Goal: Transaction & Acquisition: Purchase product/service

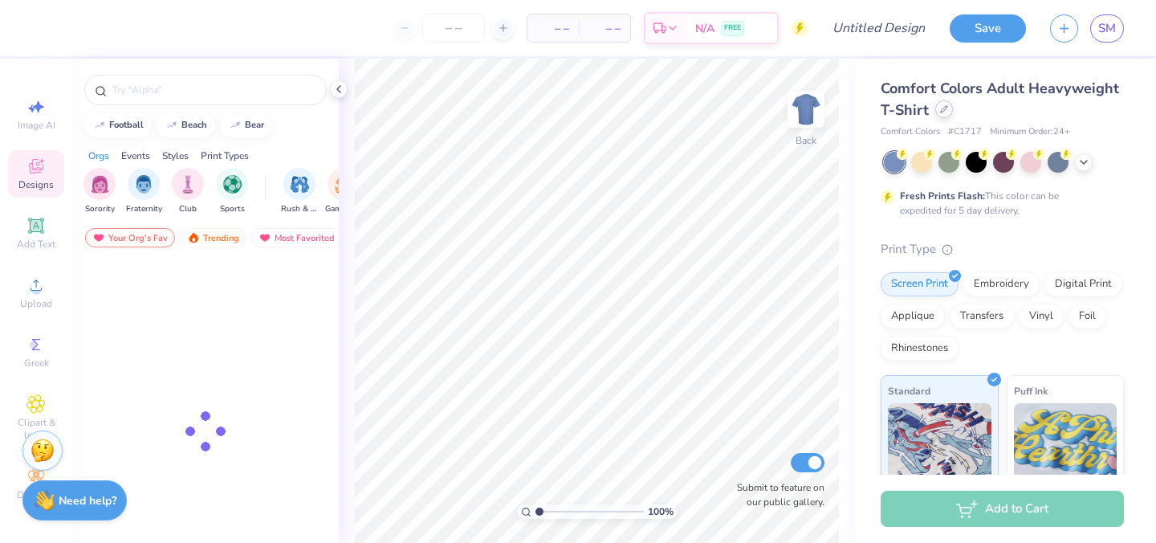
click at [938, 112] on div at bounding box center [944, 109] width 18 height 18
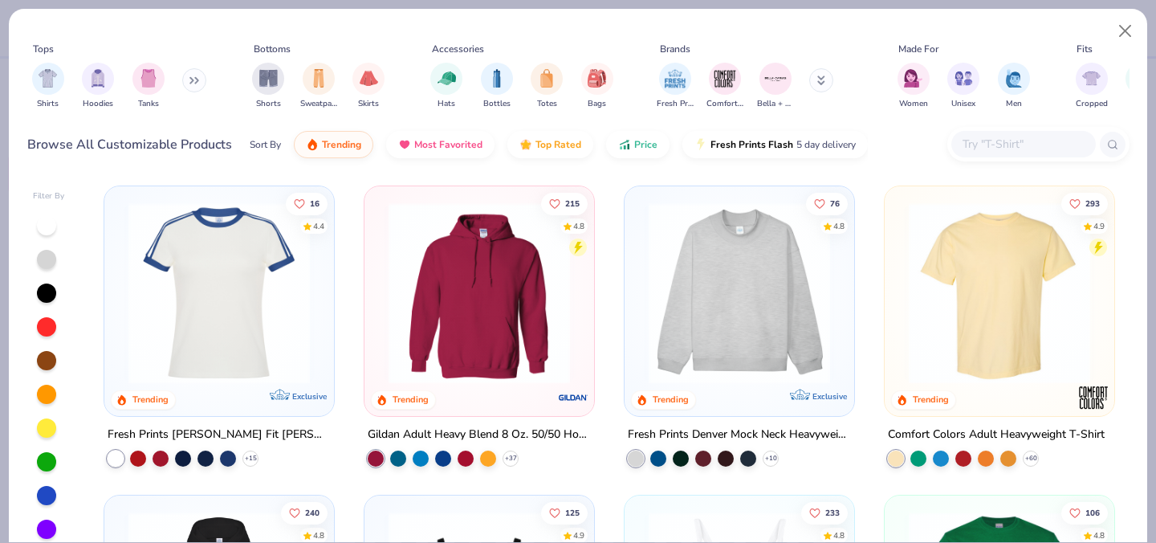
click at [197, 83] on icon at bounding box center [197, 81] width 2 height 6
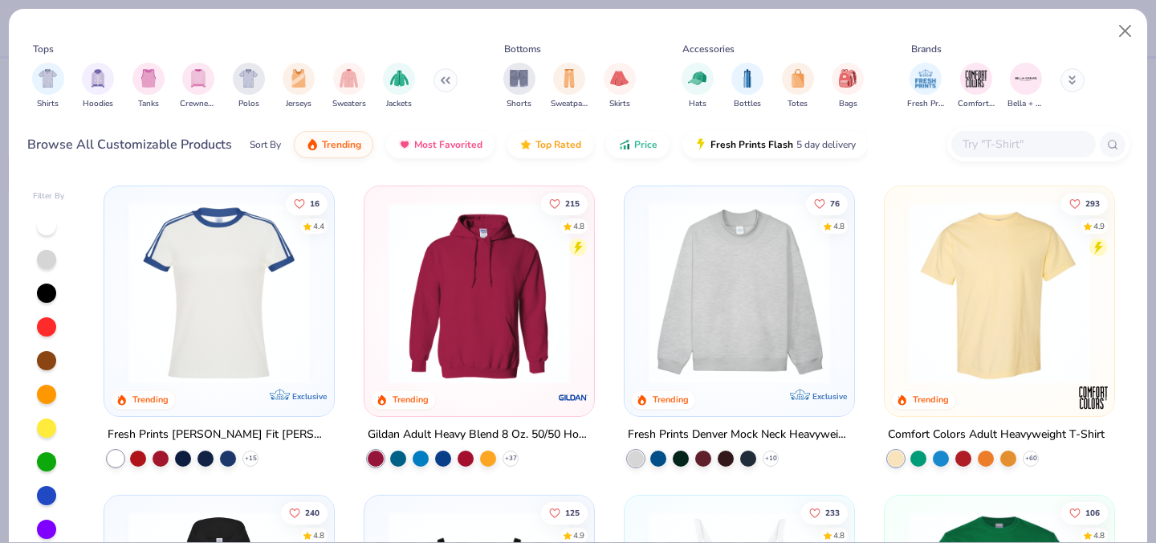
click at [442, 83] on icon at bounding box center [445, 80] width 10 height 8
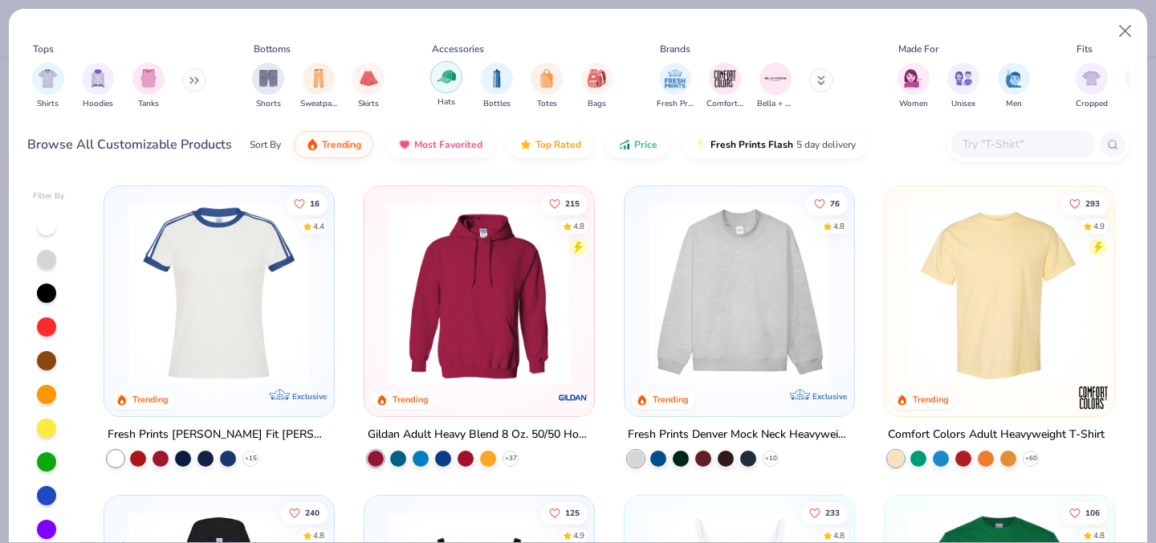
click at [449, 87] on div "filter for Hats" at bounding box center [446, 77] width 32 height 32
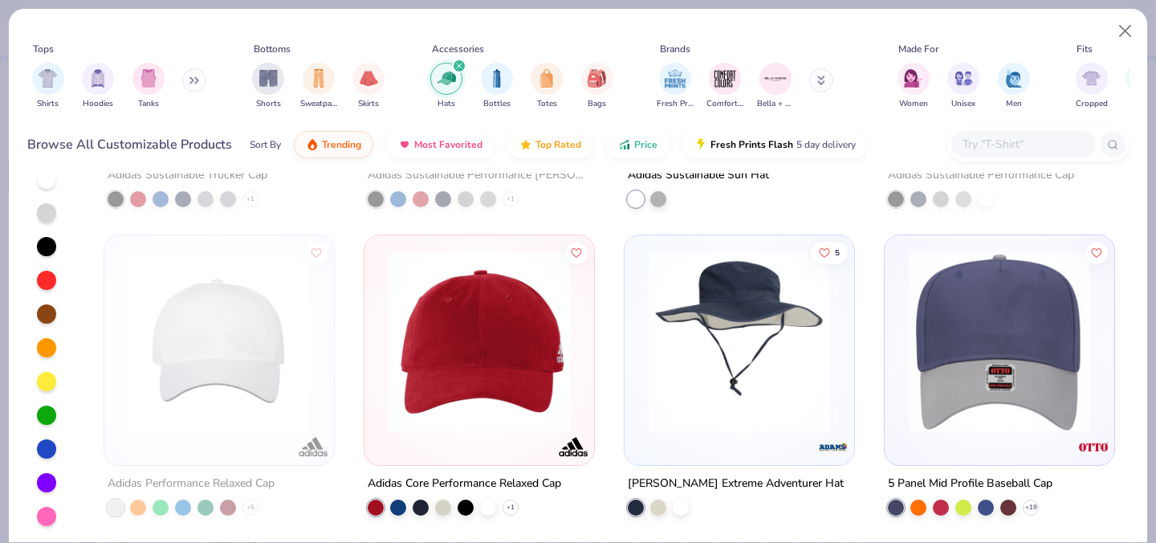
scroll to position [47, 0]
click at [922, 410] on img at bounding box center [999, 341] width 197 height 181
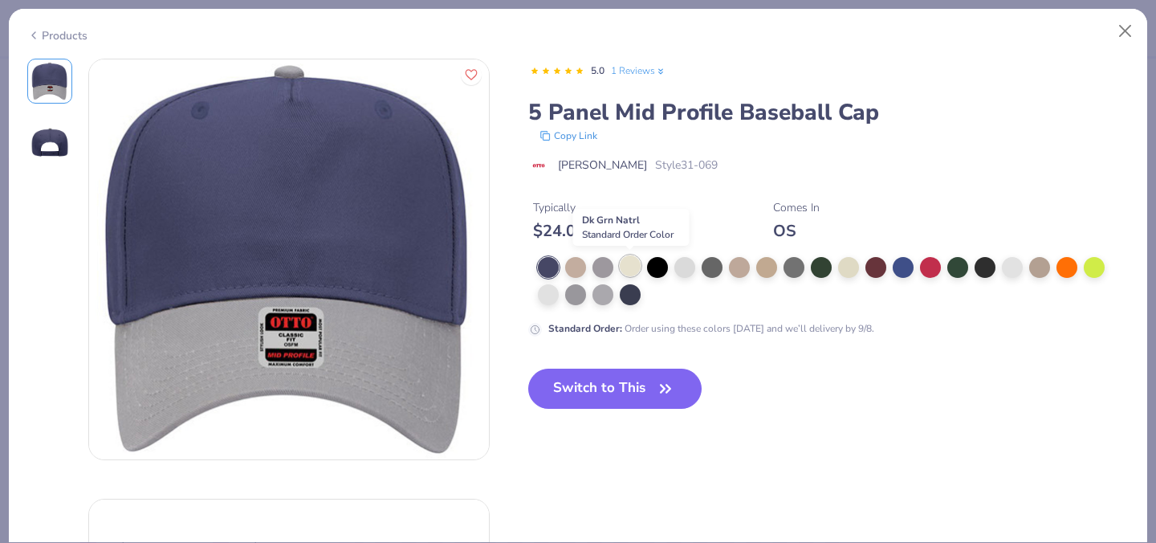
click at [633, 271] on div at bounding box center [630, 265] width 21 height 21
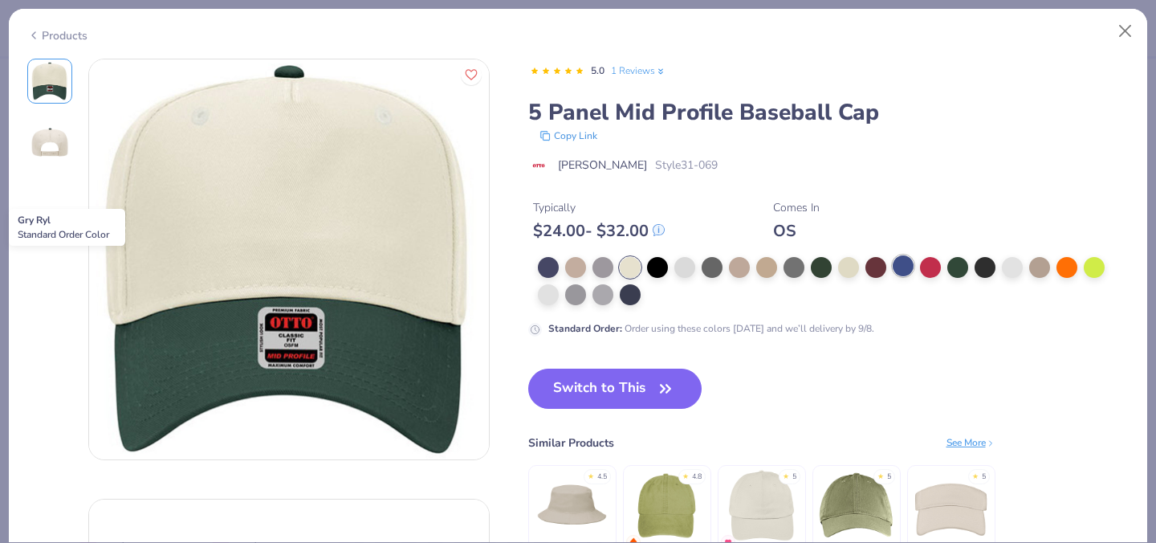
click at [899, 265] on div at bounding box center [903, 265] width 21 height 21
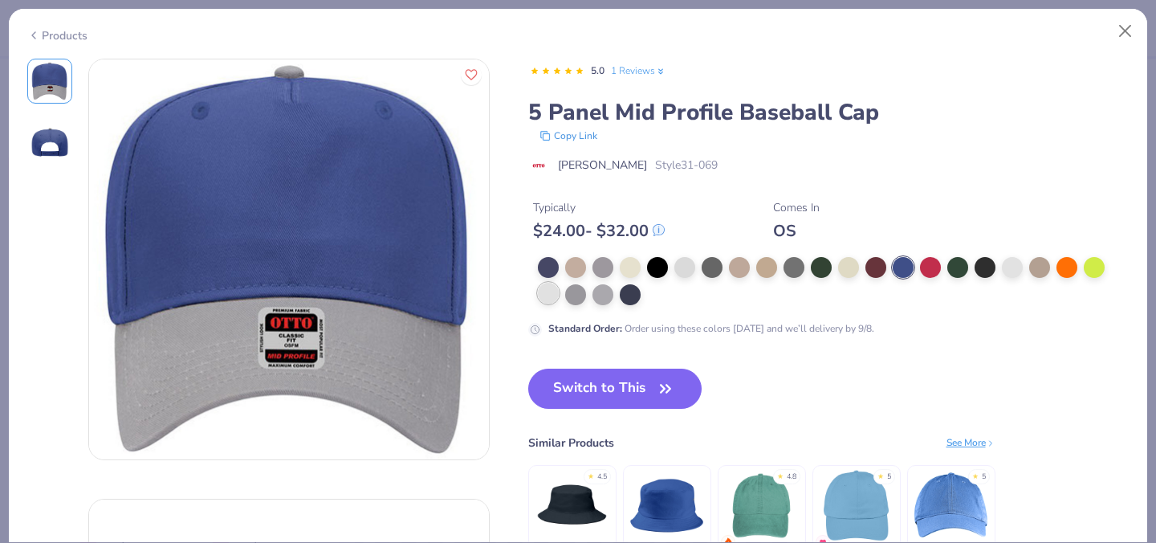
click at [548, 296] on div at bounding box center [548, 293] width 21 height 21
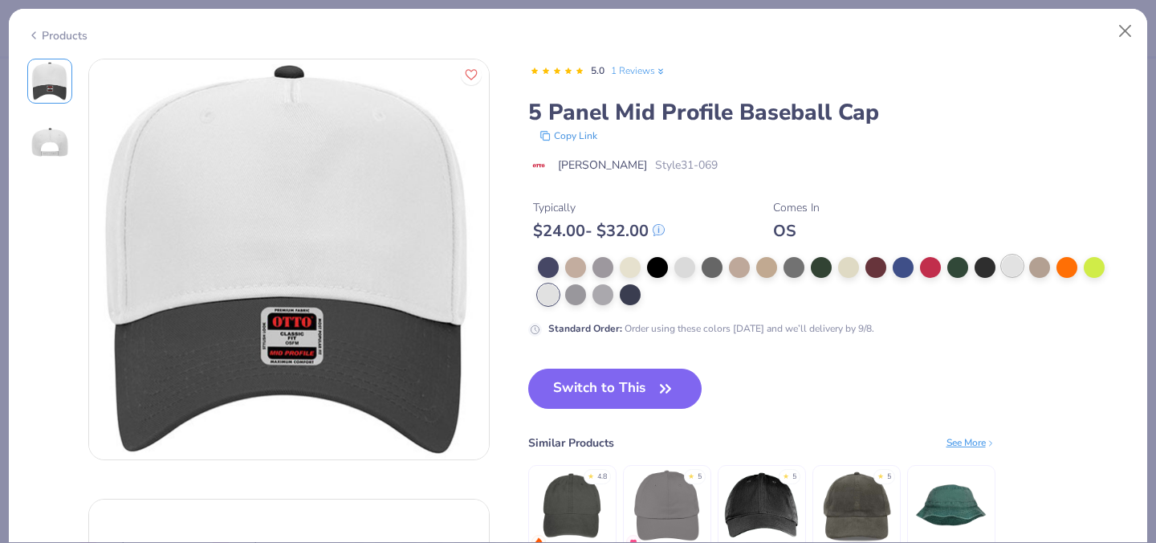
click at [1015, 265] on div at bounding box center [1012, 265] width 21 height 21
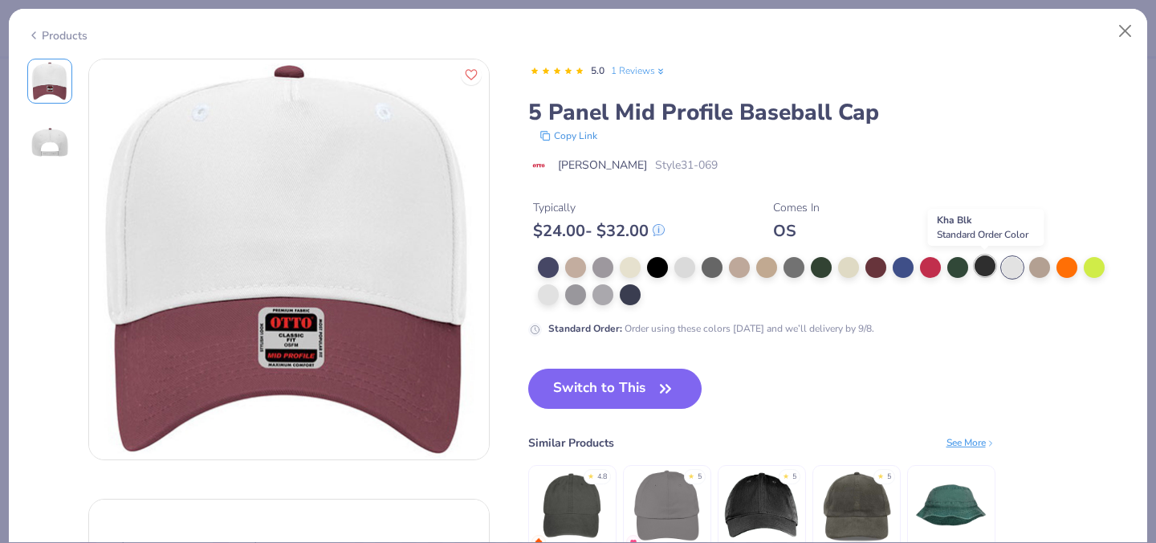
click at [984, 267] on div at bounding box center [984, 265] width 21 height 21
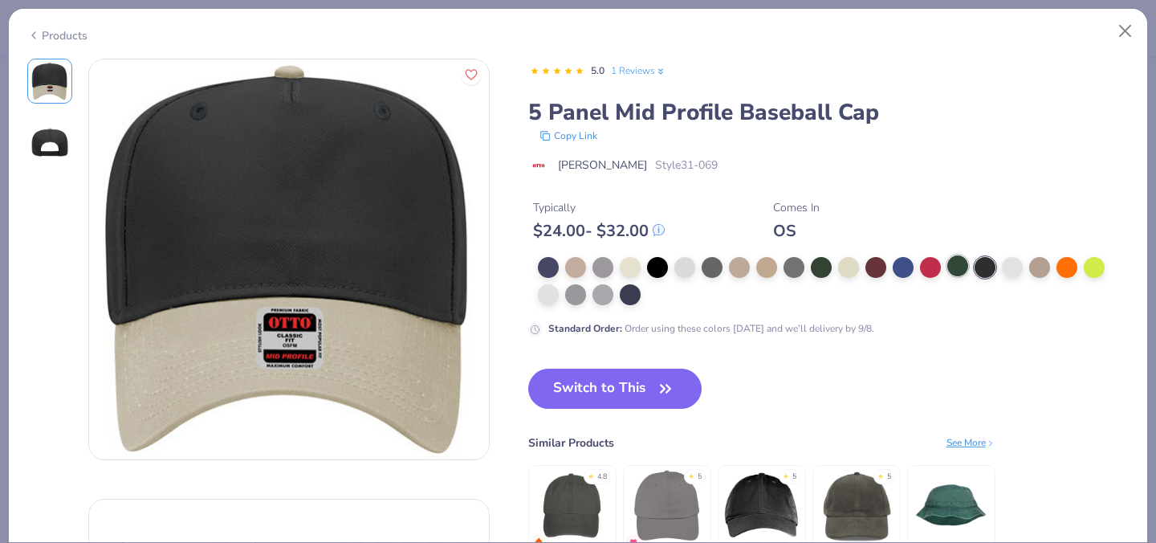
click at [964, 268] on div at bounding box center [957, 265] width 21 height 21
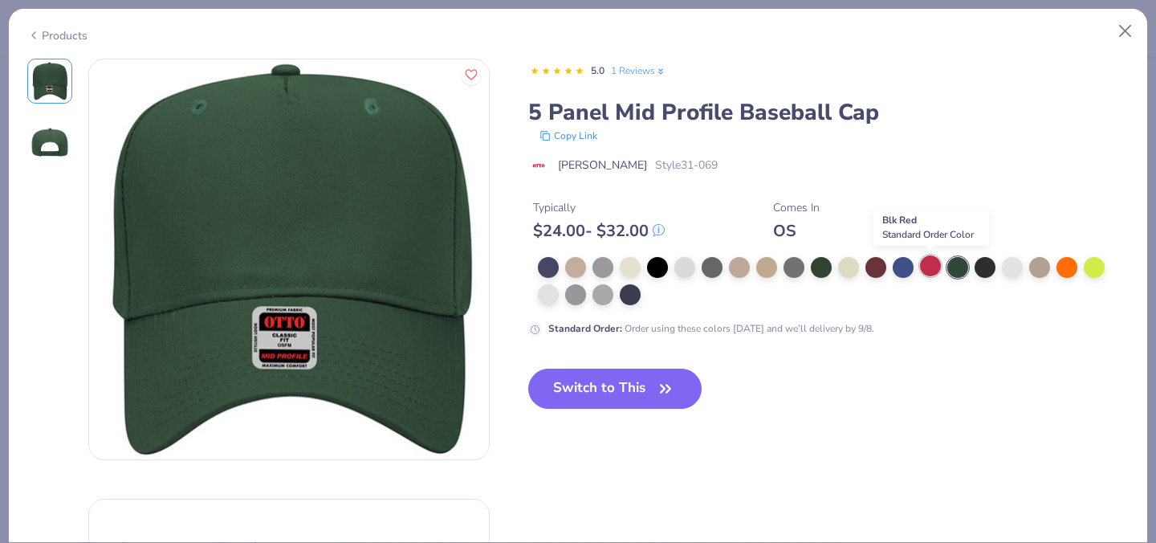
click at [927, 266] on div at bounding box center [930, 265] width 21 height 21
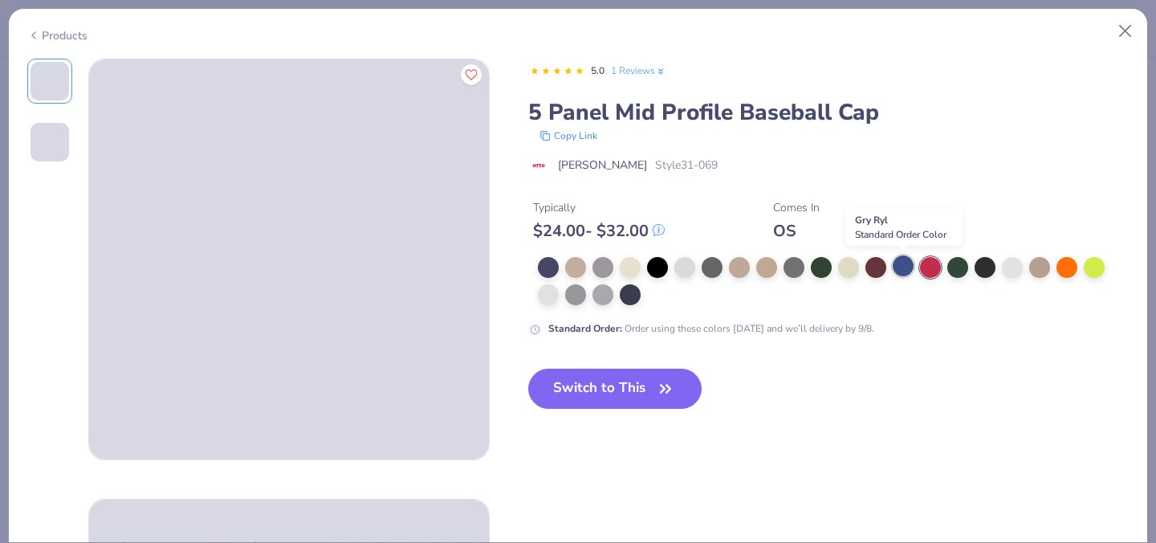
click at [902, 265] on div at bounding box center [903, 265] width 21 height 21
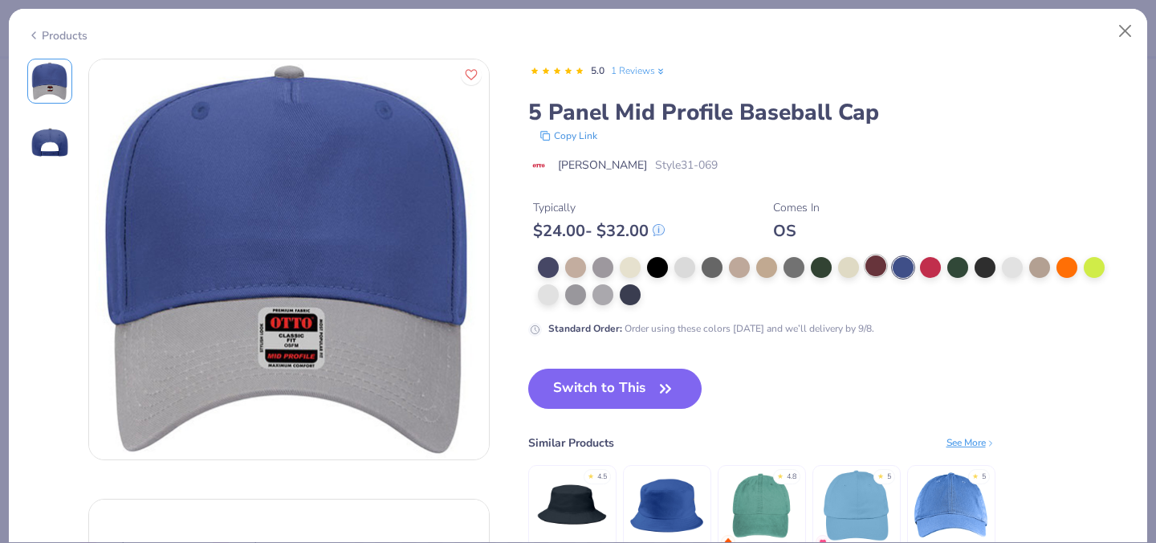
click at [871, 266] on div at bounding box center [875, 265] width 21 height 21
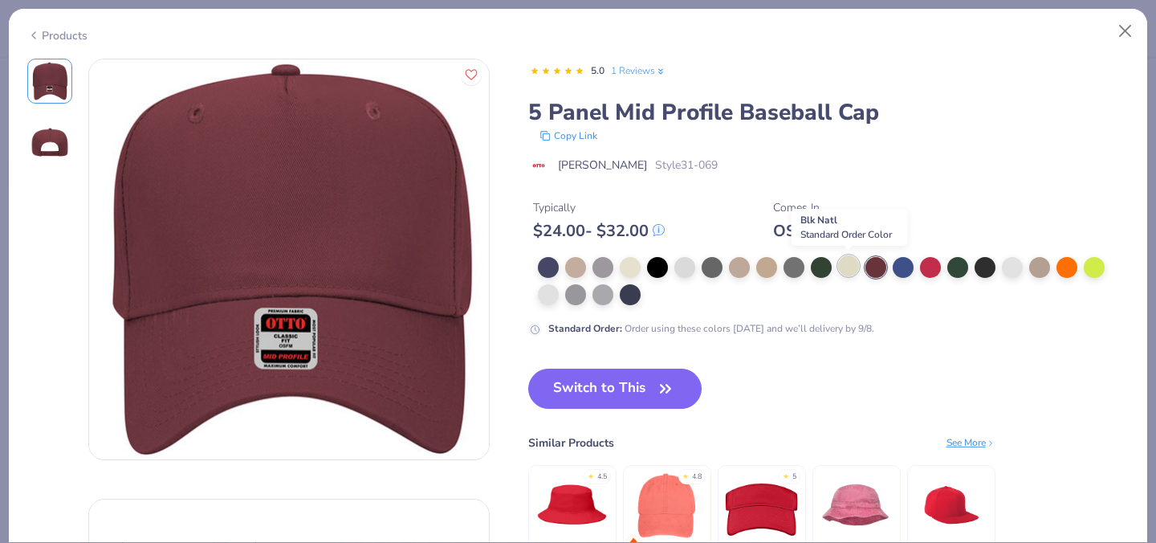
click at [848, 266] on div at bounding box center [848, 265] width 21 height 21
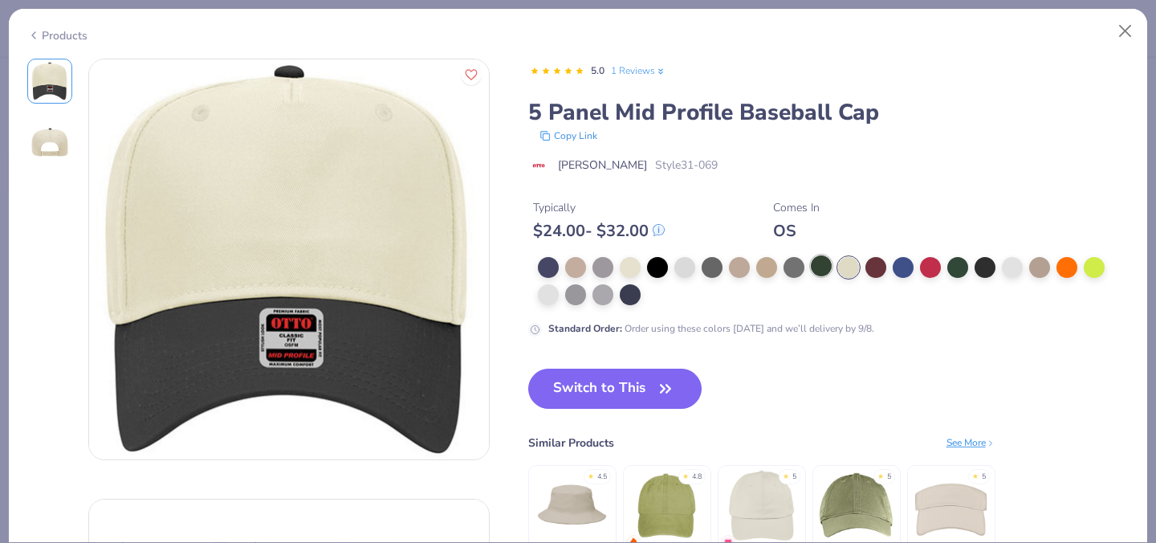
click at [825, 262] on div at bounding box center [821, 265] width 21 height 21
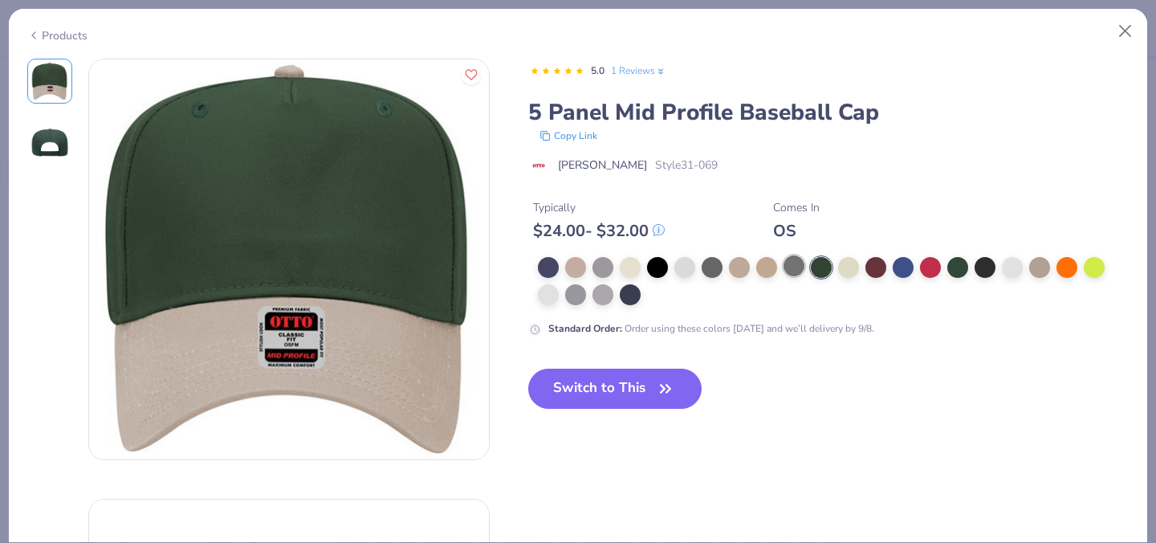
click at [799, 261] on div at bounding box center [793, 265] width 21 height 21
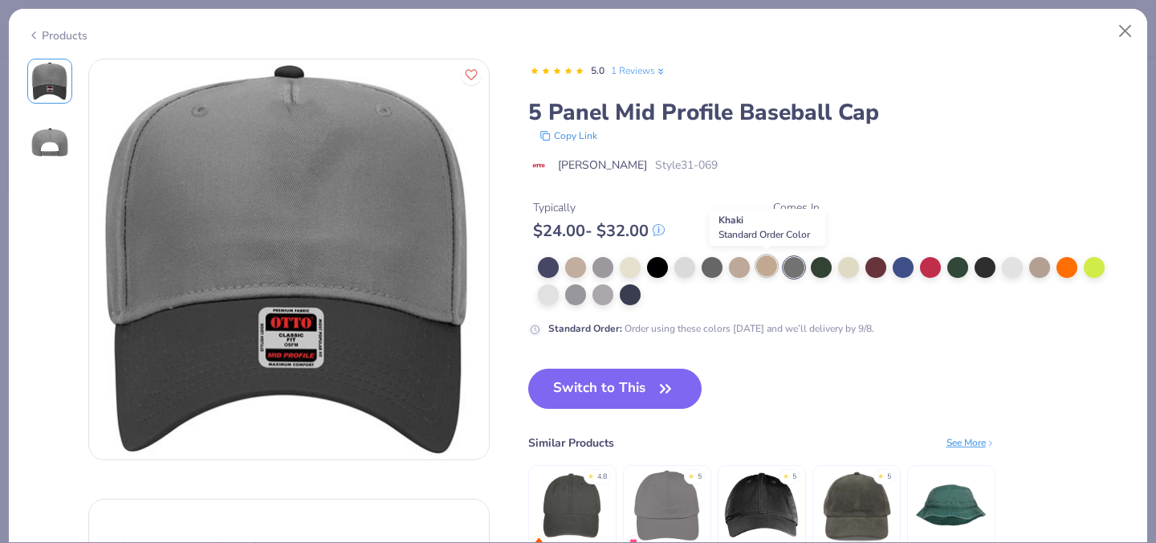
click at [764, 257] on div at bounding box center [766, 265] width 21 height 21
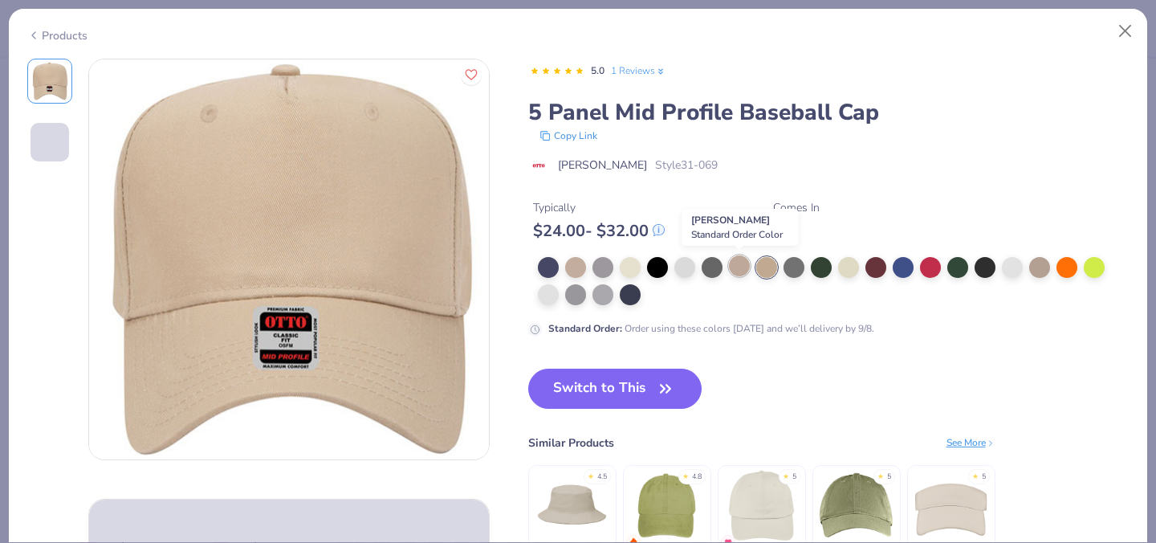
click at [738, 260] on div at bounding box center [739, 265] width 21 height 21
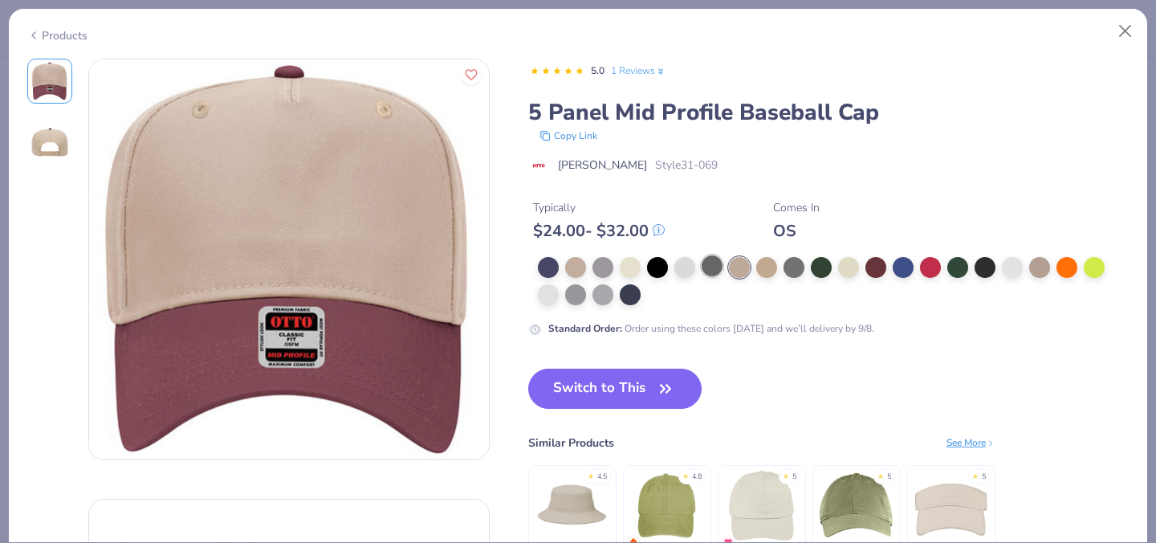
click at [713, 259] on div at bounding box center [712, 265] width 21 height 21
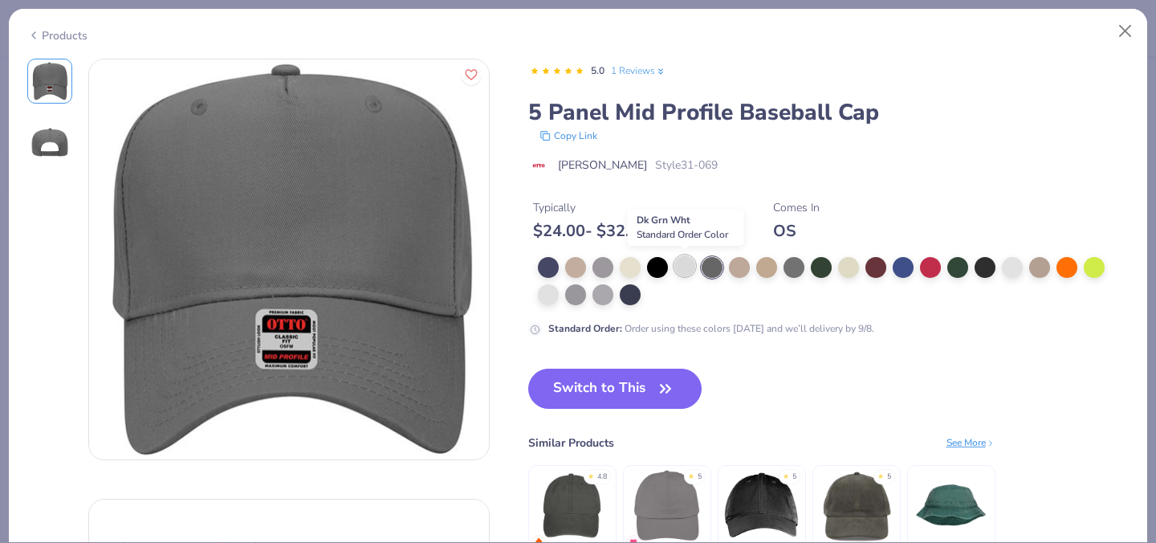
click at [677, 259] on div at bounding box center [684, 265] width 21 height 21
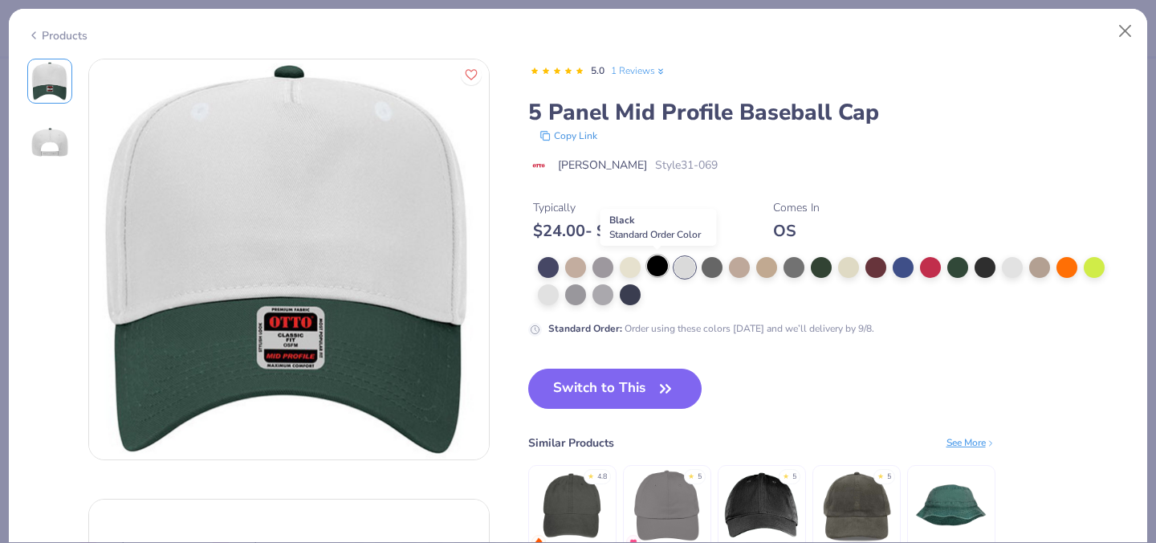
click at [651, 260] on div at bounding box center [657, 265] width 21 height 21
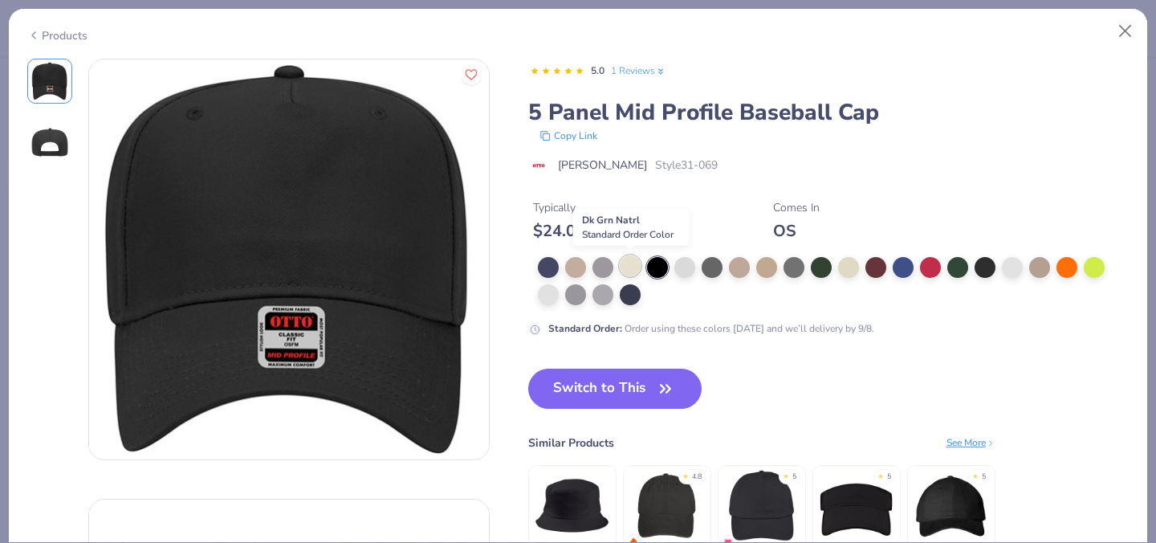
click at [632, 260] on div at bounding box center [630, 265] width 21 height 21
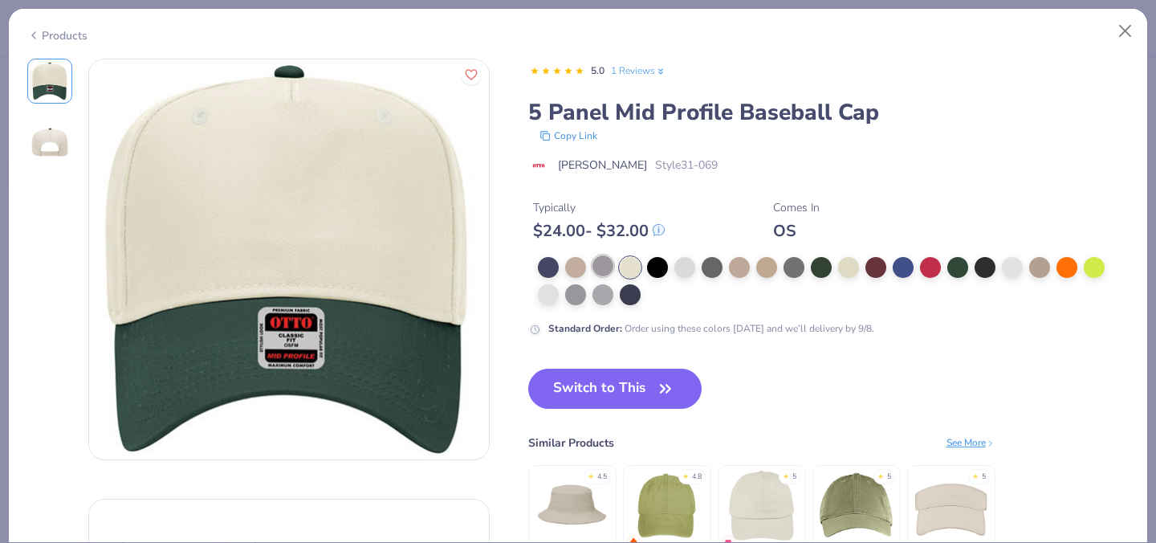
click at [604, 262] on div at bounding box center [602, 265] width 21 height 21
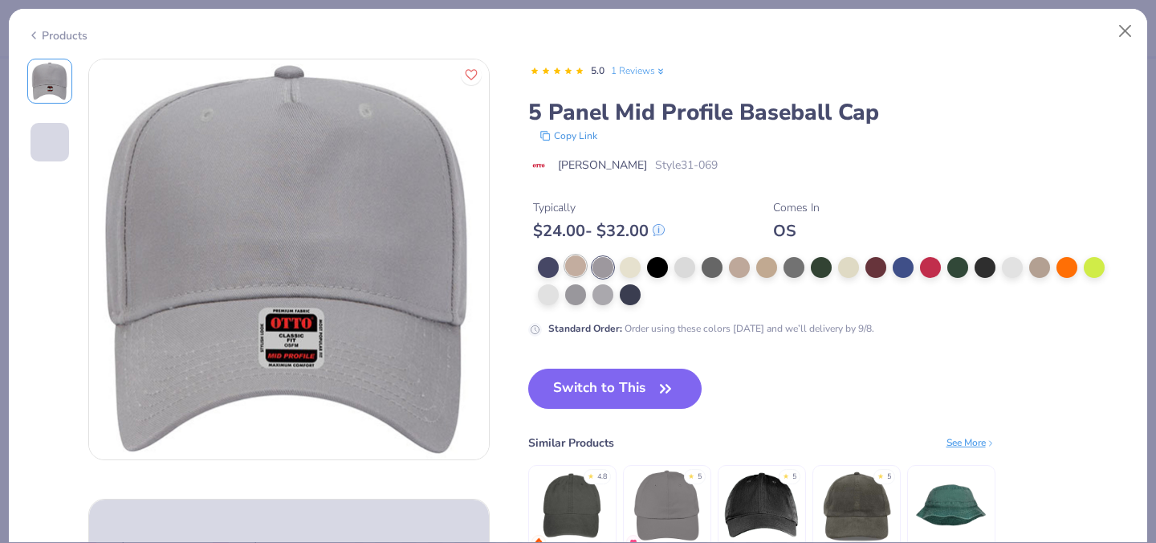
click at [577, 263] on div at bounding box center [575, 265] width 21 height 21
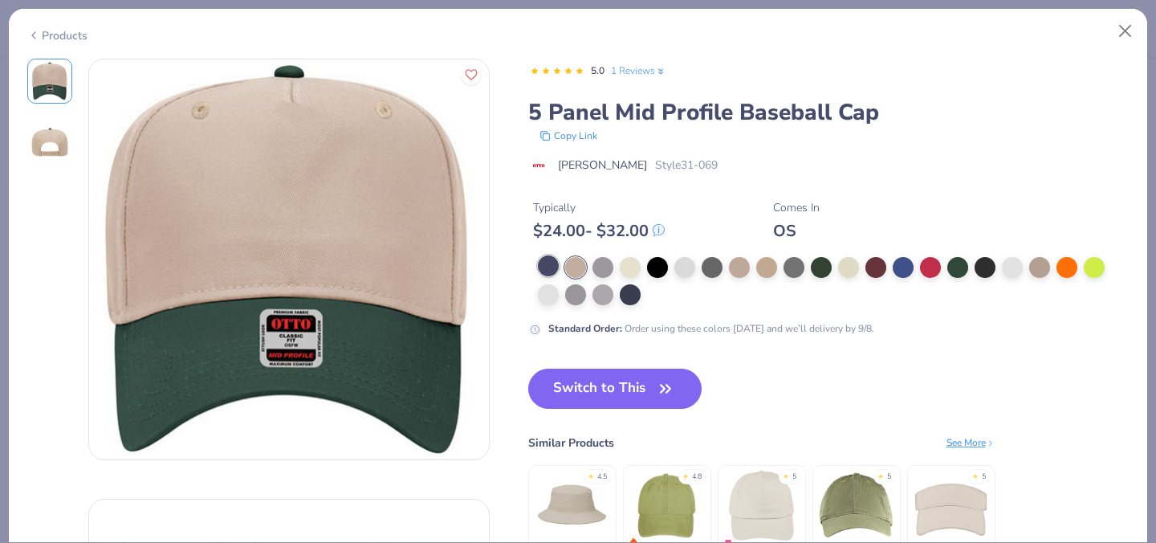
click at [539, 262] on div at bounding box center [548, 265] width 21 height 21
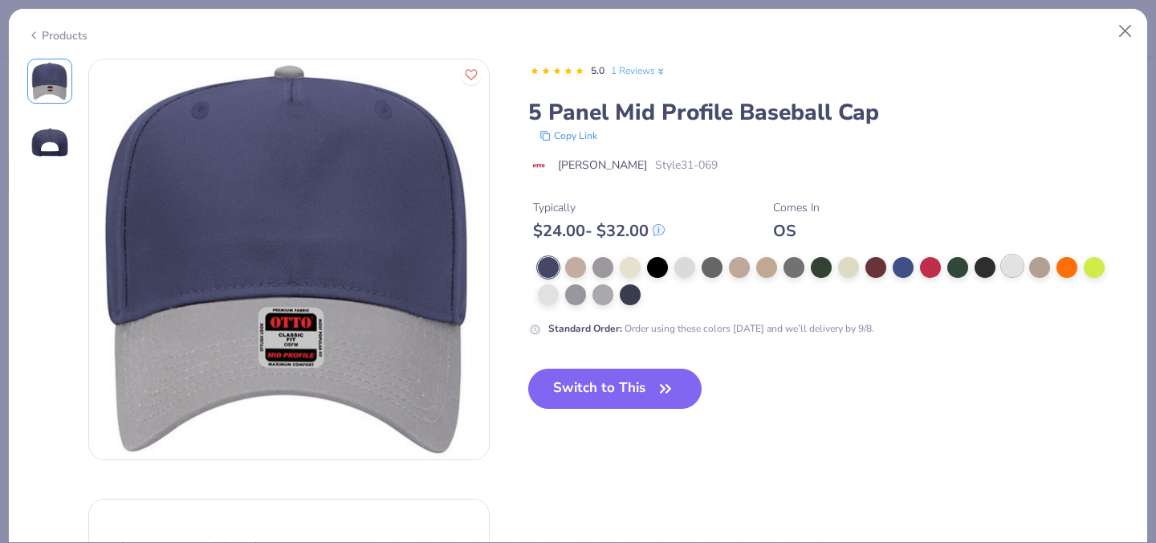
click at [1016, 261] on div at bounding box center [1012, 265] width 21 height 21
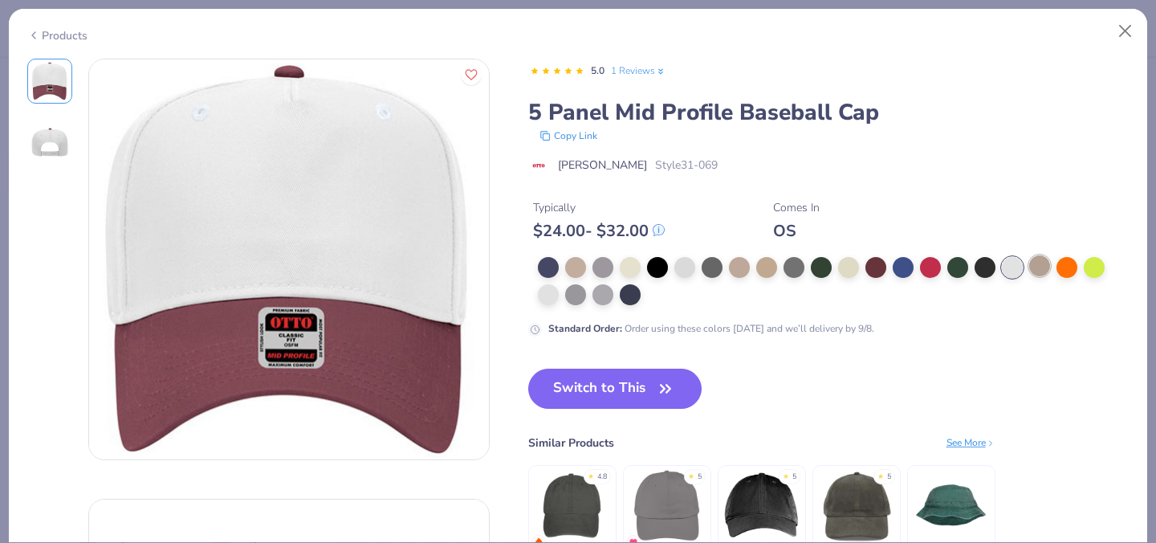
click at [1030, 264] on div at bounding box center [1039, 265] width 21 height 21
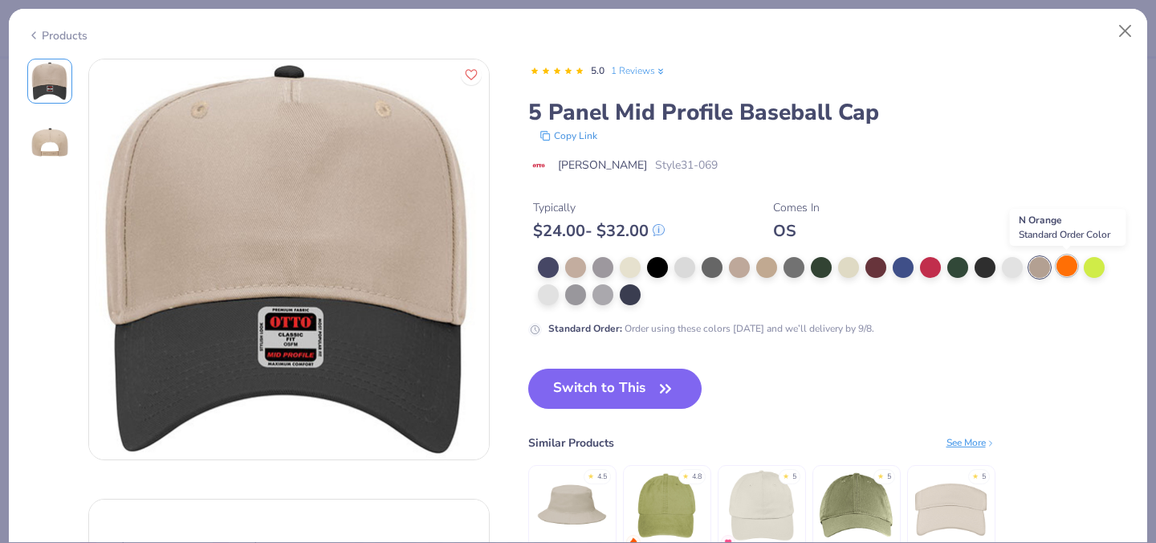
click at [1061, 262] on div at bounding box center [1066, 265] width 21 height 21
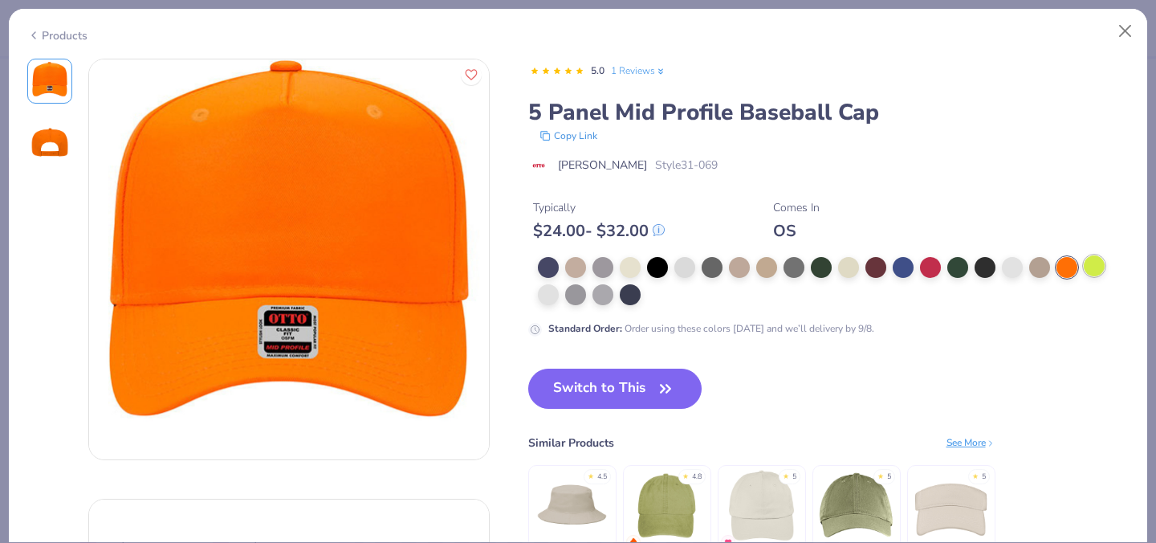
click at [1096, 265] on div at bounding box center [1094, 265] width 21 height 21
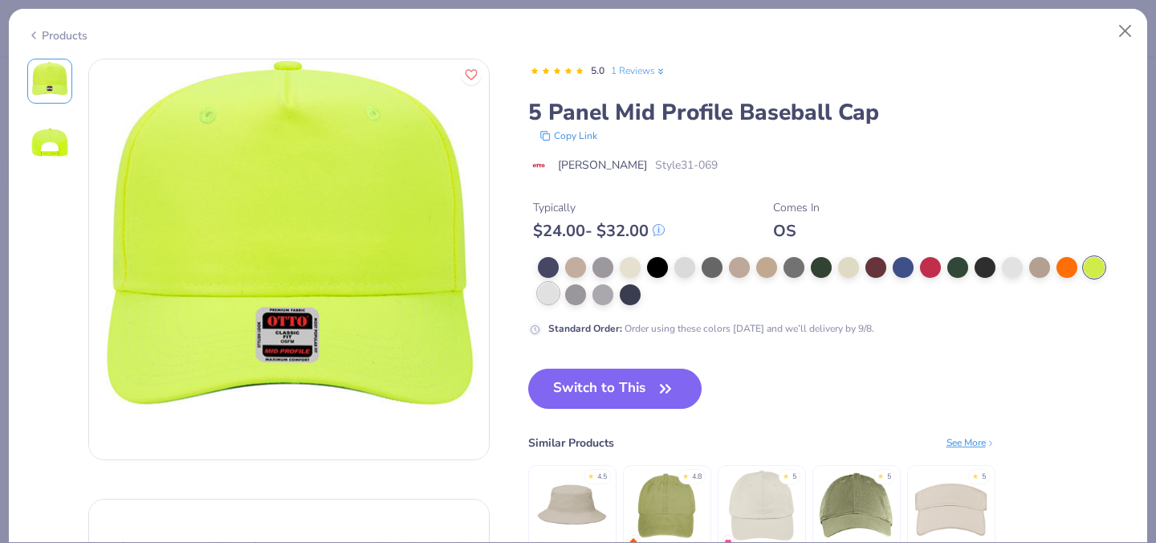
click at [554, 299] on div at bounding box center [548, 293] width 21 height 21
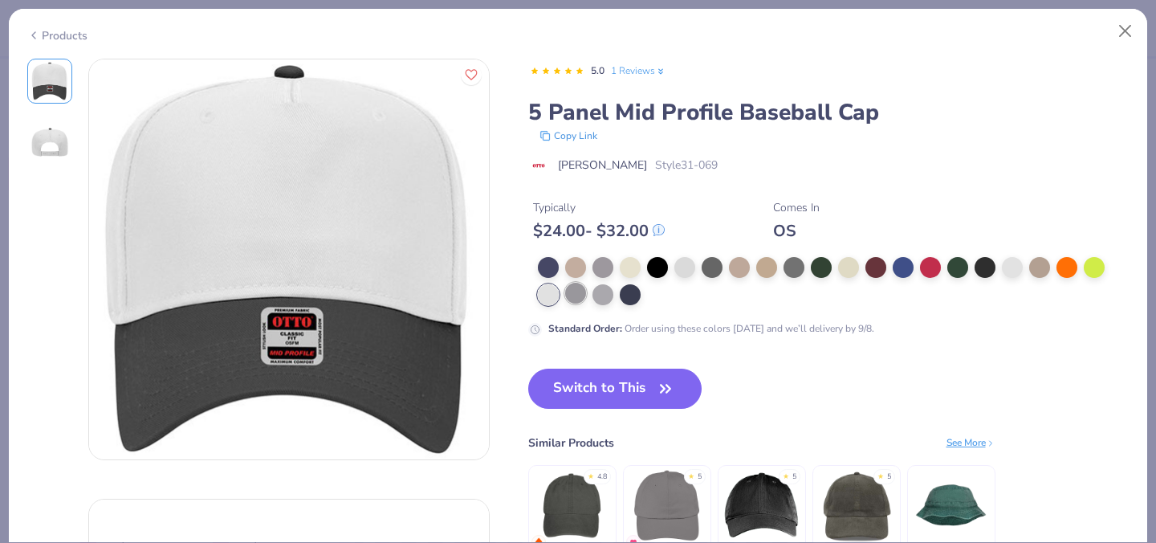
click at [566, 300] on div at bounding box center [575, 293] width 21 height 21
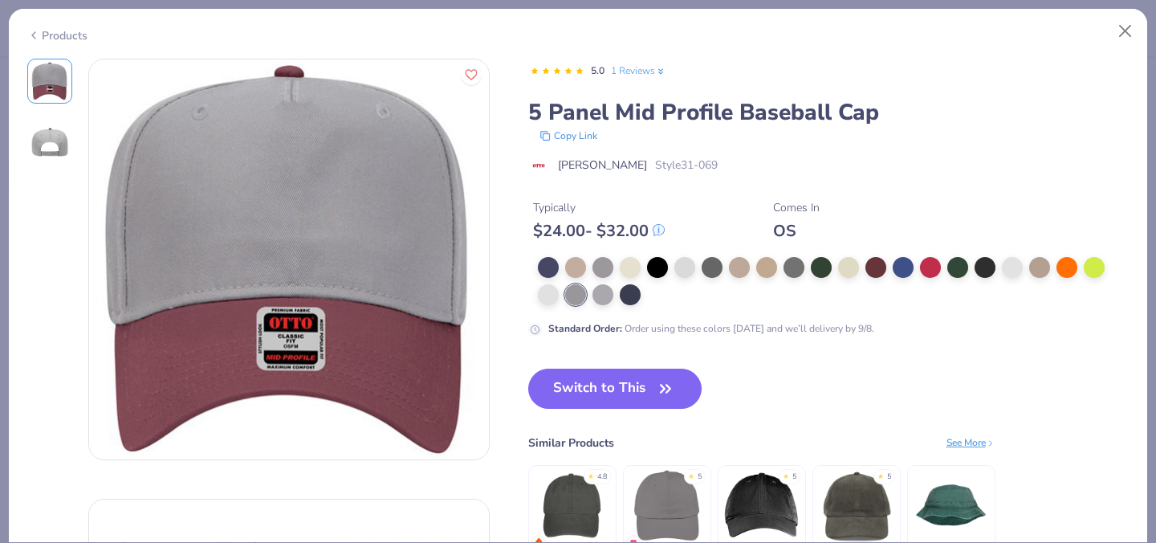
click at [586, 299] on div at bounding box center [834, 281] width 592 height 48
click at [592, 299] on div at bounding box center [602, 293] width 21 height 21
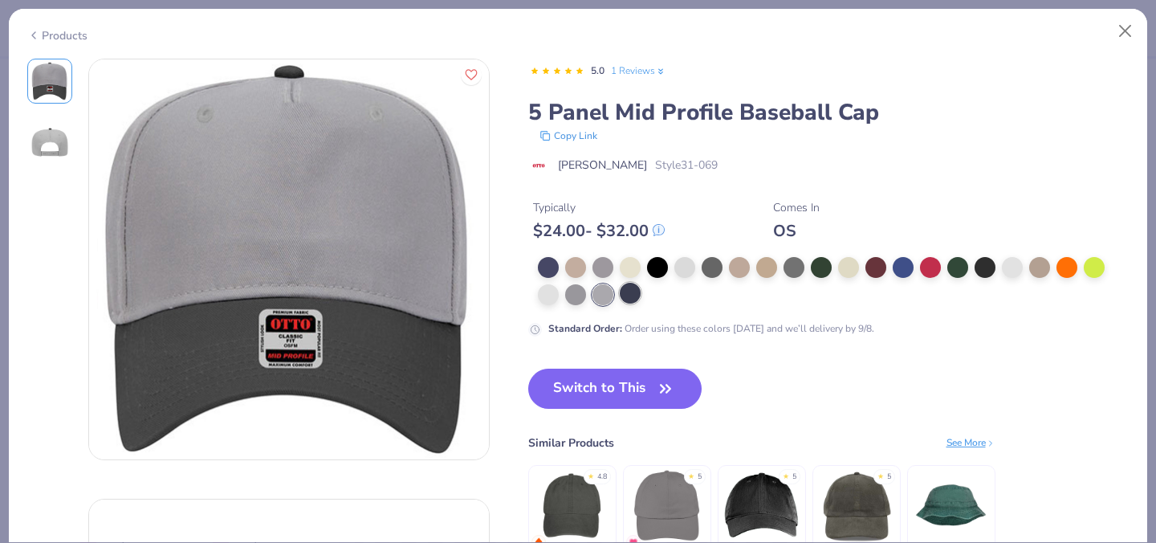
click at [640, 299] on div at bounding box center [834, 281] width 592 height 48
click at [645, 299] on div at bounding box center [834, 281] width 592 height 48
click at [637, 299] on div at bounding box center [630, 293] width 21 height 21
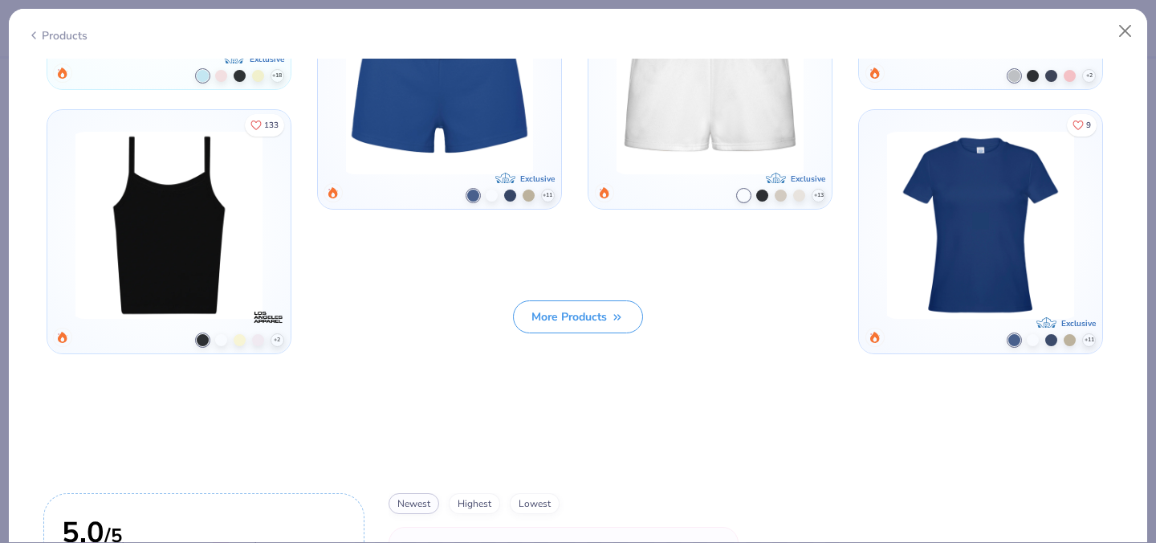
scroll to position [1750, 0]
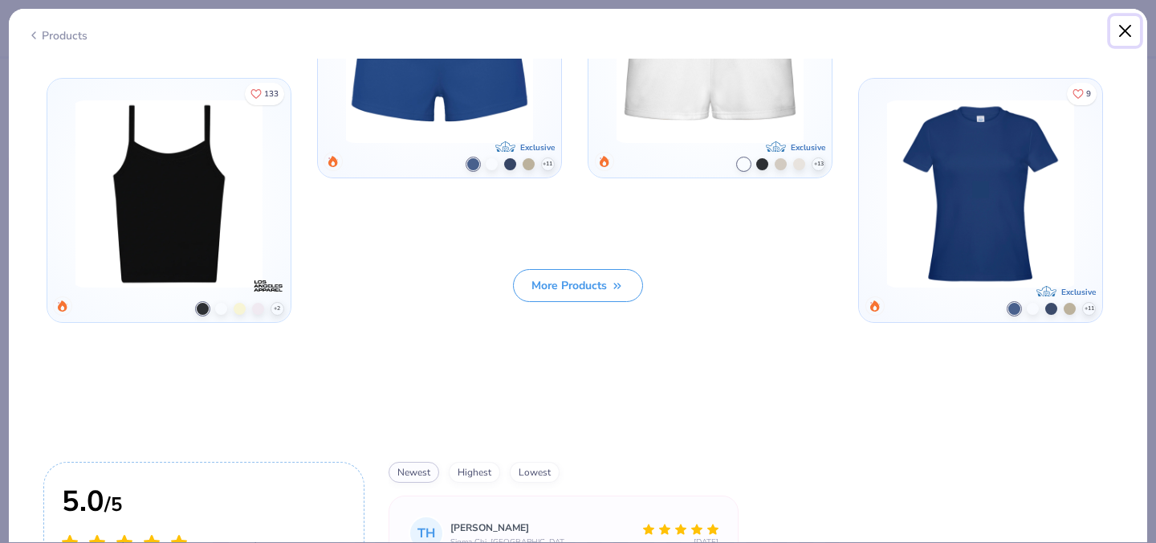
click at [1120, 20] on button "Close" at bounding box center [1125, 31] width 31 height 31
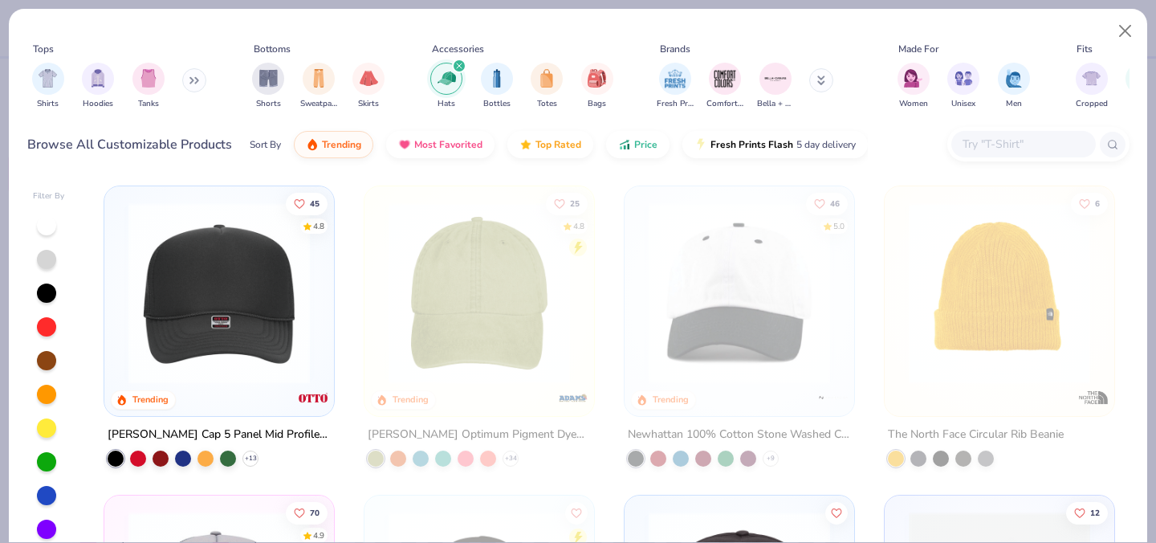
click at [277, 308] on img at bounding box center [218, 292] width 197 height 181
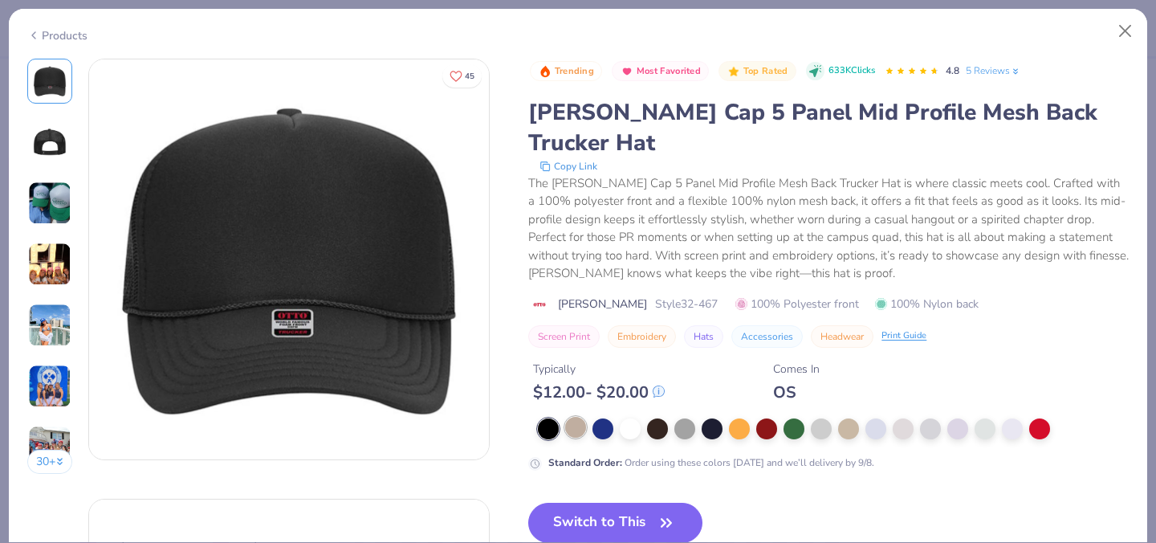
click at [580, 417] on div at bounding box center [575, 427] width 21 height 21
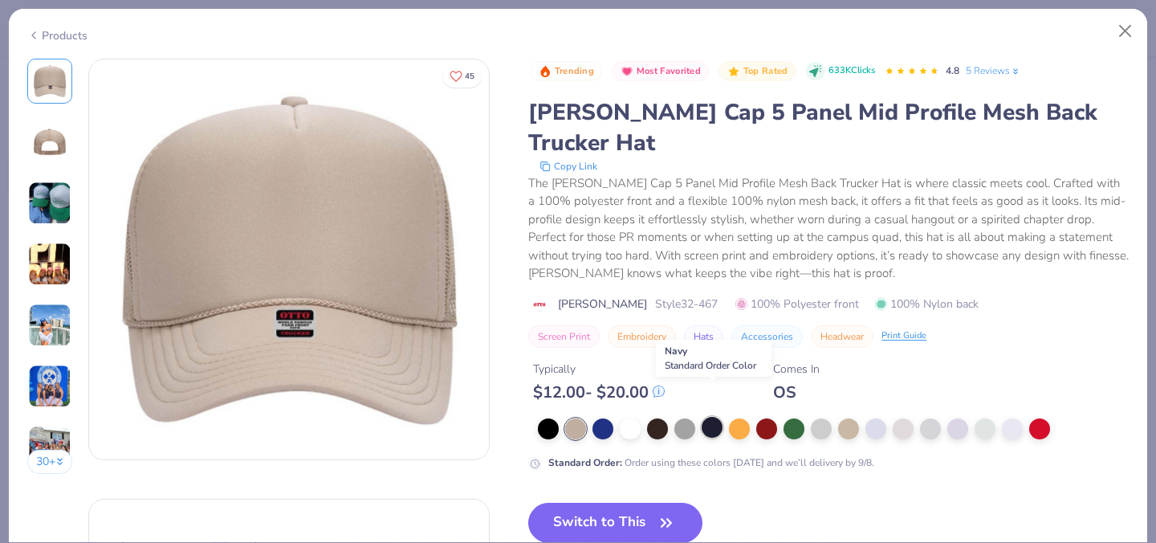
click at [709, 417] on div at bounding box center [712, 427] width 21 height 21
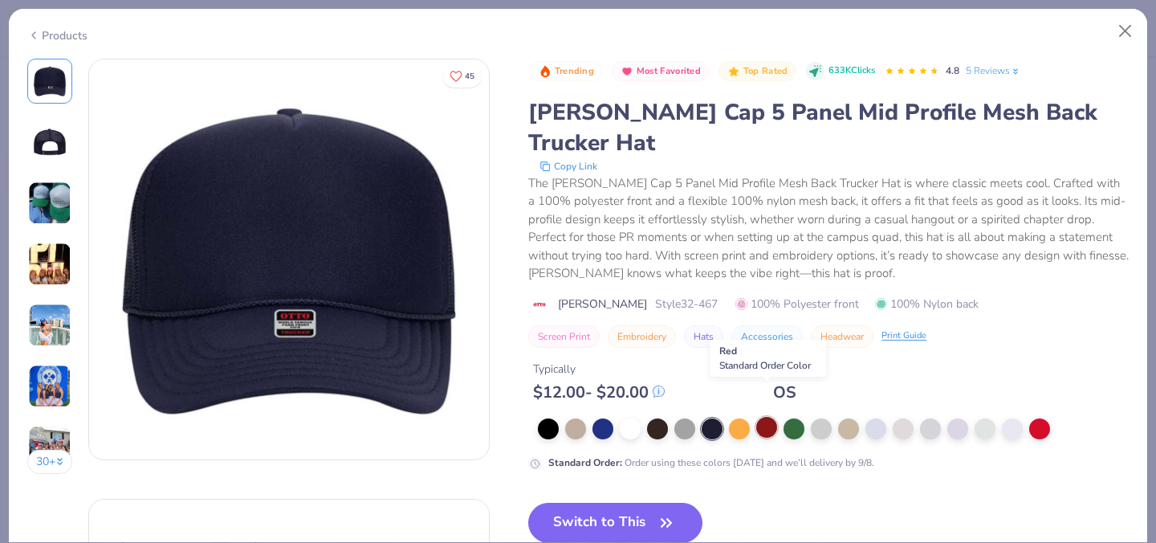
click at [773, 417] on div at bounding box center [766, 427] width 21 height 21
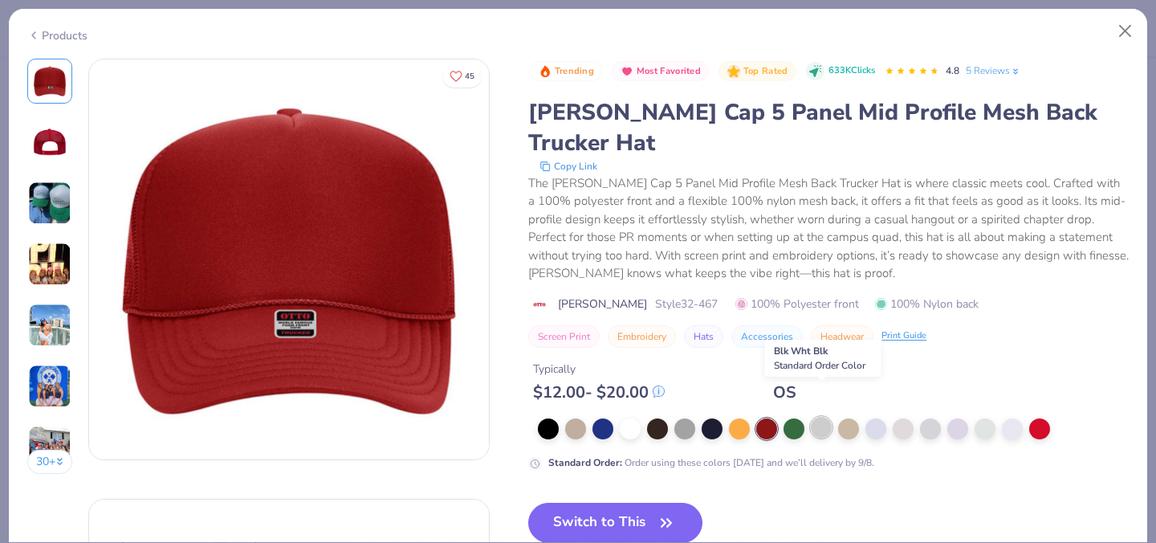
click at [816, 417] on div at bounding box center [821, 427] width 21 height 21
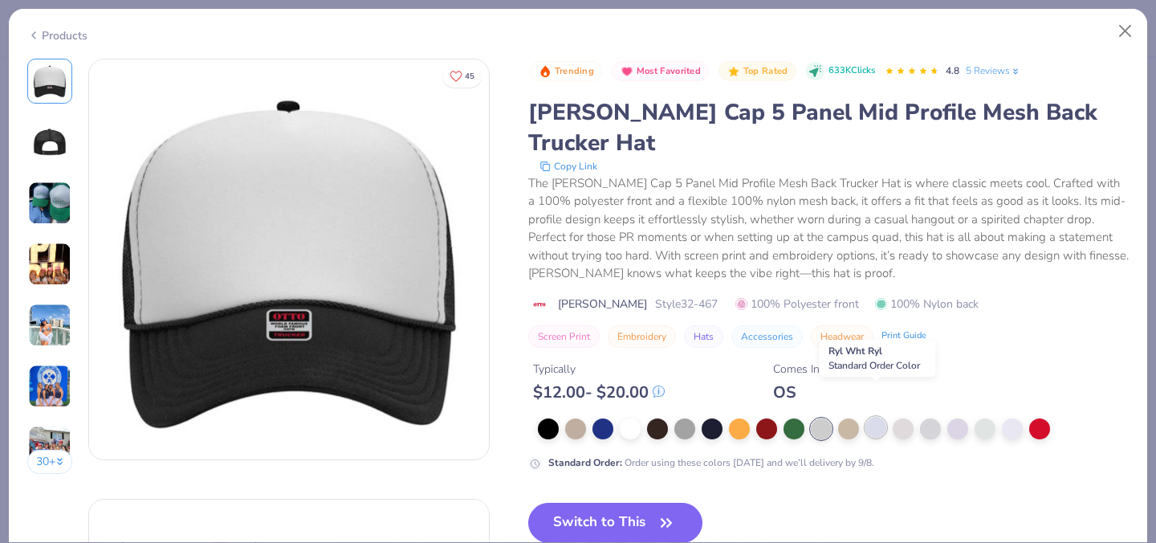
click at [880, 417] on div at bounding box center [875, 427] width 21 height 21
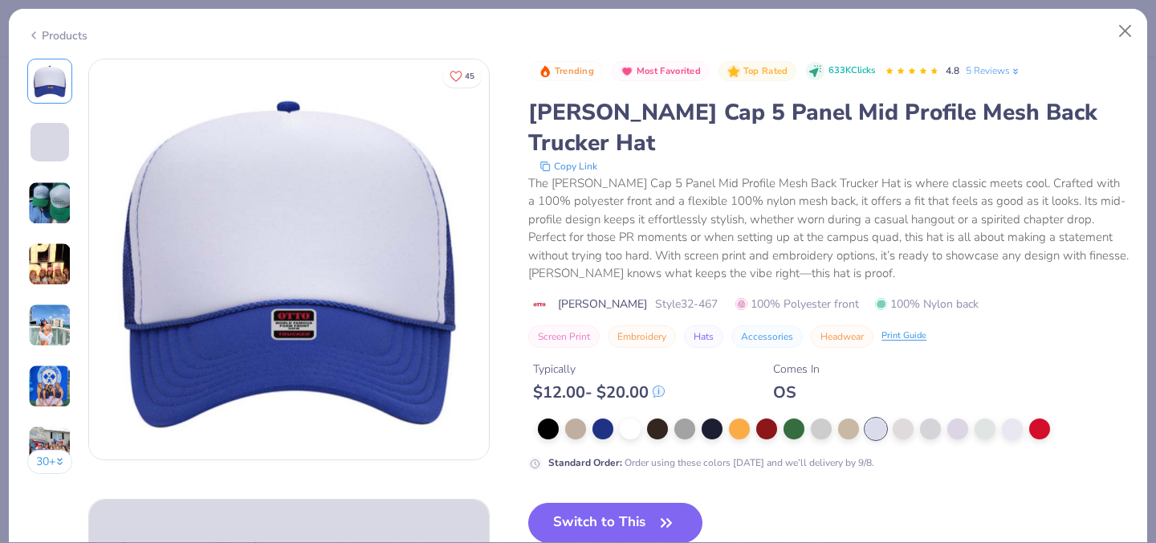
click at [845, 418] on div at bounding box center [848, 428] width 21 height 21
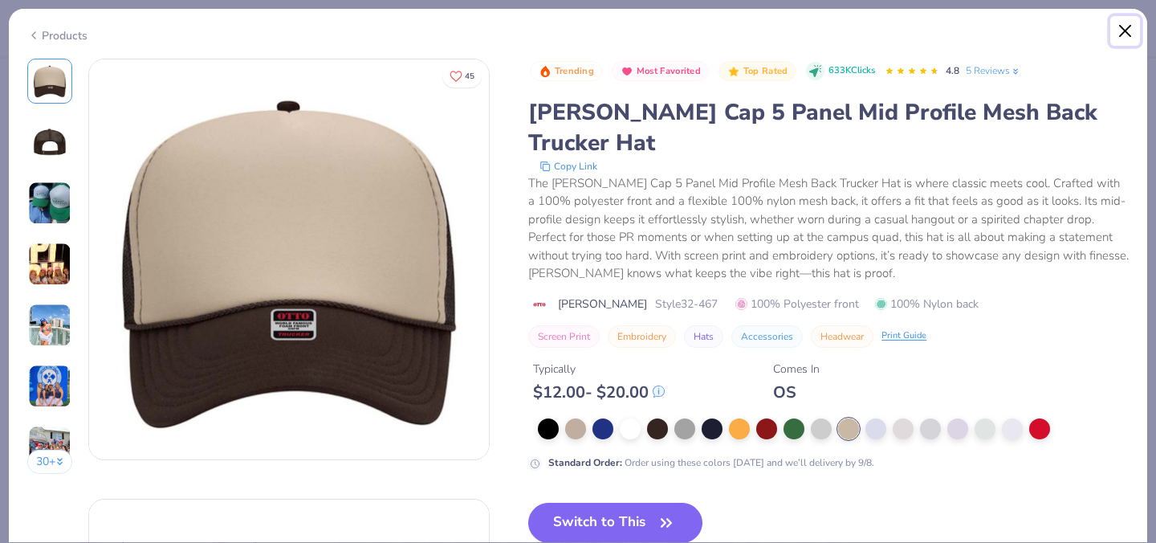
click at [1121, 23] on button "Close" at bounding box center [1125, 31] width 31 height 31
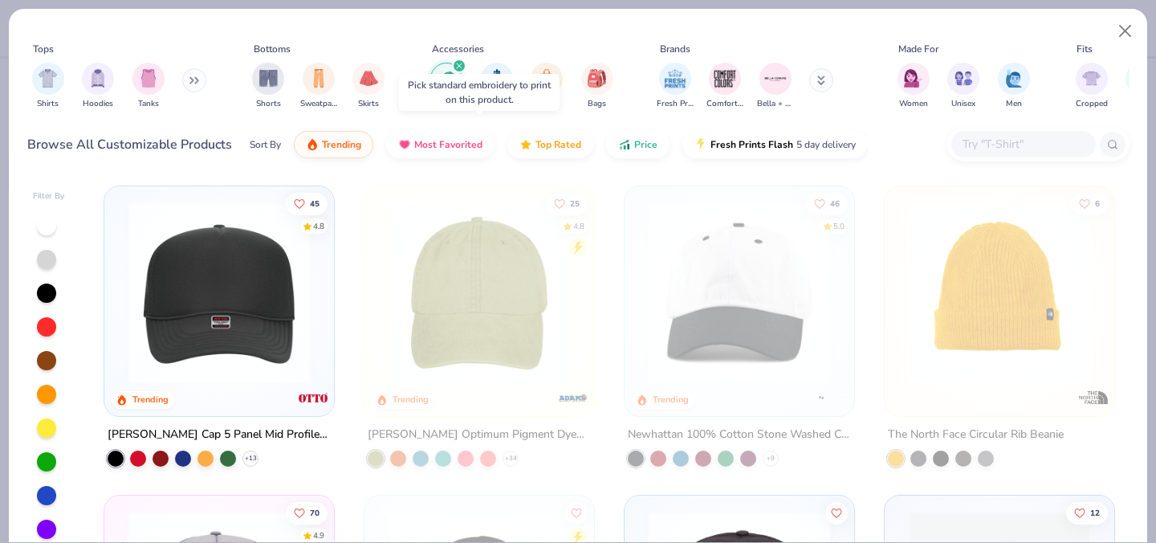
scroll to position [258, 0]
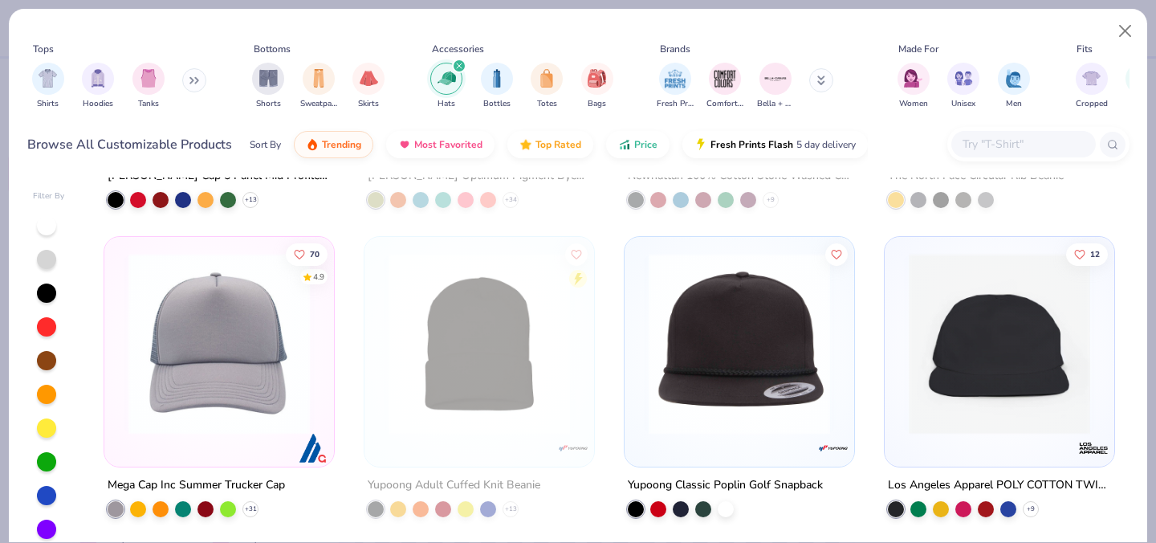
click at [479, 325] on img at bounding box center [478, 343] width 197 height 181
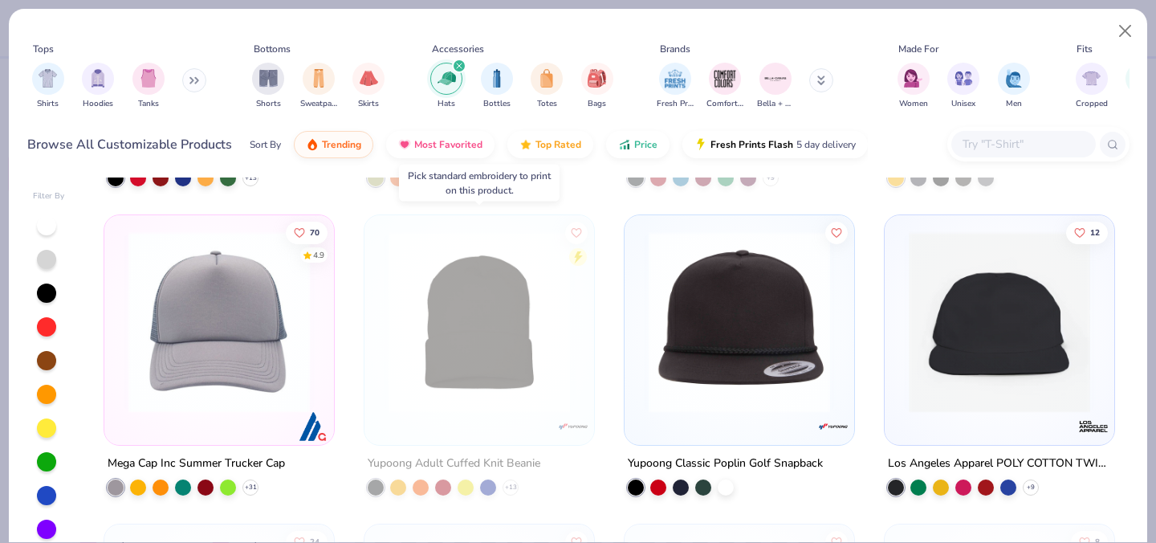
scroll to position [291, 0]
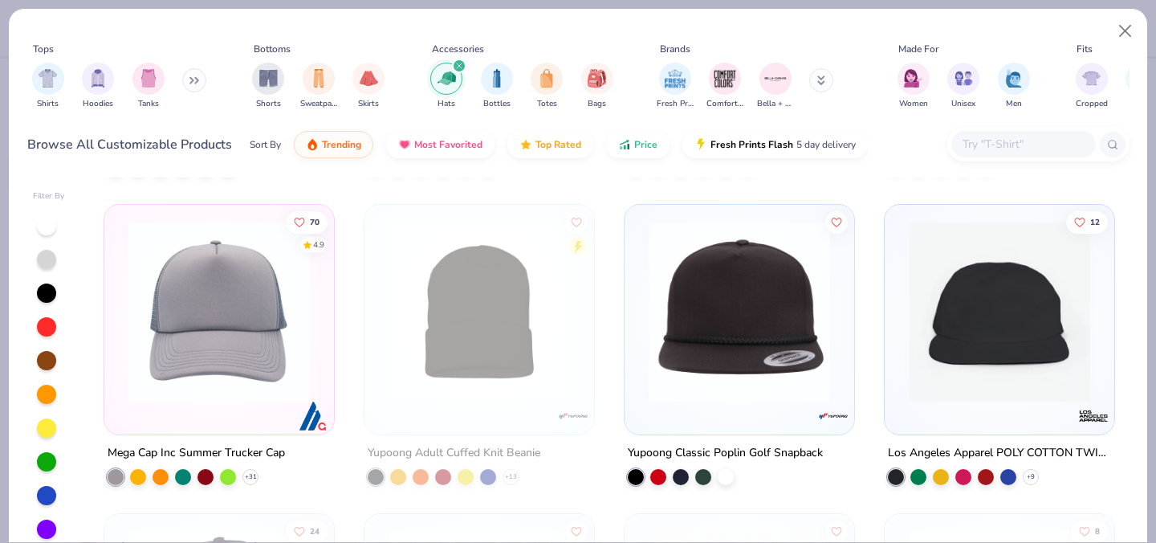
click at [750, 301] on img at bounding box center [739, 311] width 197 height 181
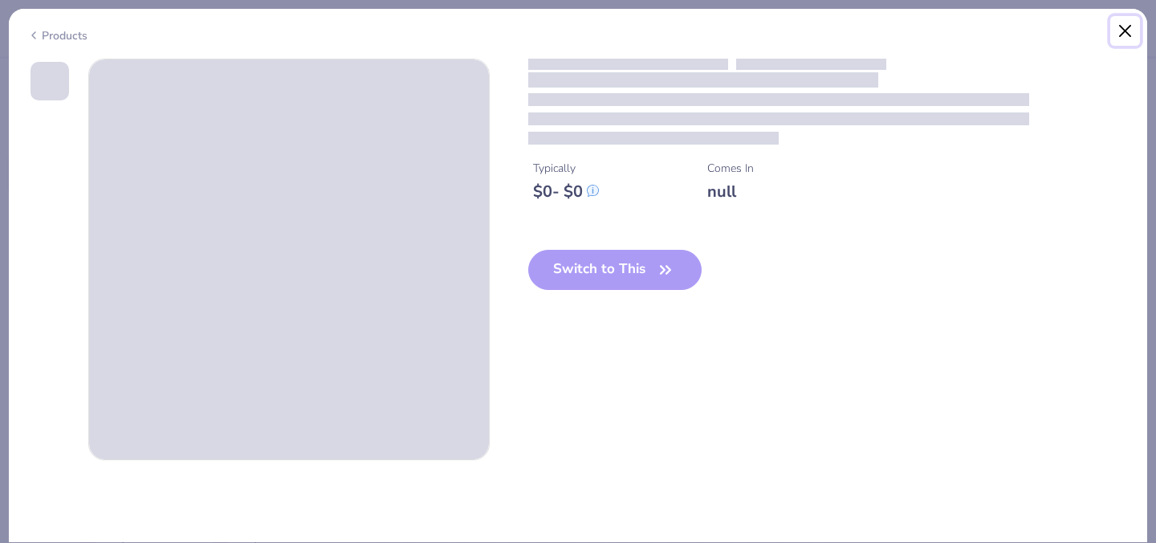
click at [1125, 30] on button "Close" at bounding box center [1125, 31] width 31 height 31
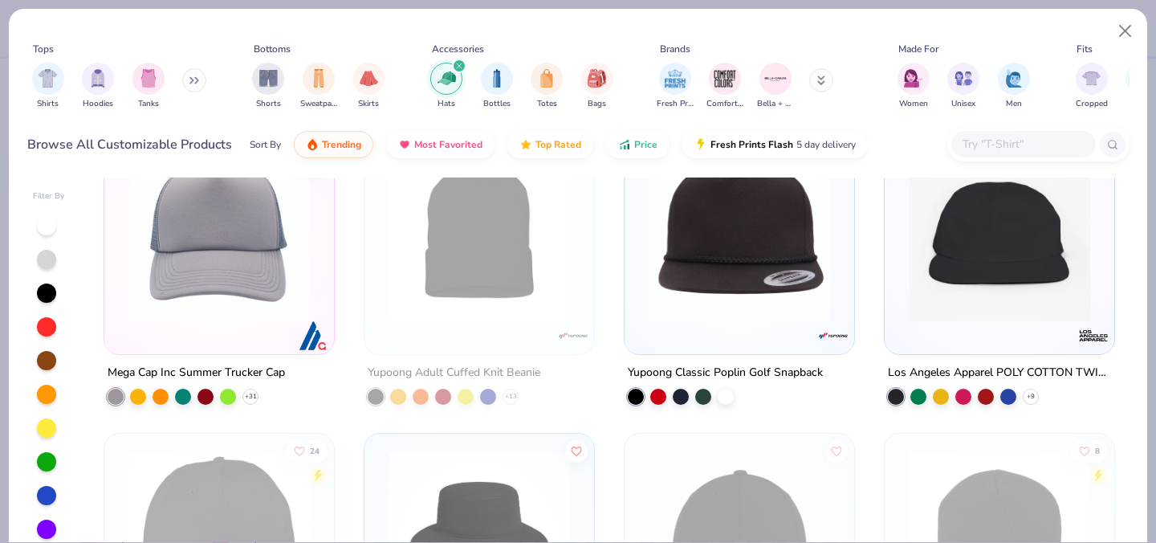
scroll to position [307, 0]
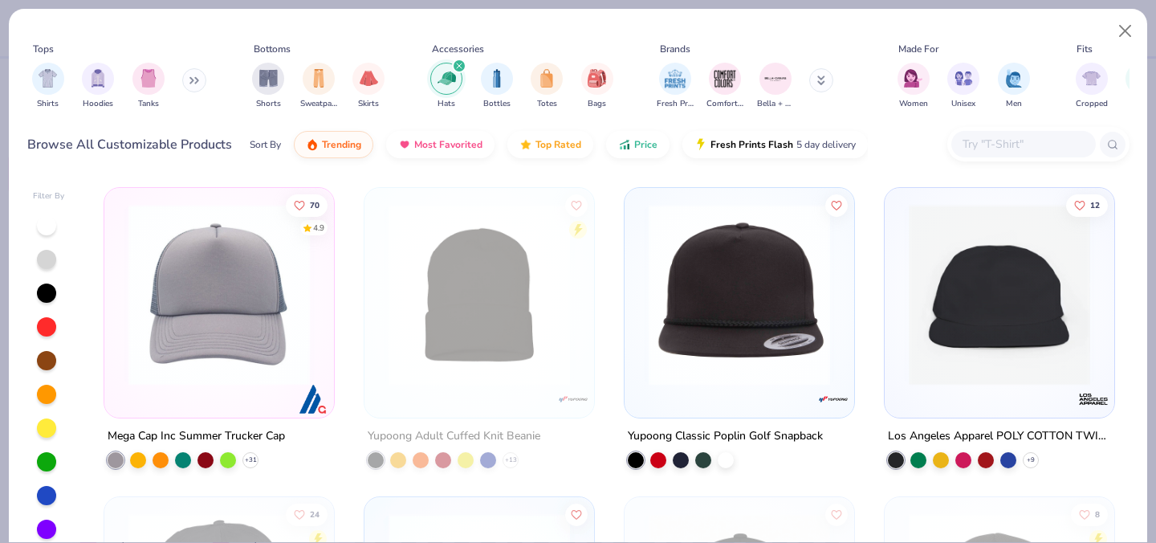
click at [783, 303] on img at bounding box center [739, 294] width 197 height 181
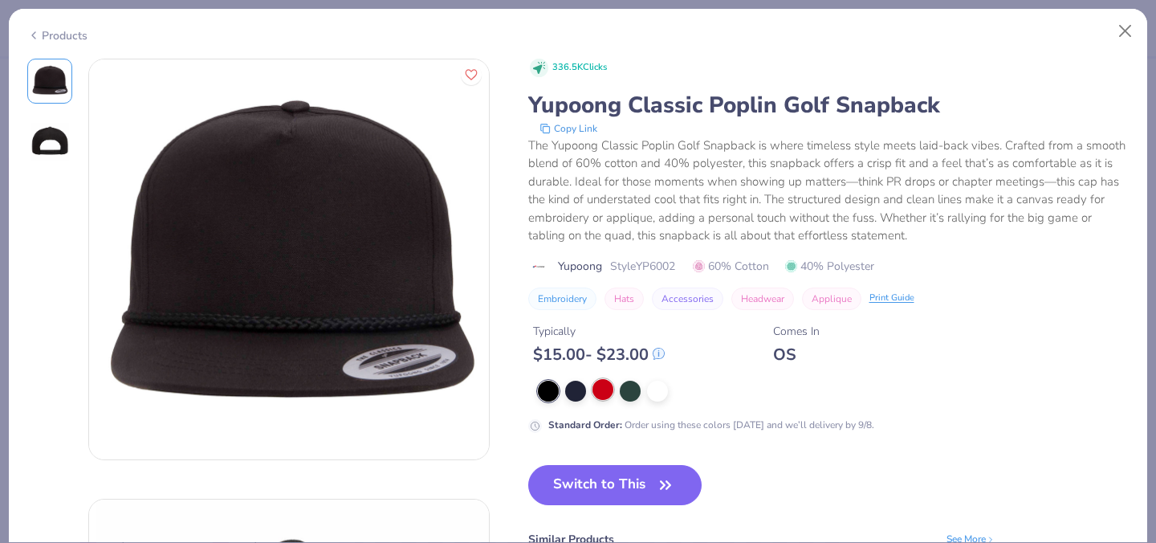
click at [599, 384] on div at bounding box center [602, 389] width 21 height 21
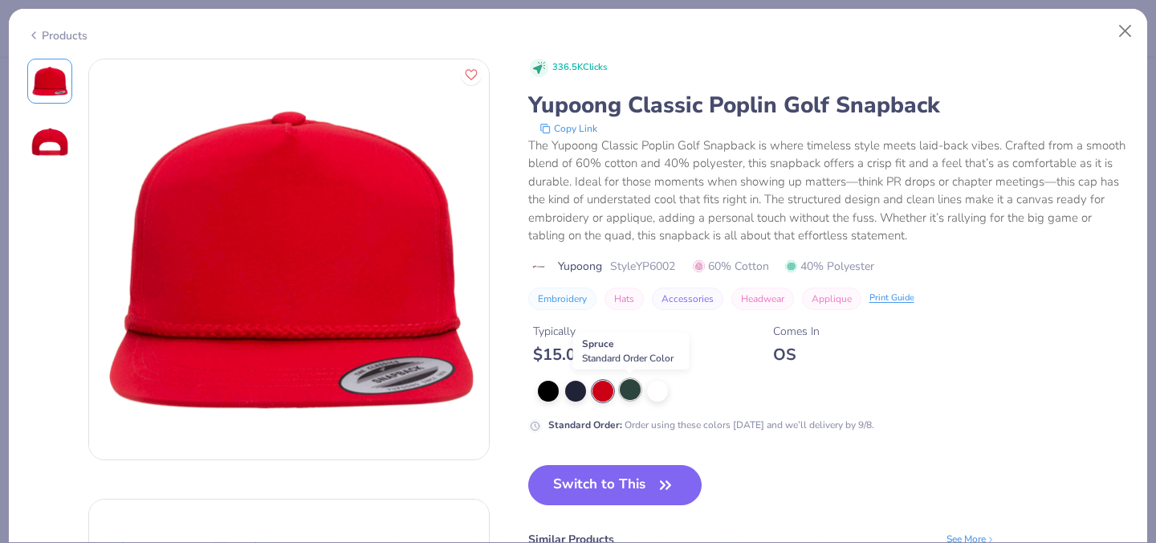
click at [628, 390] on div at bounding box center [630, 389] width 21 height 21
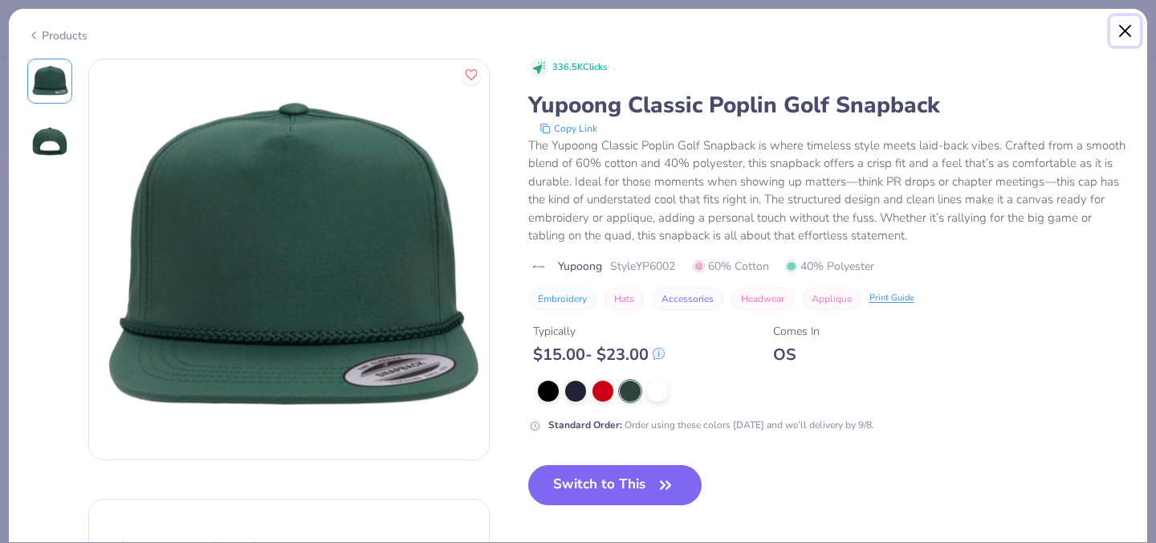
click at [1128, 33] on button "Close" at bounding box center [1125, 31] width 31 height 31
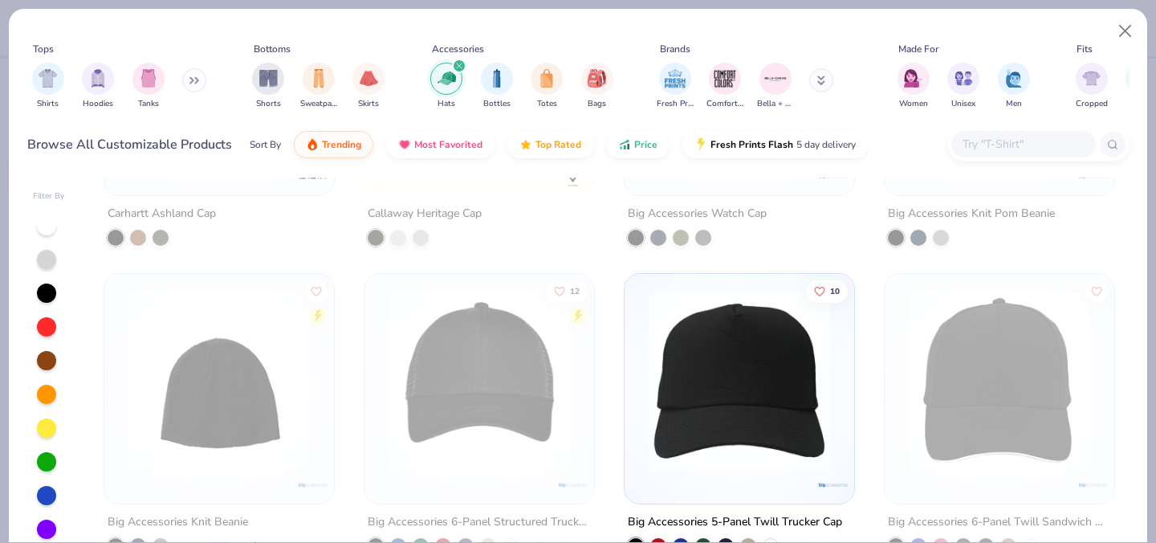
scroll to position [5872, 0]
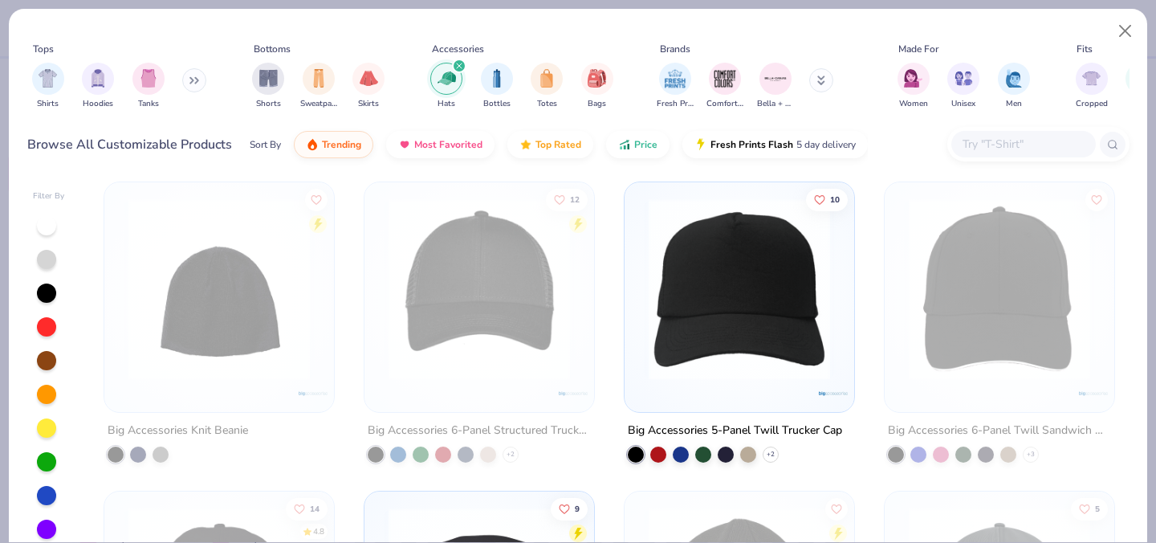
click at [710, 299] on img at bounding box center [739, 288] width 197 height 181
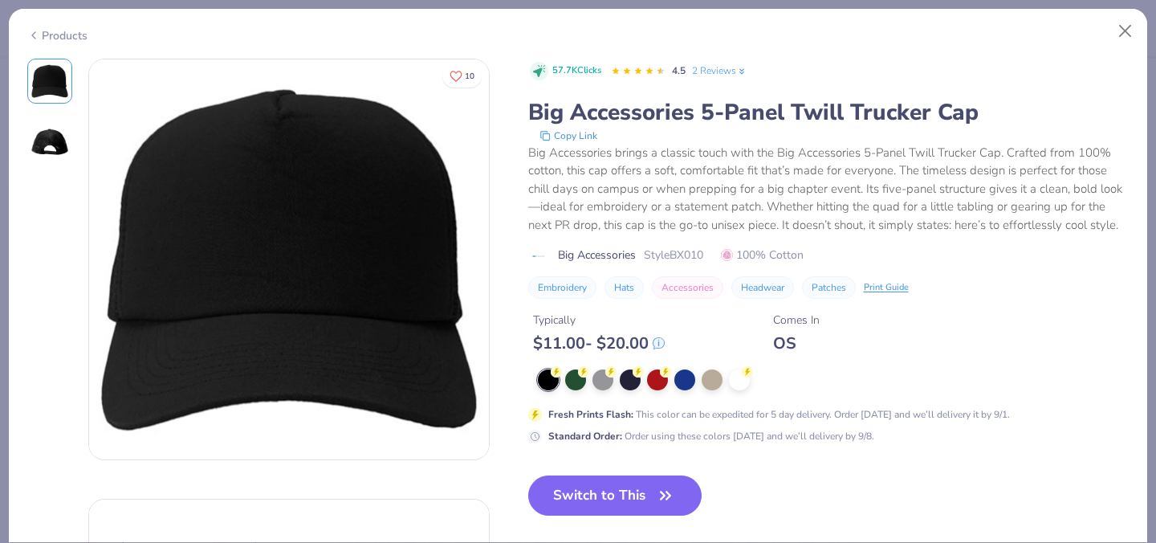
click at [704, 389] on div at bounding box center [834, 379] width 592 height 21
click at [709, 375] on div at bounding box center [712, 378] width 21 height 21
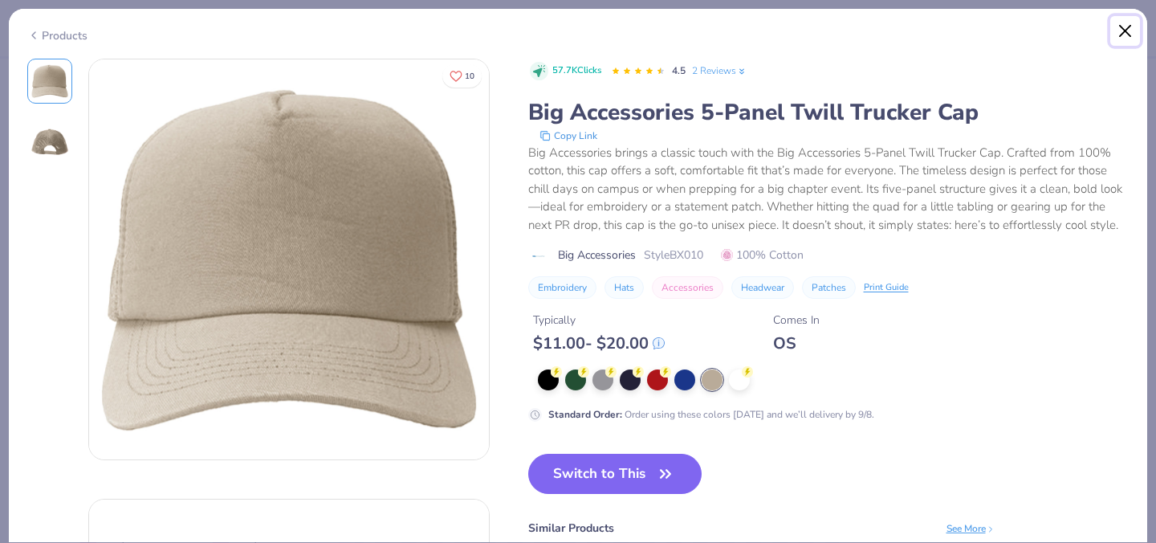
click at [1129, 30] on button "Close" at bounding box center [1125, 31] width 31 height 31
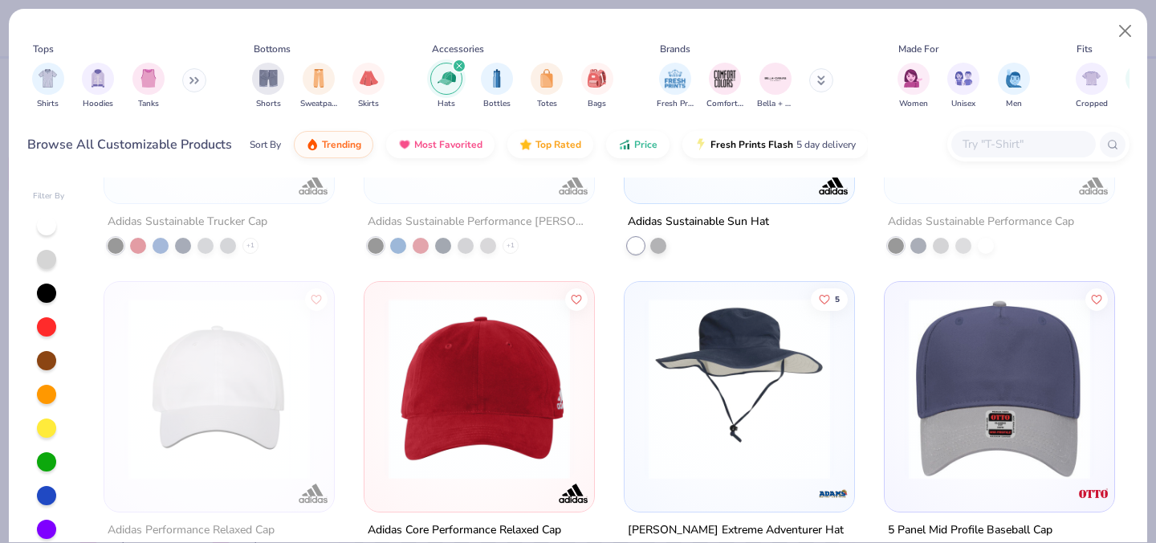
scroll to position [47, 0]
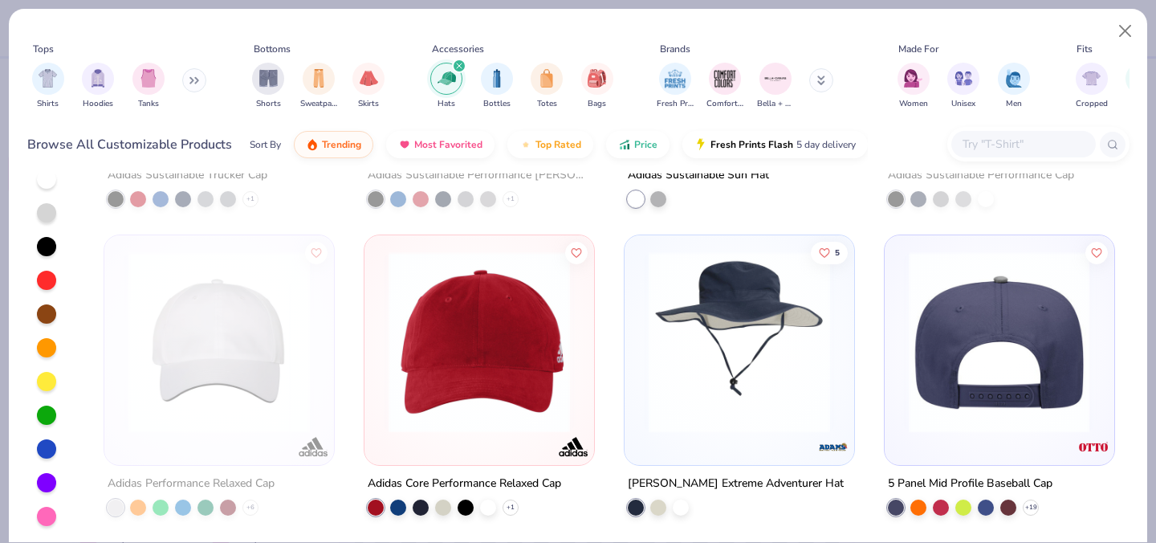
click at [1016, 323] on img at bounding box center [998, 341] width 197 height 181
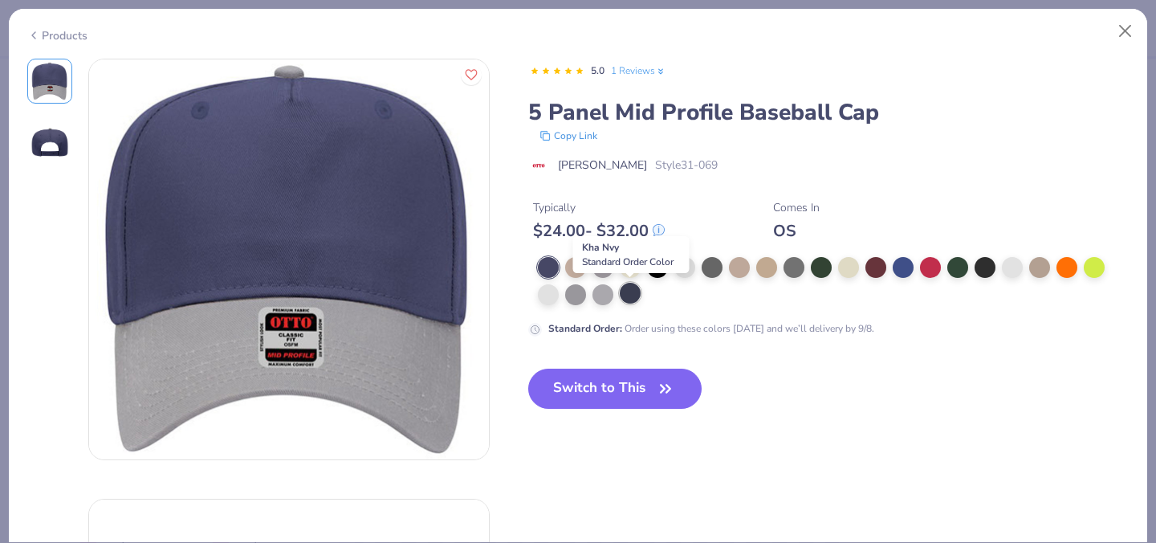
click at [633, 295] on div at bounding box center [630, 293] width 21 height 21
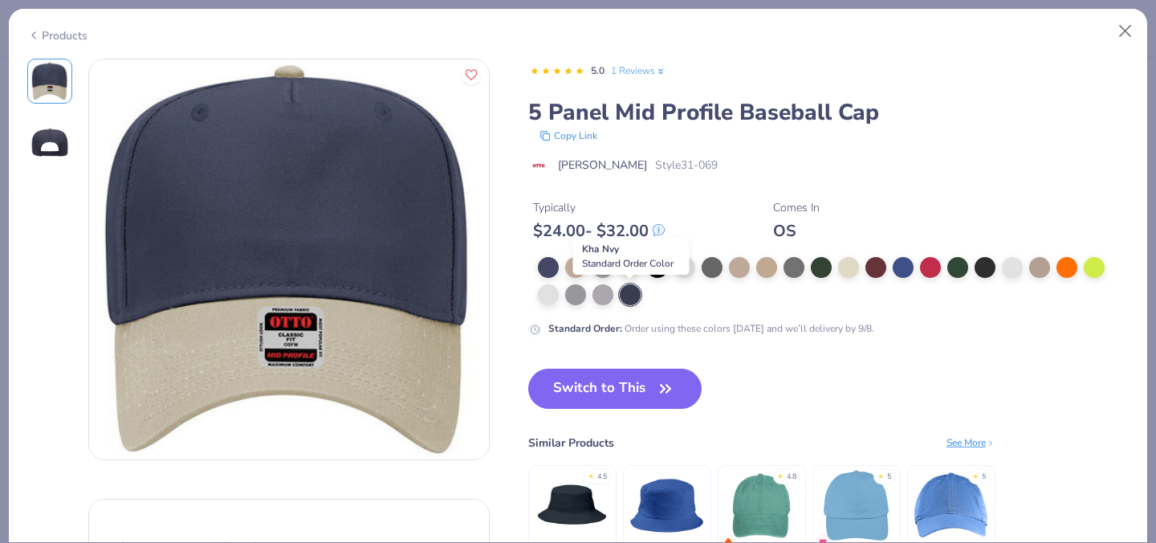
scroll to position [83, 0]
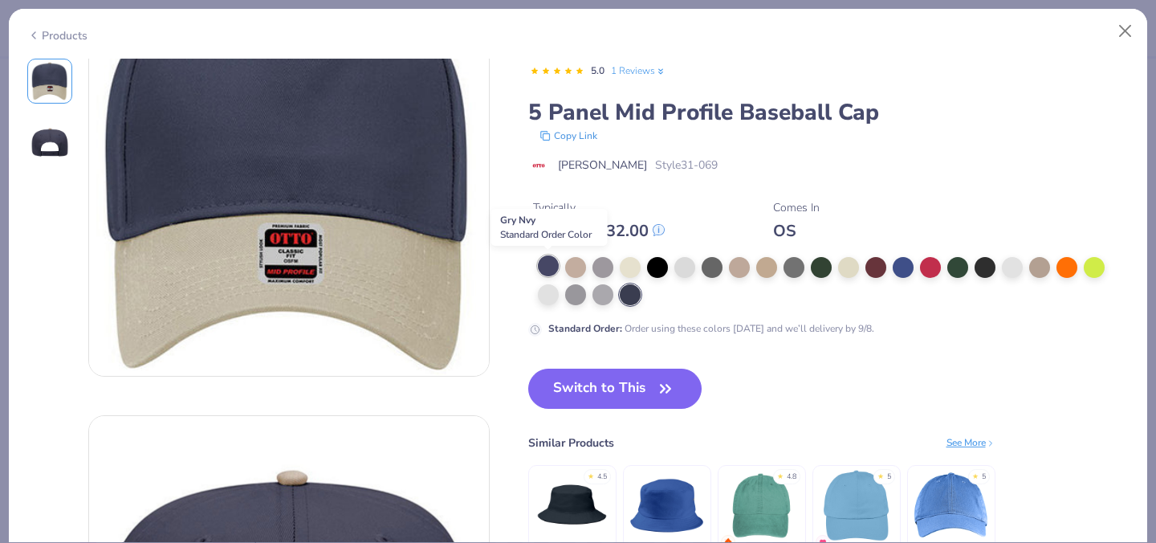
click at [553, 262] on div at bounding box center [548, 265] width 21 height 21
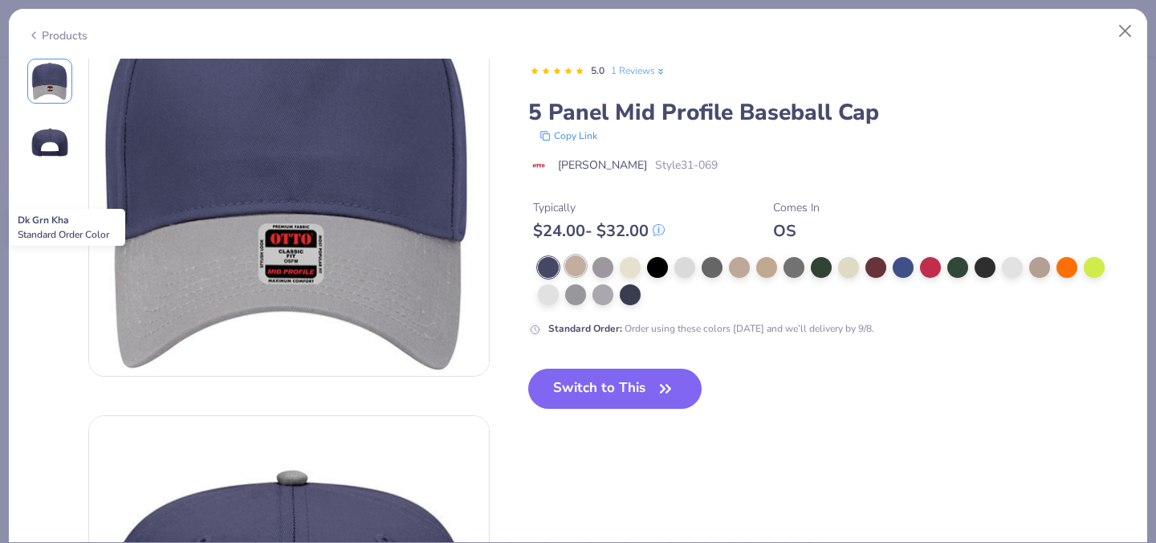
click at [566, 264] on div at bounding box center [575, 265] width 21 height 21
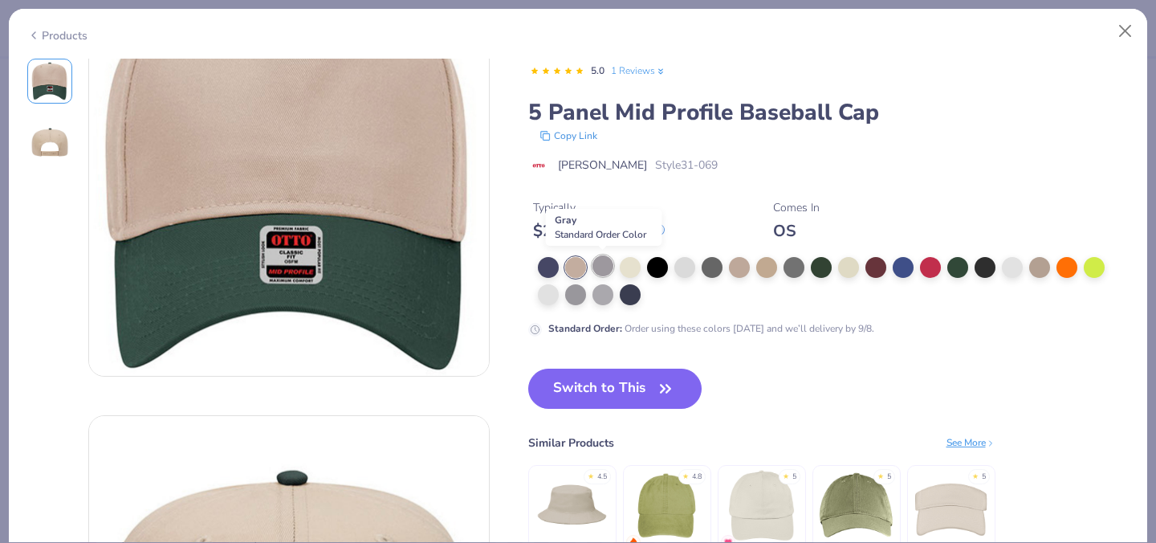
click at [594, 265] on div at bounding box center [602, 265] width 21 height 21
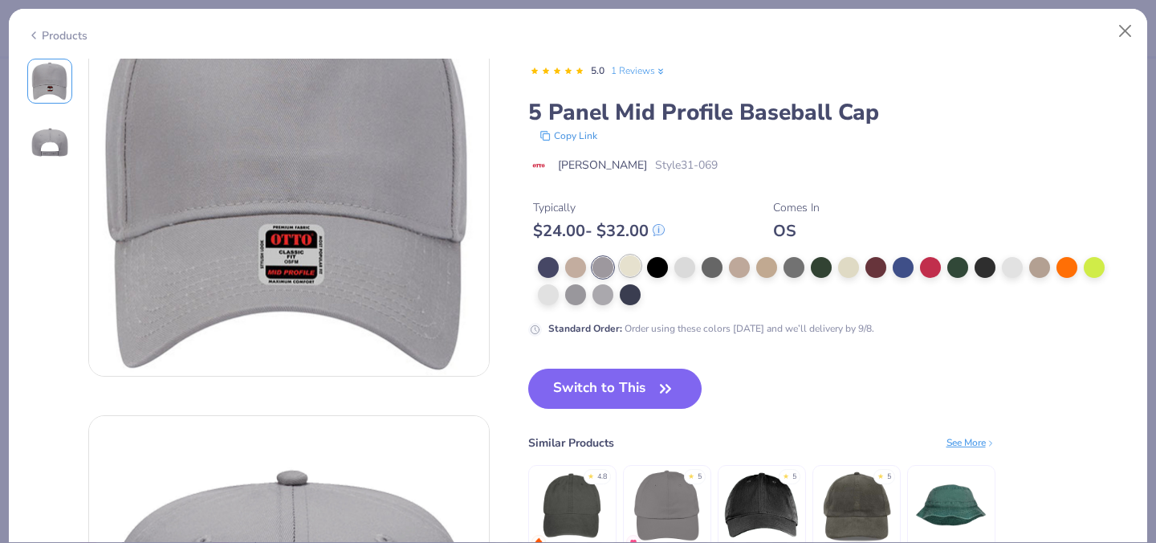
click at [629, 274] on div at bounding box center [630, 265] width 21 height 21
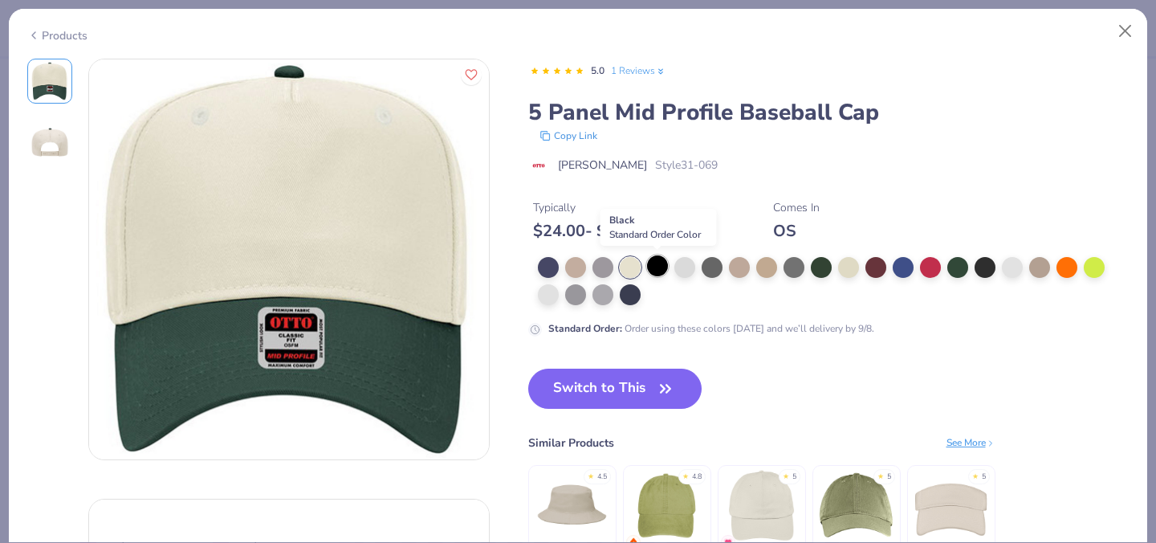
click at [649, 266] on div at bounding box center [657, 265] width 21 height 21
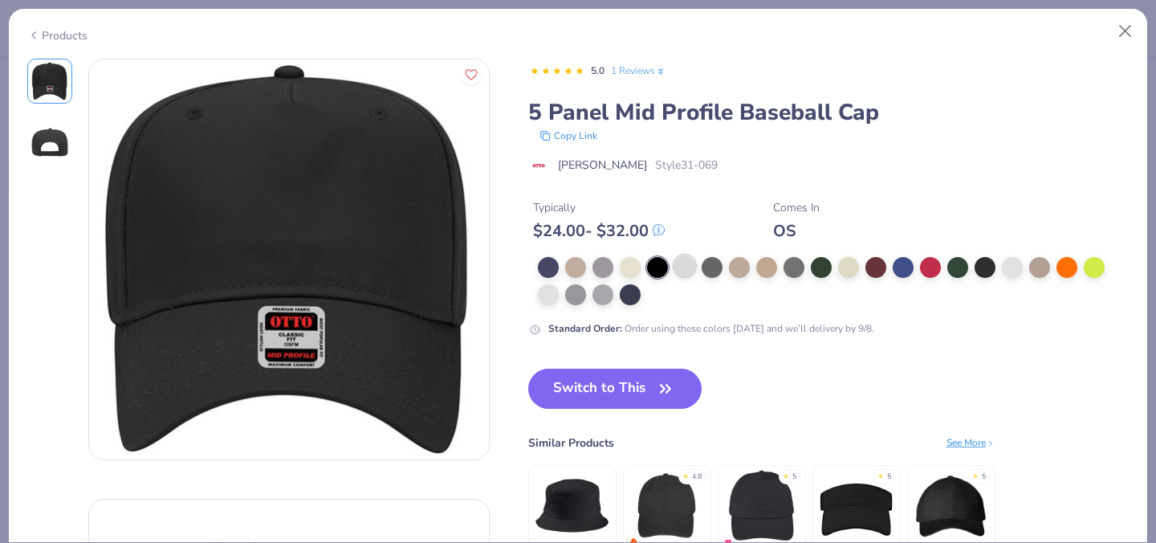
click at [689, 266] on div at bounding box center [684, 265] width 21 height 21
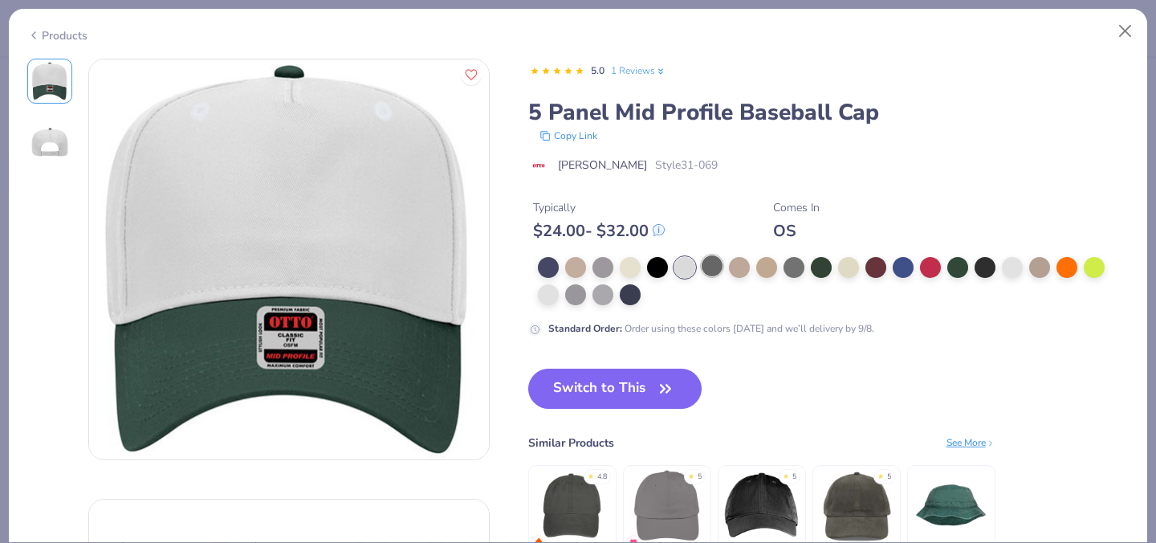
click at [717, 269] on div at bounding box center [712, 265] width 21 height 21
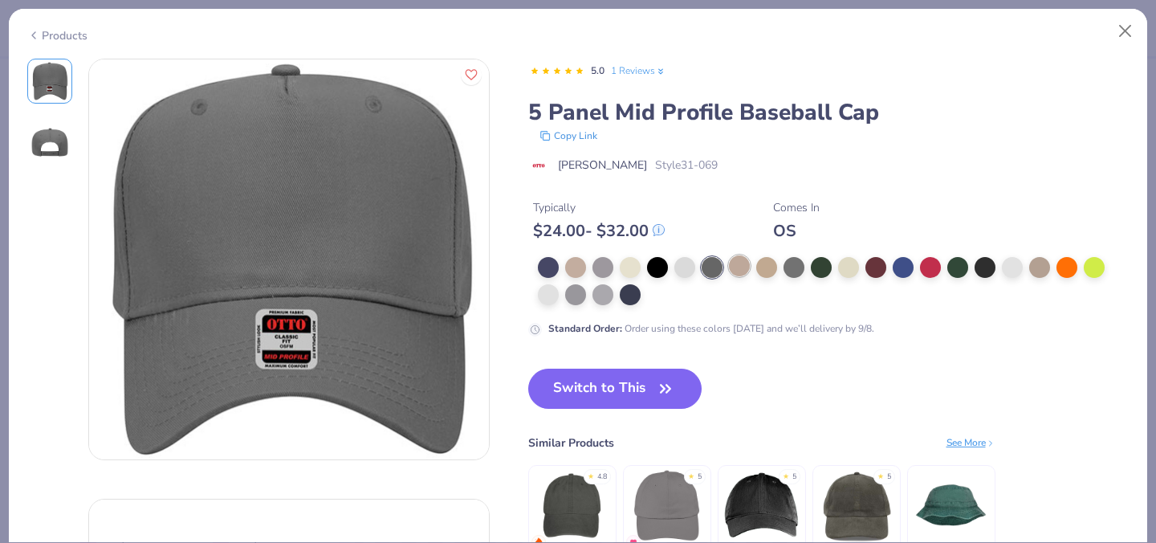
click at [743, 269] on div at bounding box center [739, 265] width 21 height 21
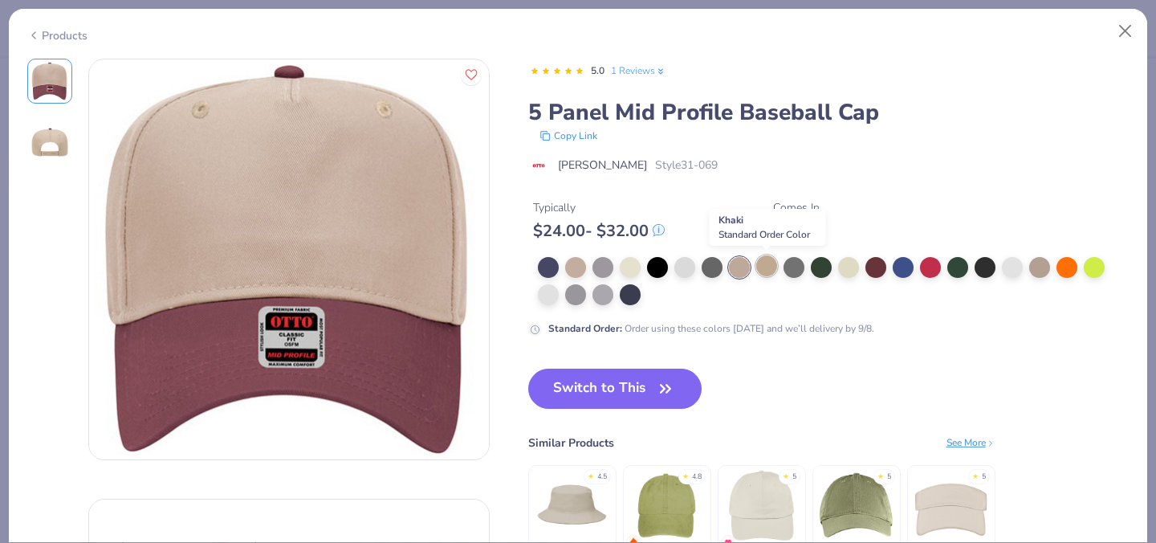
click at [767, 269] on div at bounding box center [766, 265] width 21 height 21
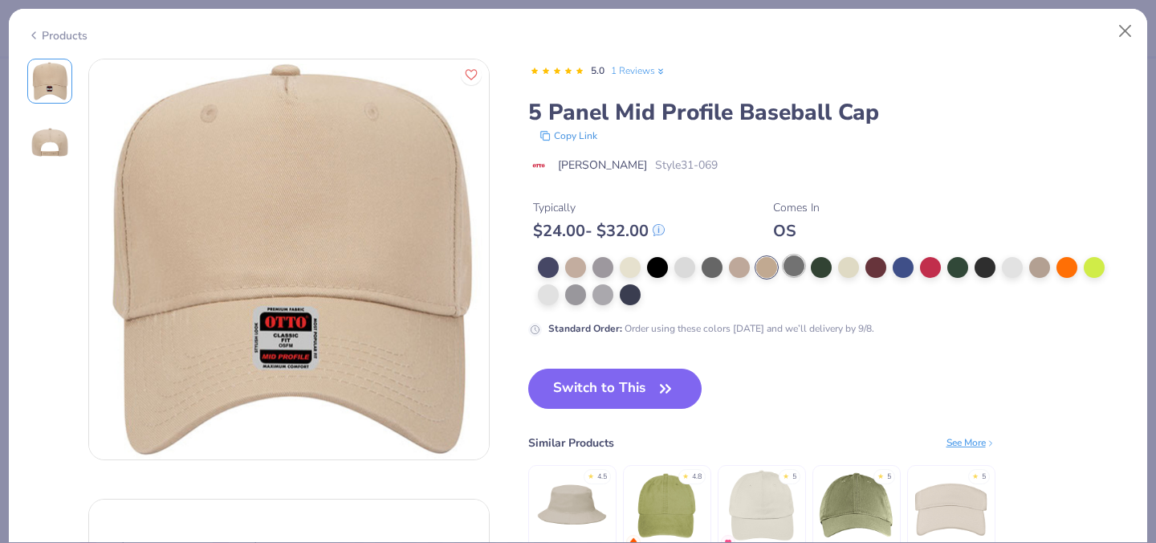
click at [792, 270] on div at bounding box center [793, 265] width 21 height 21
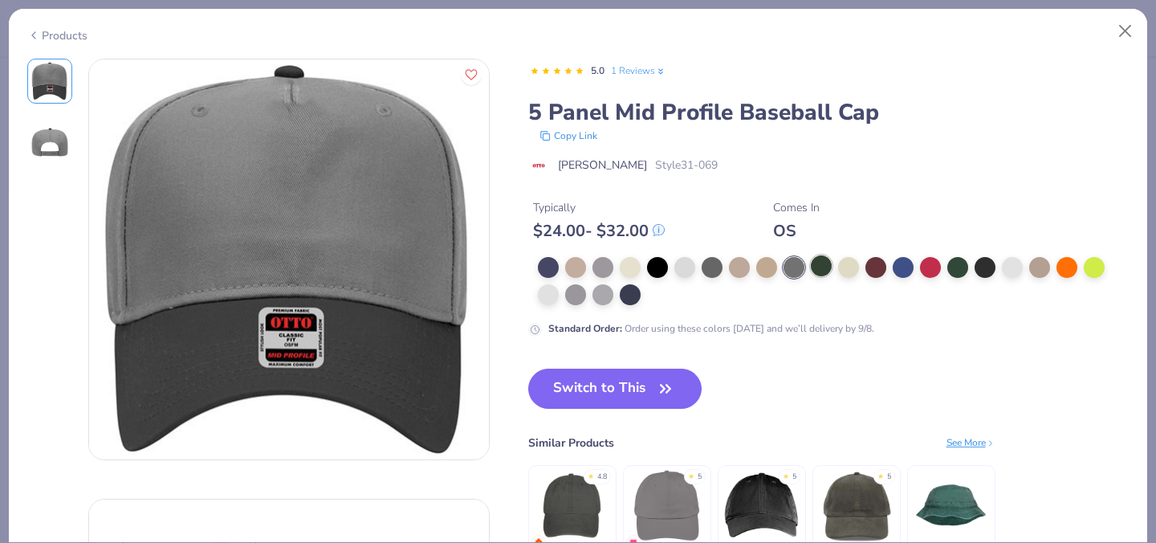
click at [821, 268] on div at bounding box center [821, 265] width 21 height 21
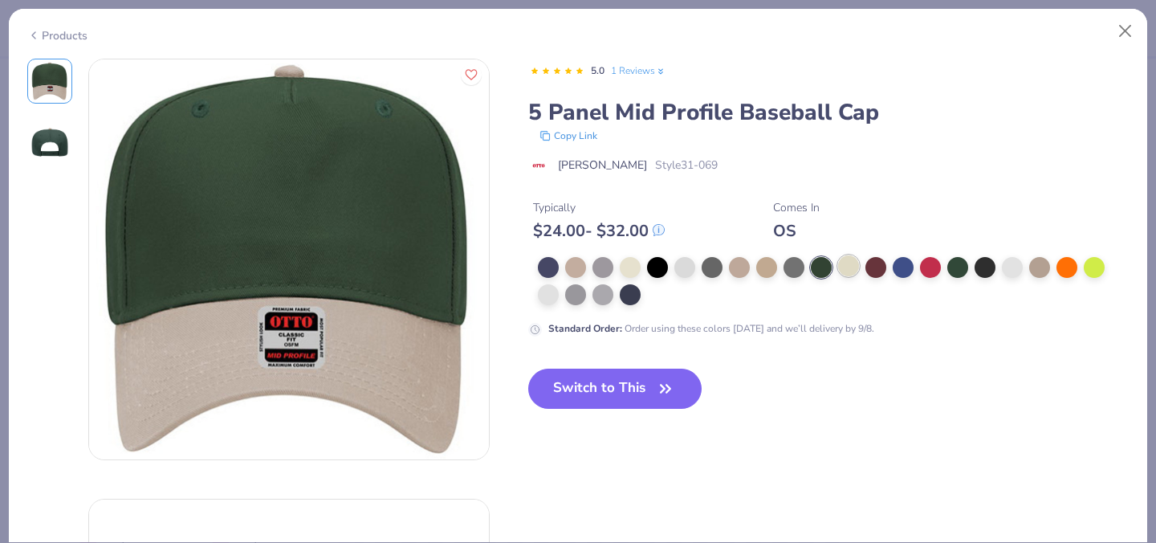
click at [840, 266] on div at bounding box center [848, 265] width 21 height 21
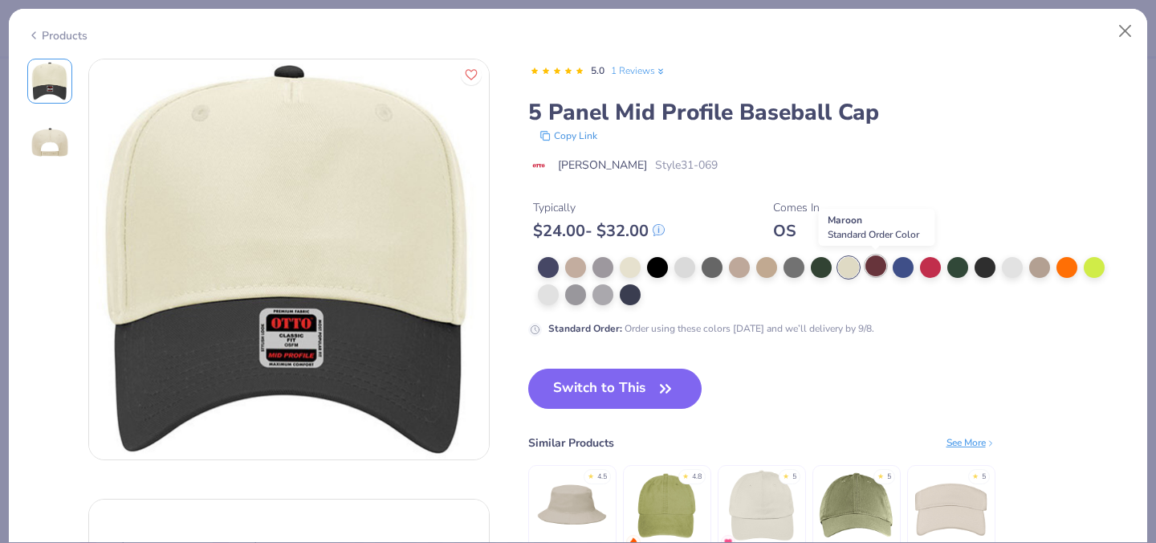
click at [877, 269] on div at bounding box center [875, 265] width 21 height 21
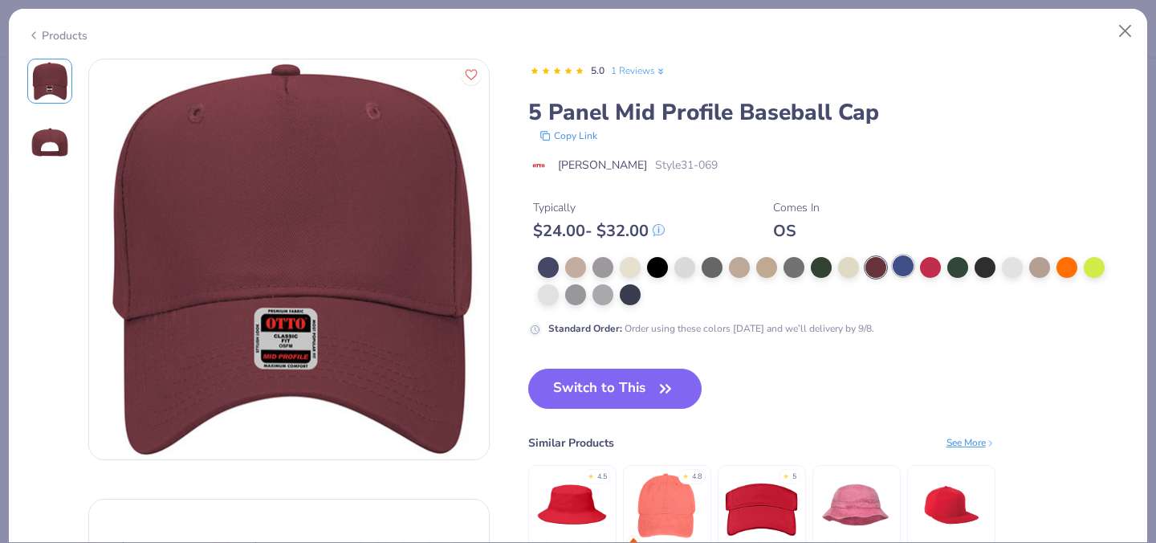
click at [896, 265] on div at bounding box center [903, 265] width 21 height 21
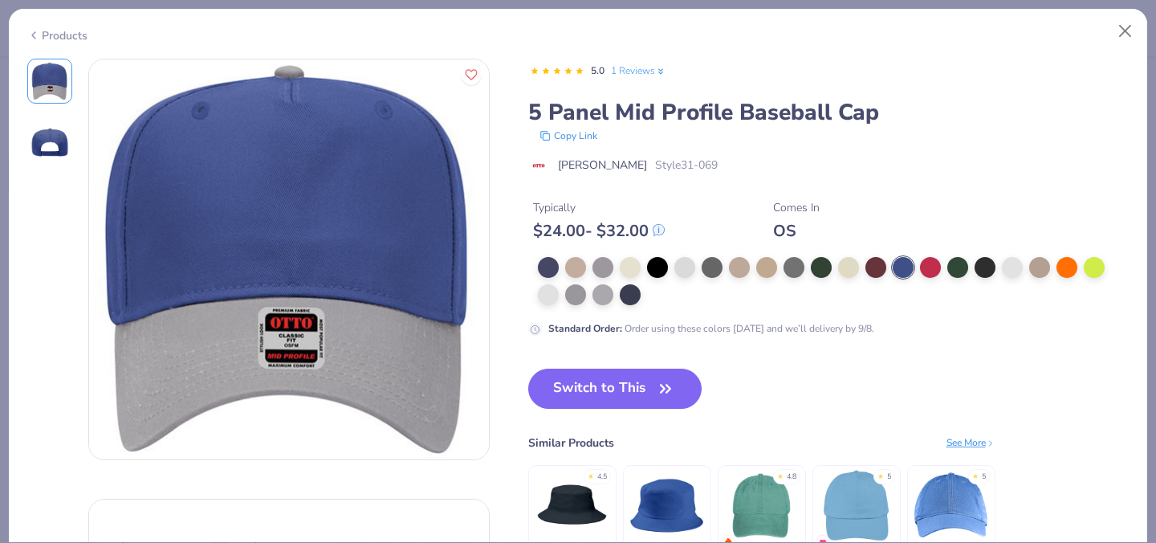
click at [917, 266] on div at bounding box center [834, 281] width 592 height 48
click at [926, 266] on div at bounding box center [930, 265] width 21 height 21
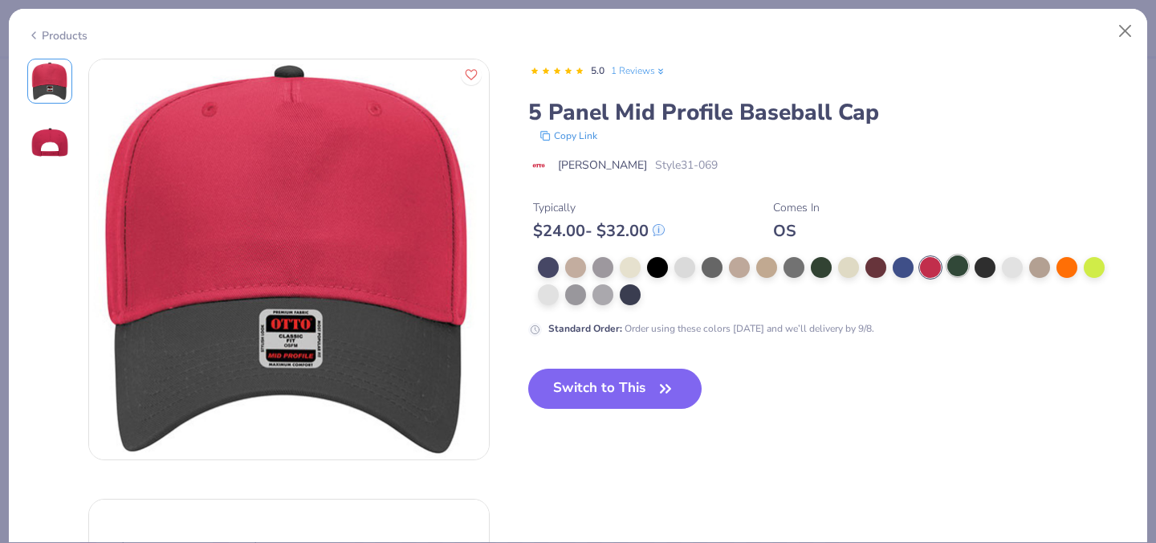
click at [951, 265] on div at bounding box center [957, 265] width 21 height 21
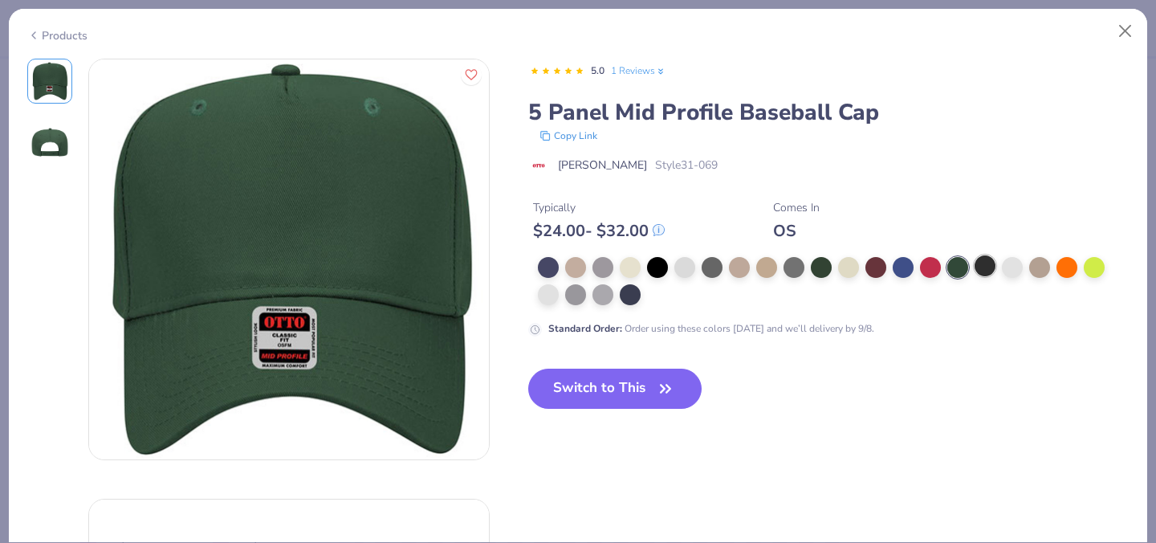
click at [987, 268] on div at bounding box center [984, 265] width 21 height 21
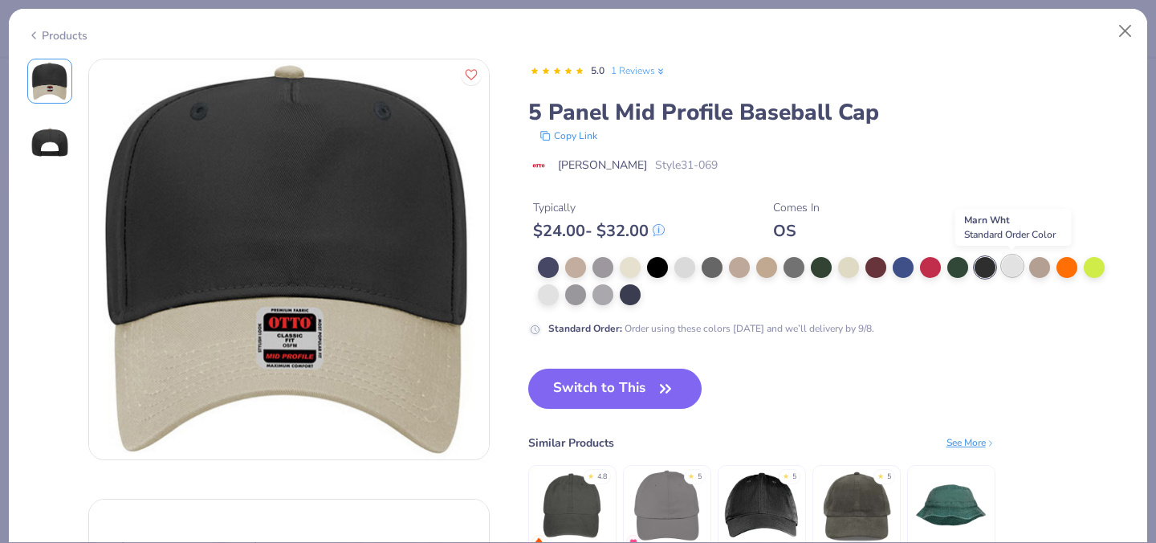
click at [1006, 270] on div at bounding box center [1012, 265] width 21 height 21
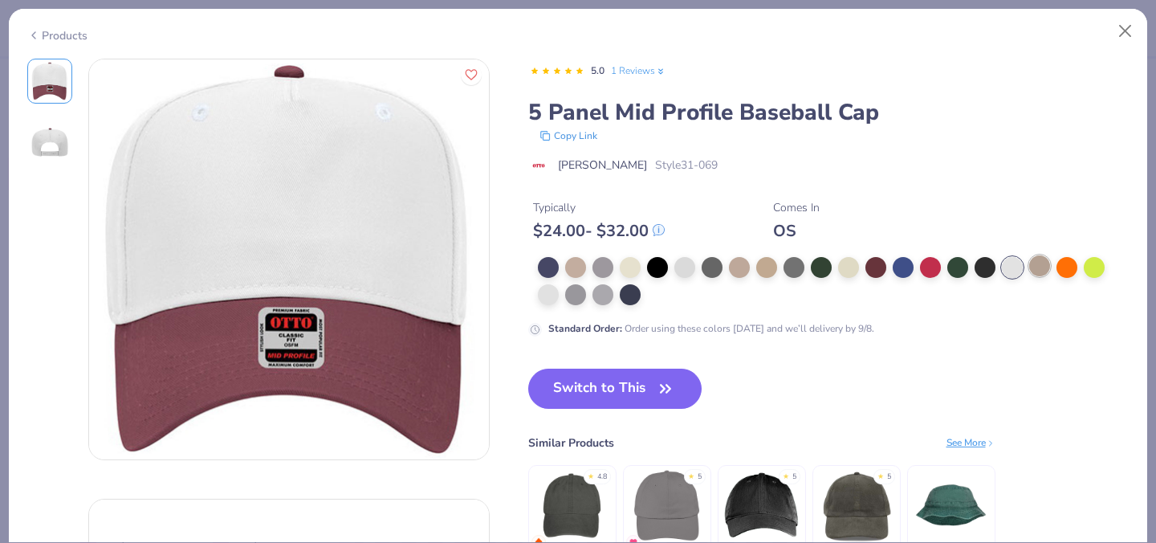
click at [1031, 270] on div at bounding box center [1039, 265] width 21 height 21
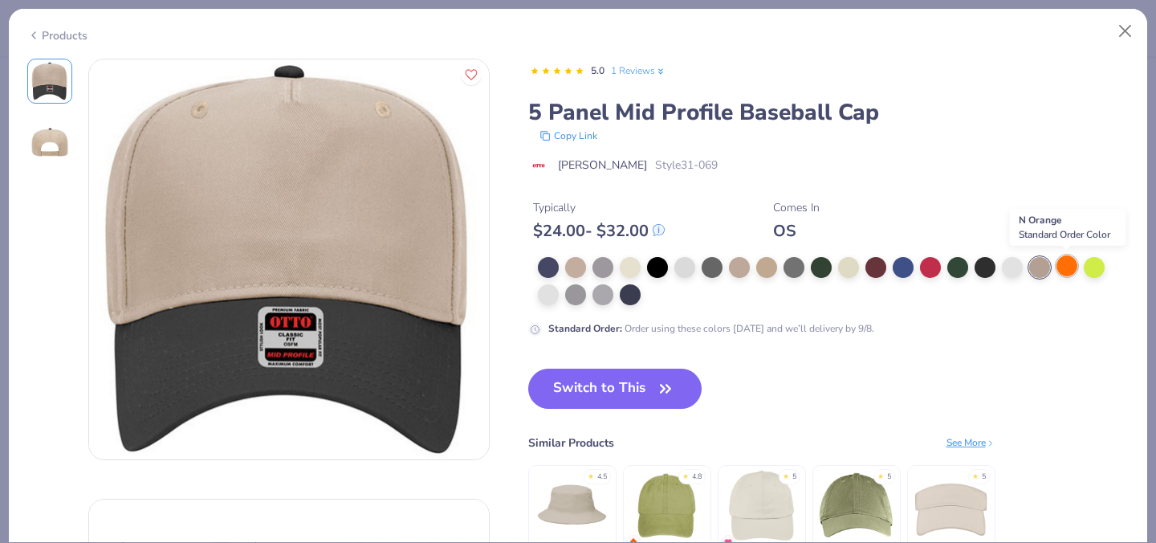
click at [1063, 272] on div at bounding box center [1066, 265] width 21 height 21
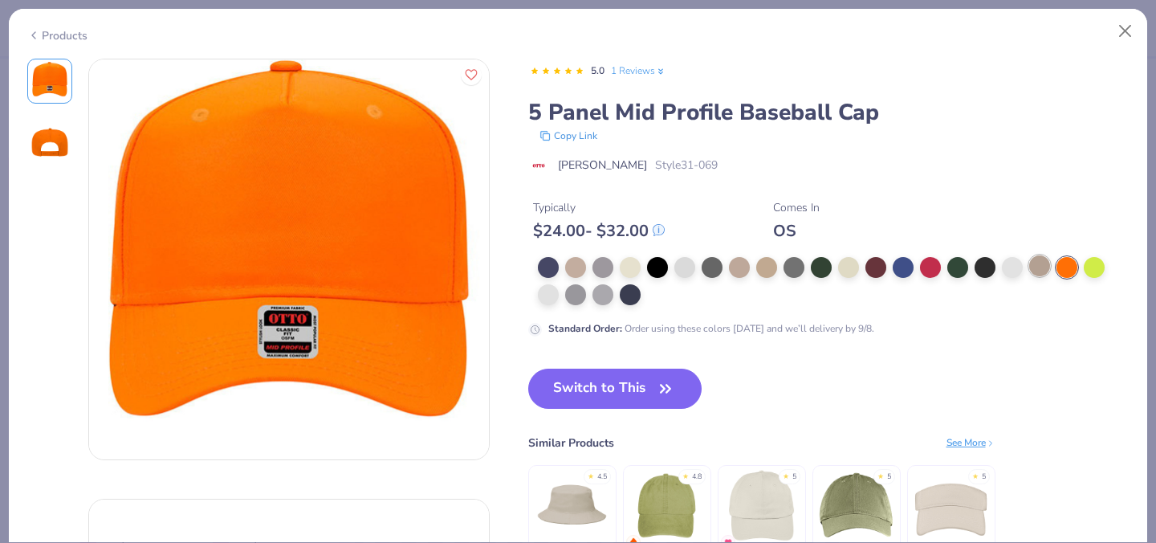
click at [1040, 265] on div at bounding box center [1039, 265] width 21 height 21
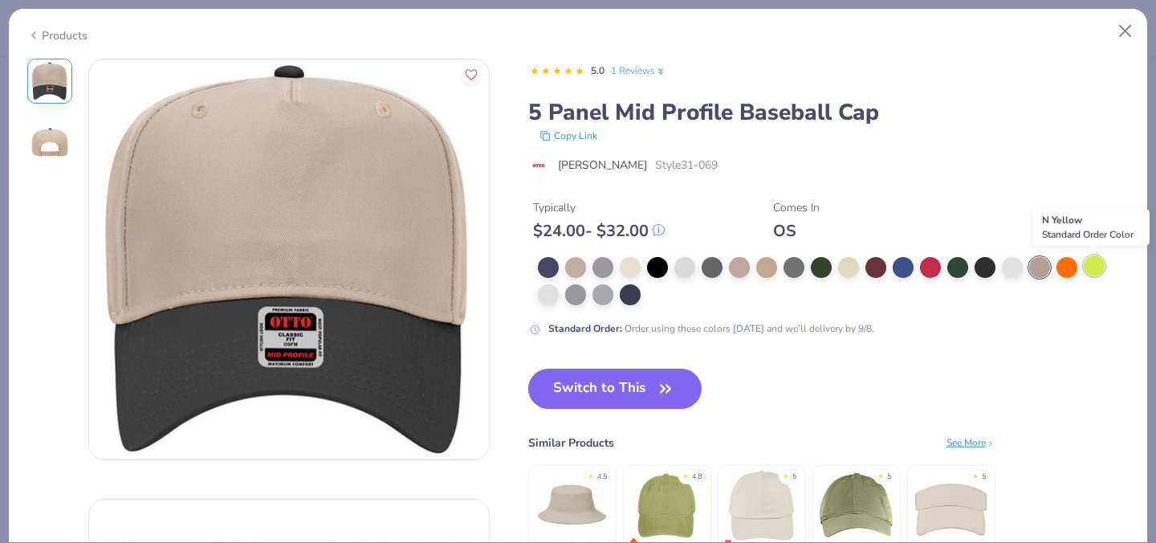
click at [1092, 272] on div at bounding box center [1094, 265] width 21 height 21
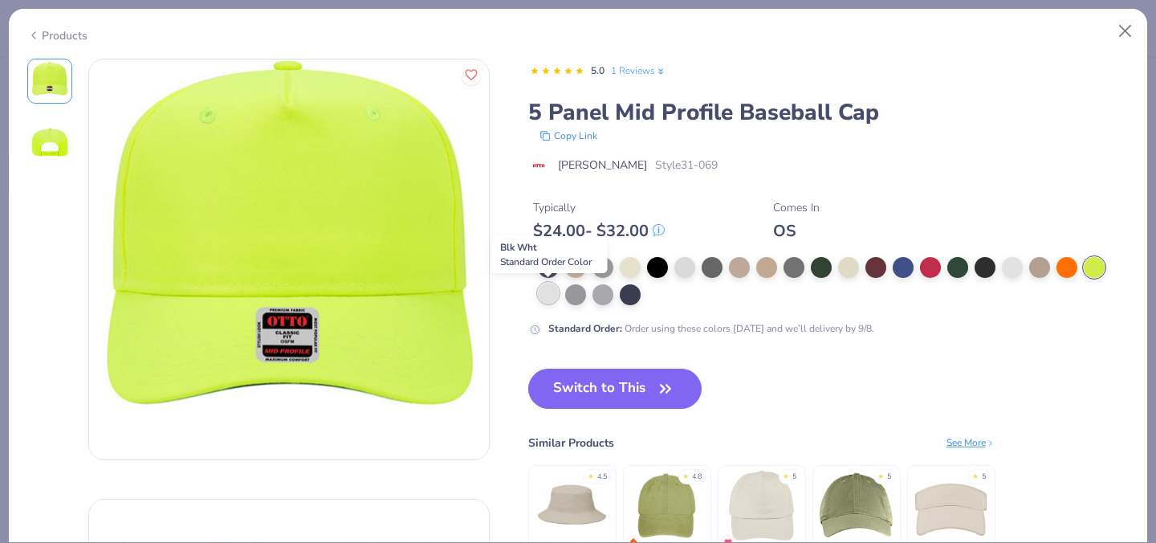
click at [554, 296] on div at bounding box center [548, 293] width 21 height 21
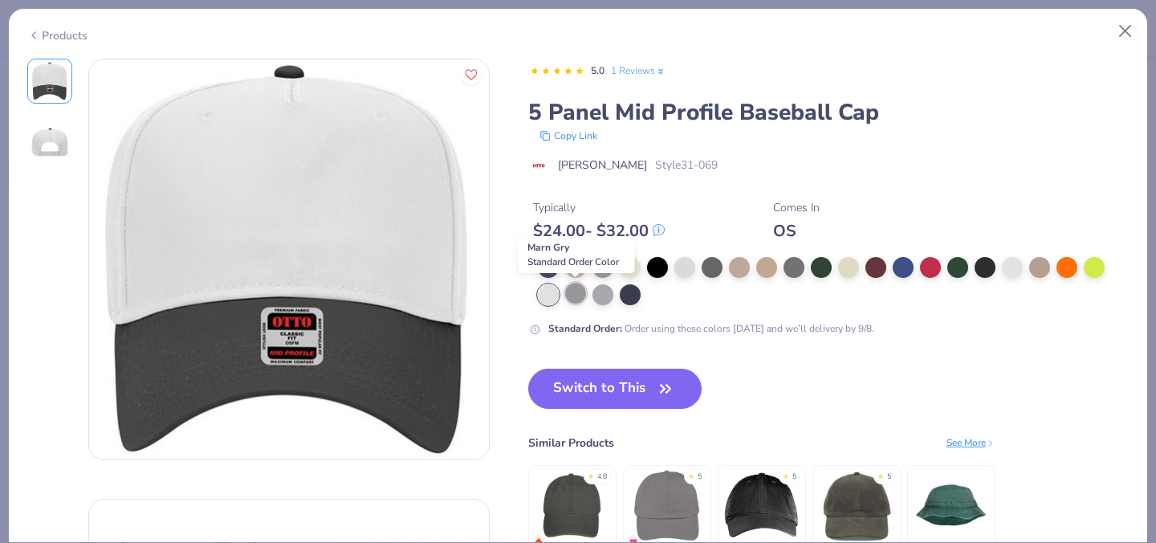
click at [581, 296] on div at bounding box center [575, 293] width 21 height 21
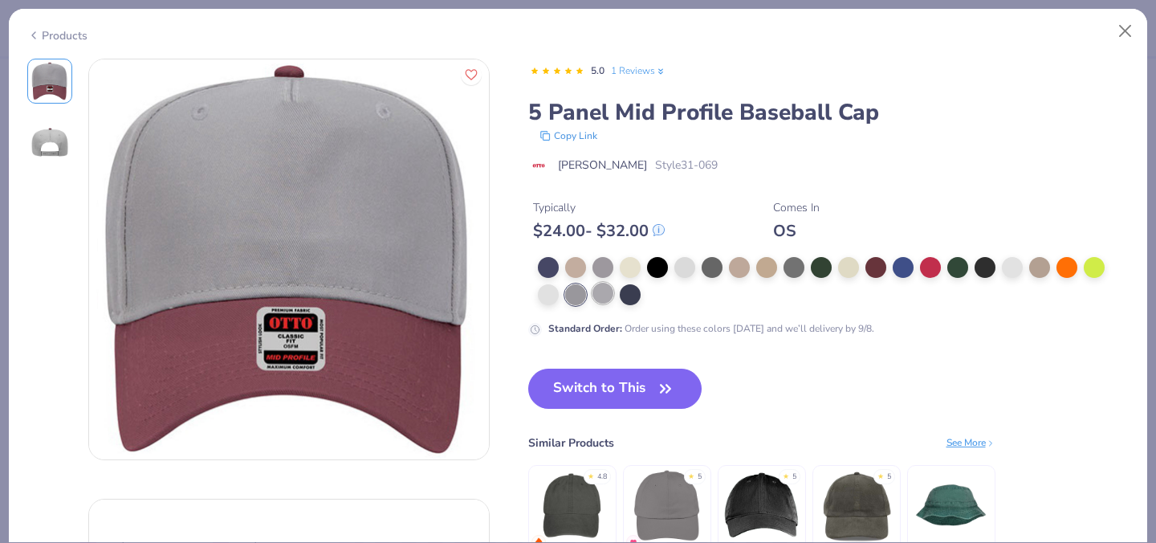
click at [596, 296] on div at bounding box center [602, 293] width 21 height 21
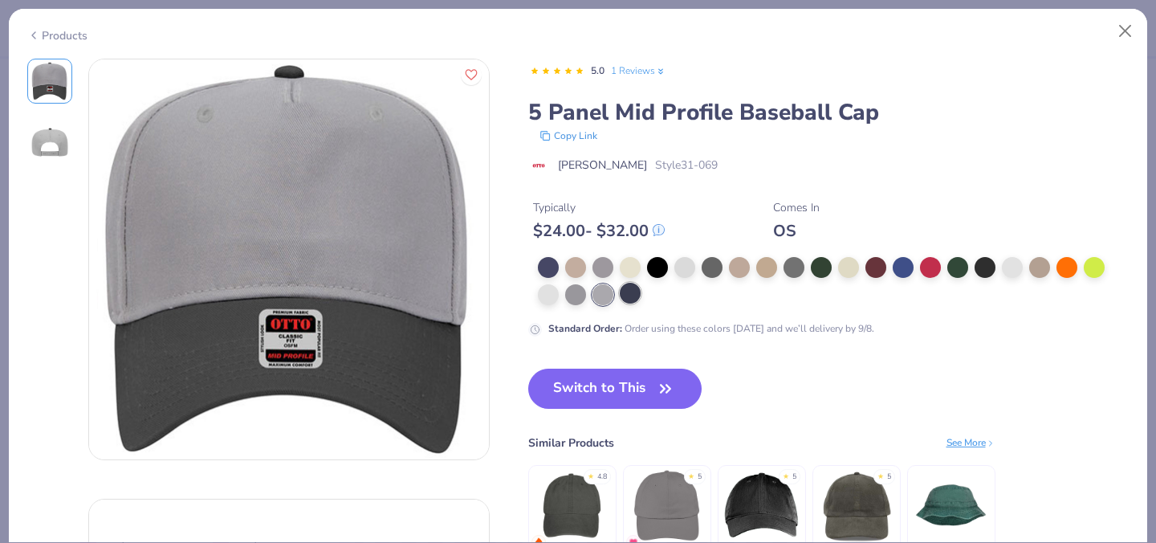
click at [624, 294] on div at bounding box center [630, 293] width 21 height 21
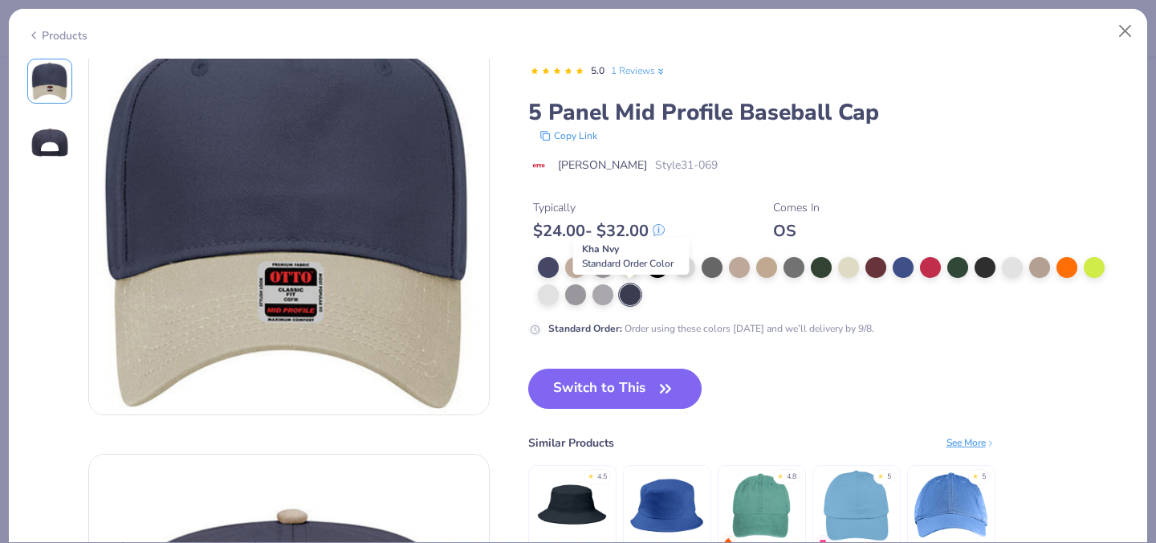
scroll to position [63, 0]
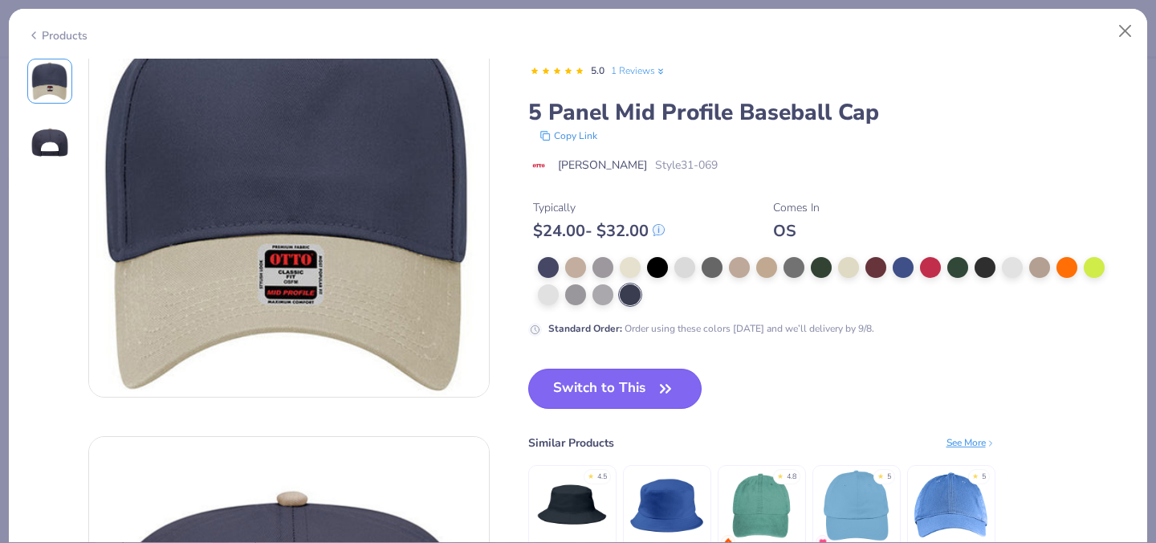
click at [601, 390] on button "Switch to This" at bounding box center [615, 388] width 174 height 40
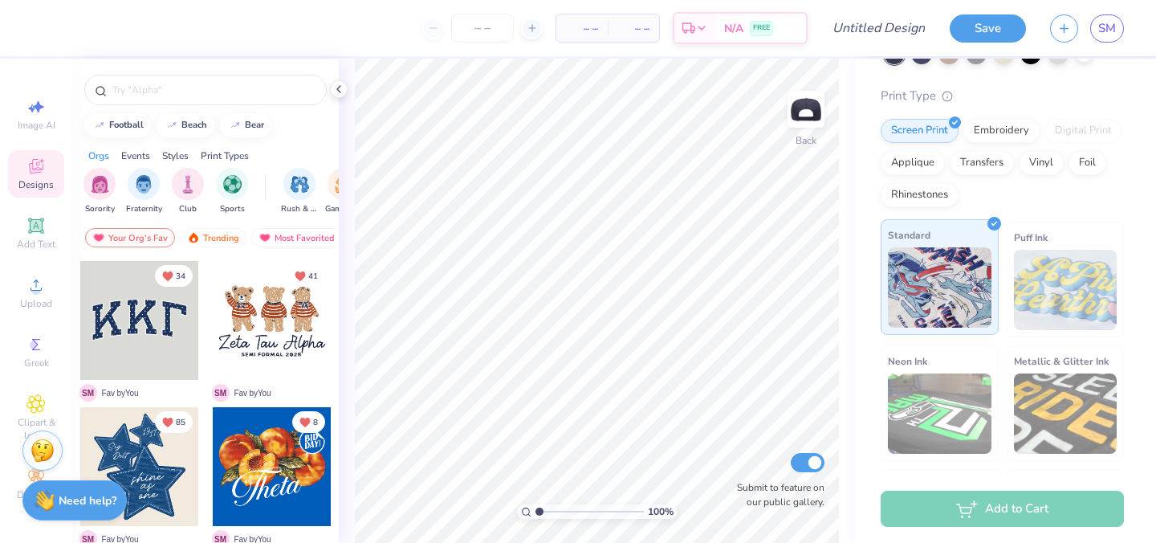
scroll to position [218, 0]
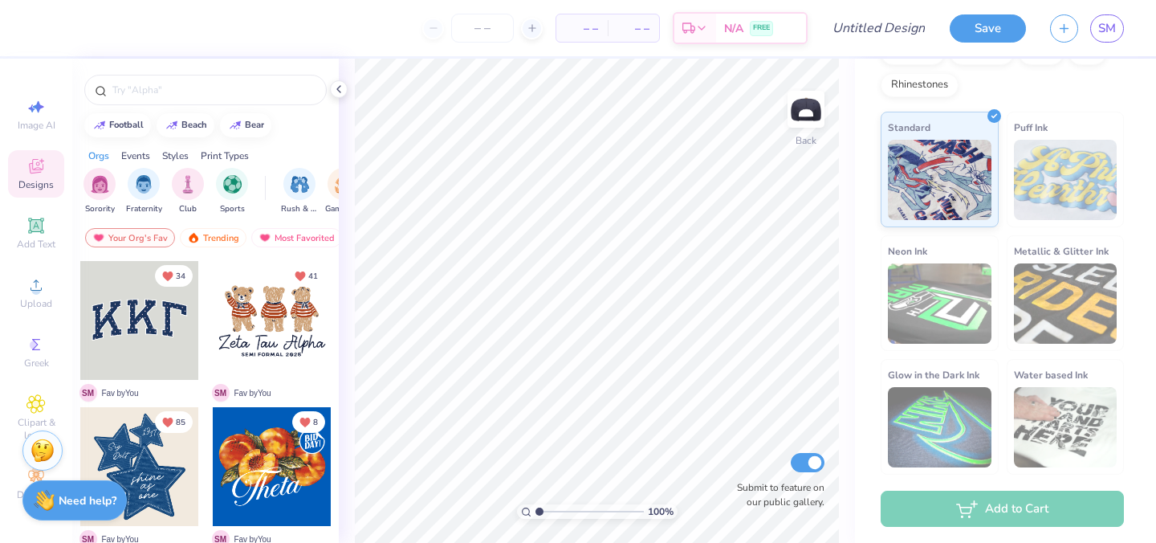
click at [297, 318] on div at bounding box center [272, 320] width 119 height 119
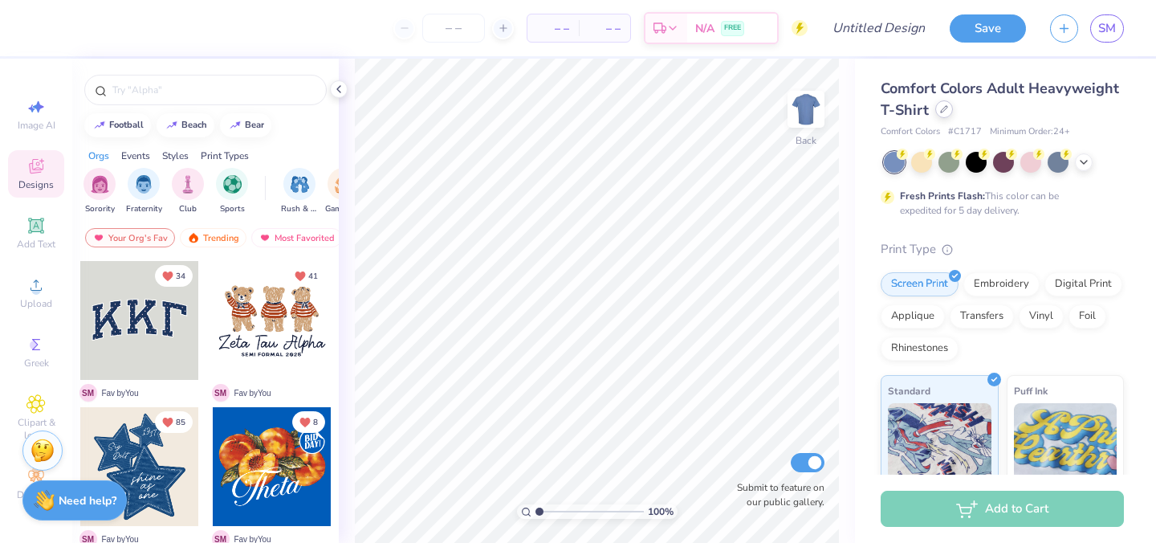
click at [940, 105] on icon at bounding box center [944, 109] width 8 height 8
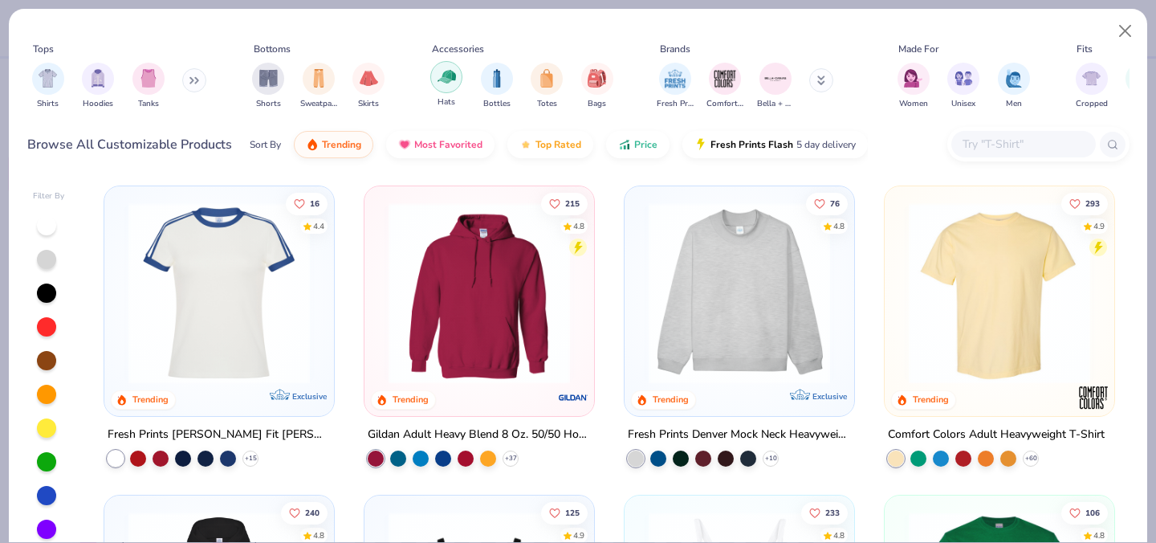
click at [449, 83] on img "filter for Hats" at bounding box center [446, 76] width 18 height 18
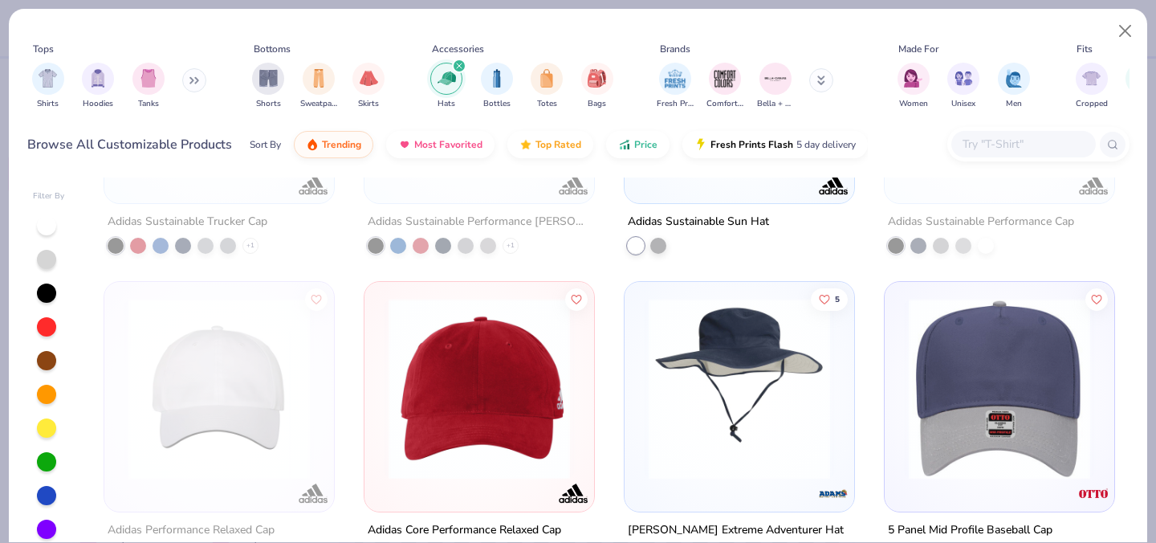
scroll to position [47, 0]
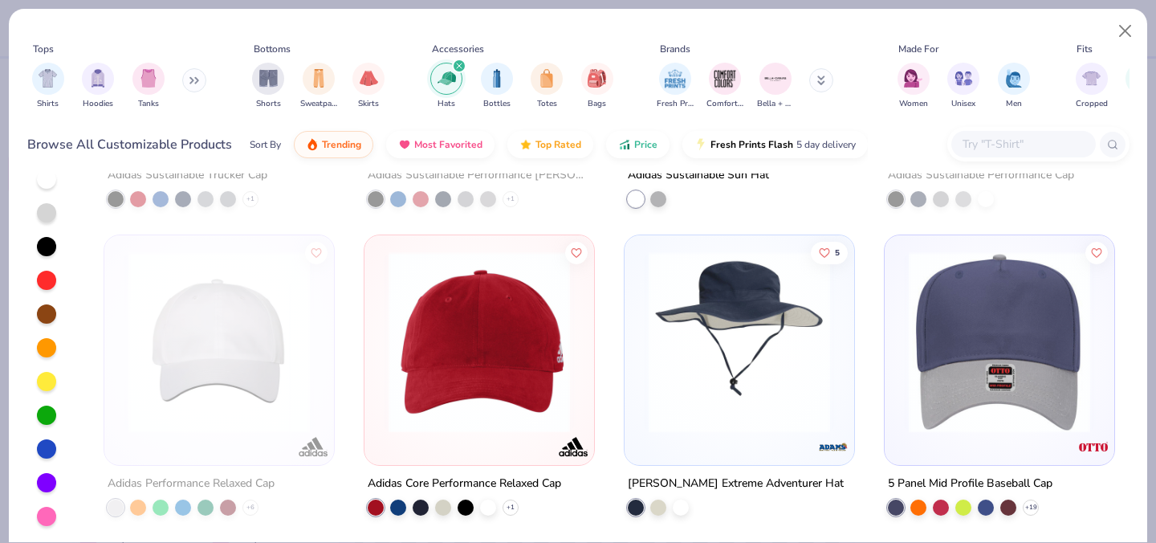
click at [960, 395] on img at bounding box center [999, 341] width 197 height 181
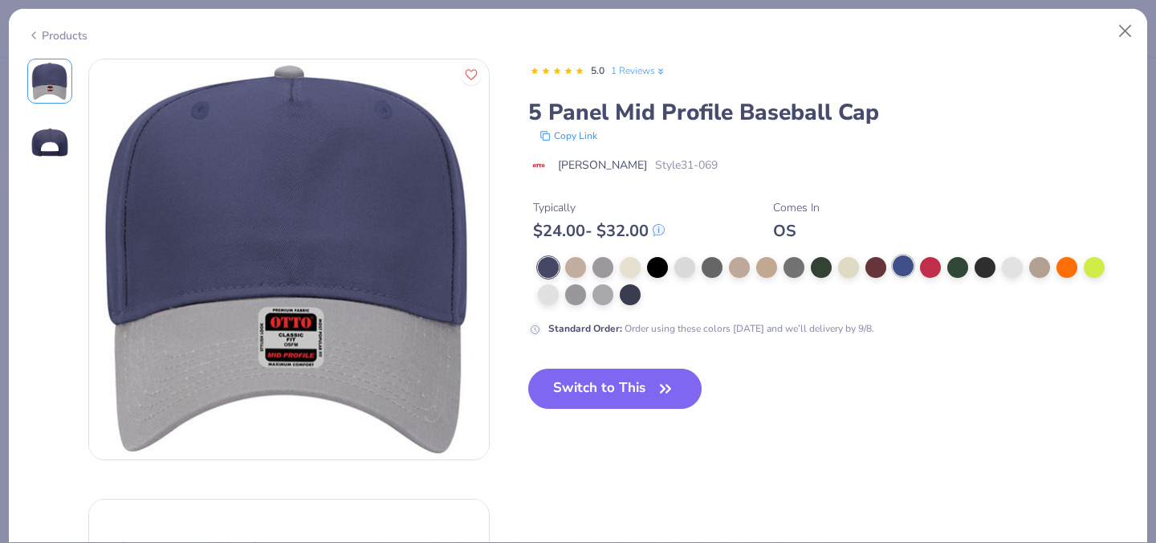
click at [901, 272] on div at bounding box center [903, 265] width 21 height 21
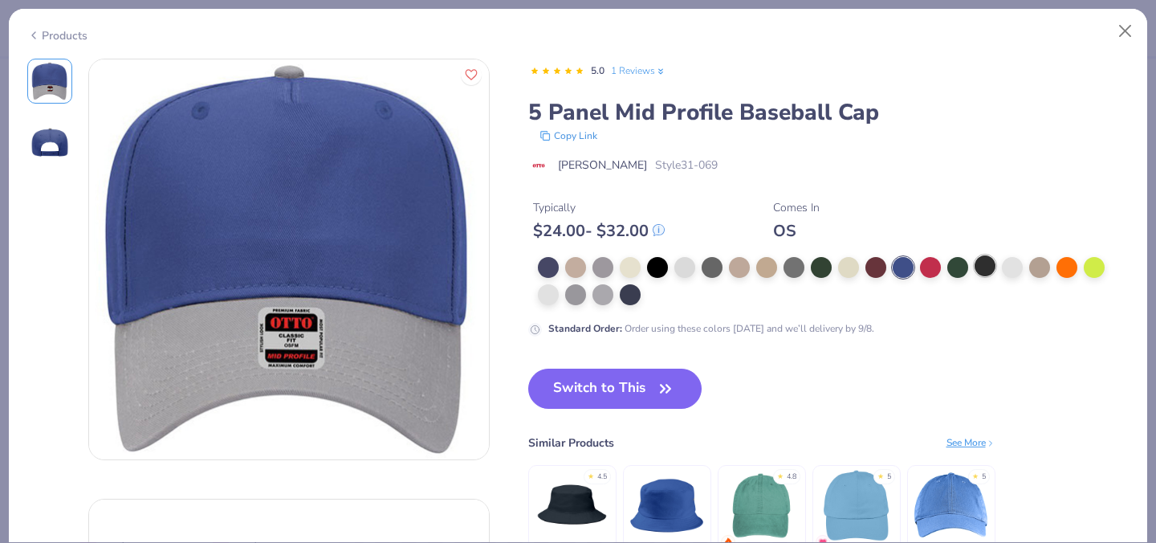
click at [987, 268] on div at bounding box center [984, 265] width 21 height 21
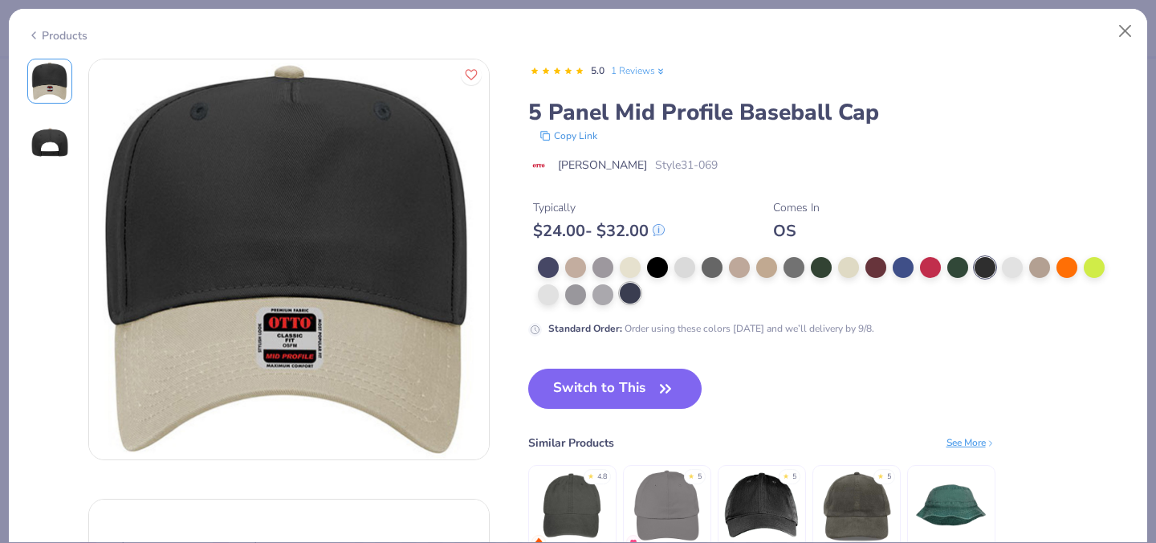
click at [633, 290] on div at bounding box center [630, 293] width 21 height 21
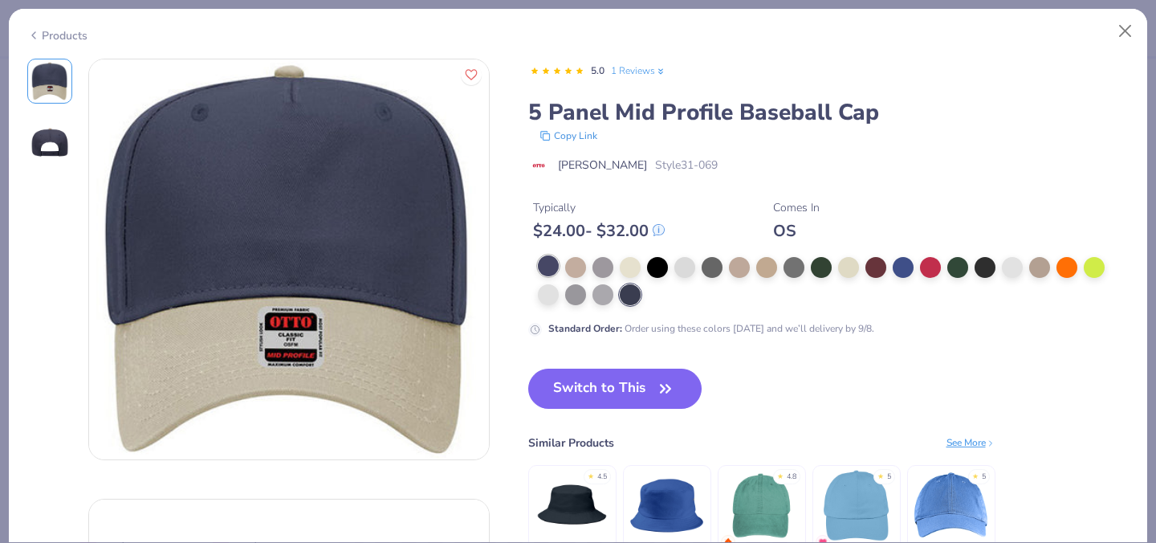
click at [545, 263] on div at bounding box center [548, 265] width 21 height 21
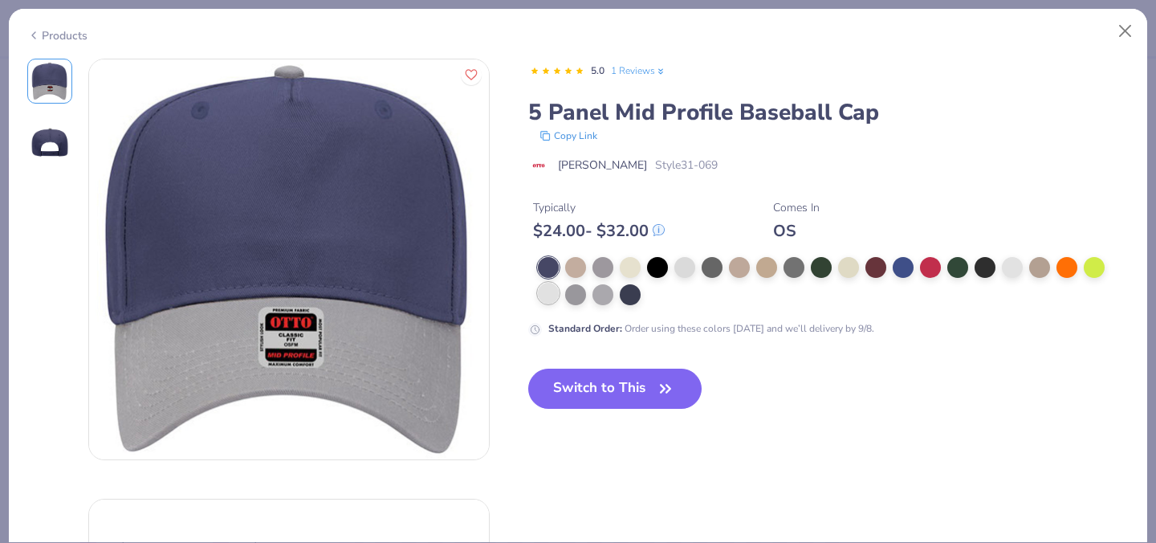
click at [551, 303] on div at bounding box center [548, 293] width 21 height 21
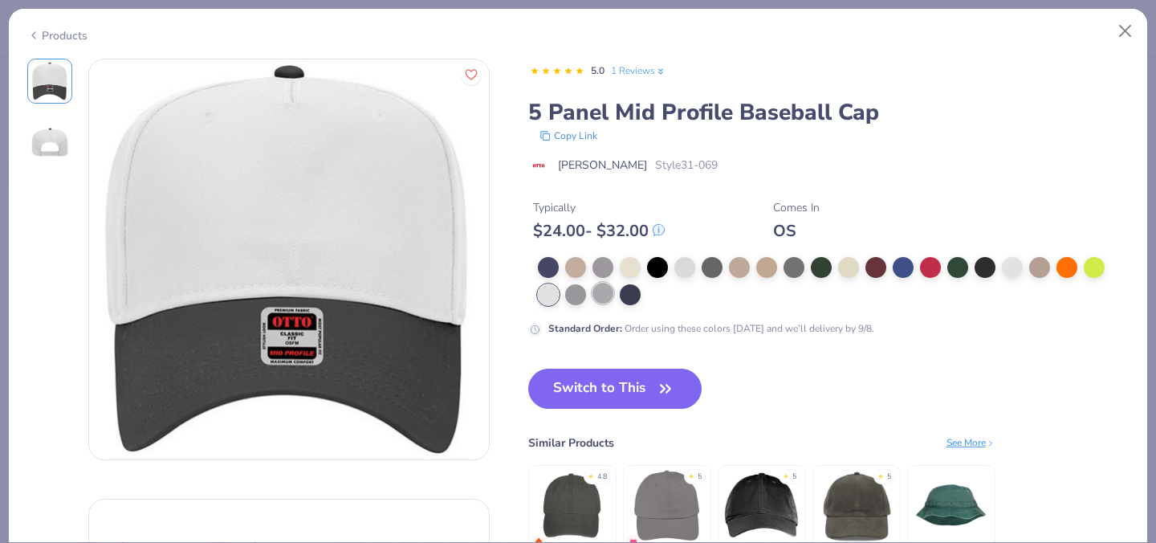
click at [594, 302] on div at bounding box center [602, 293] width 21 height 21
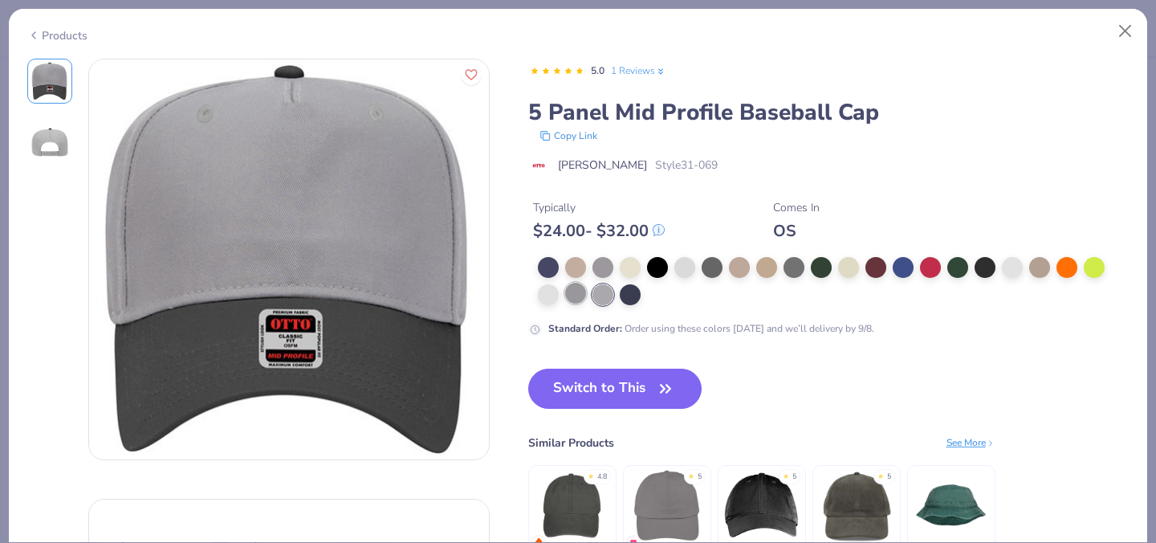
click at [576, 298] on div at bounding box center [575, 293] width 21 height 21
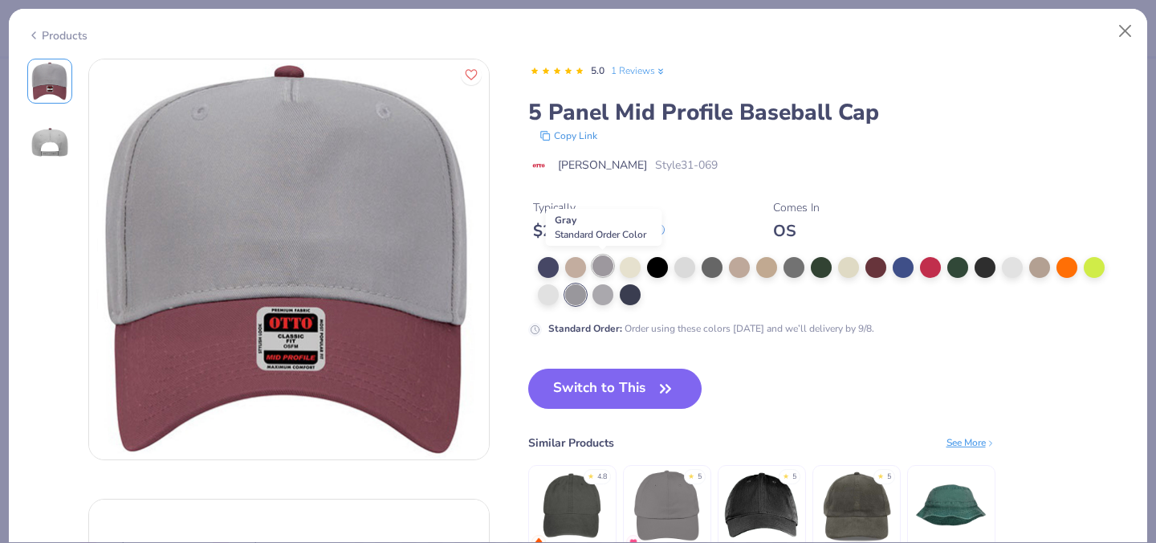
click at [600, 270] on div at bounding box center [602, 265] width 21 height 21
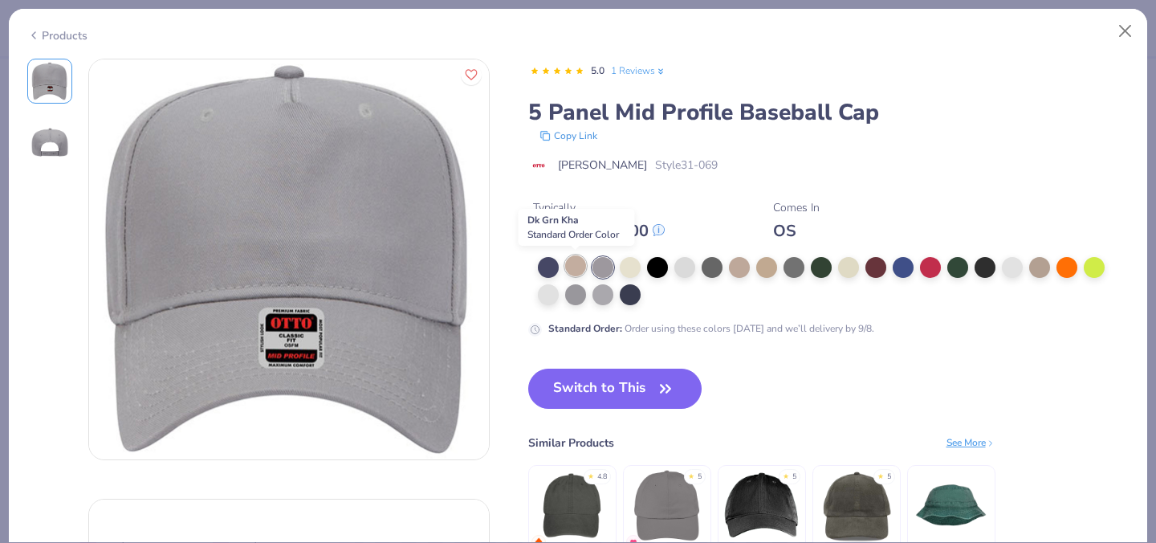
click at [576, 269] on div at bounding box center [575, 265] width 21 height 21
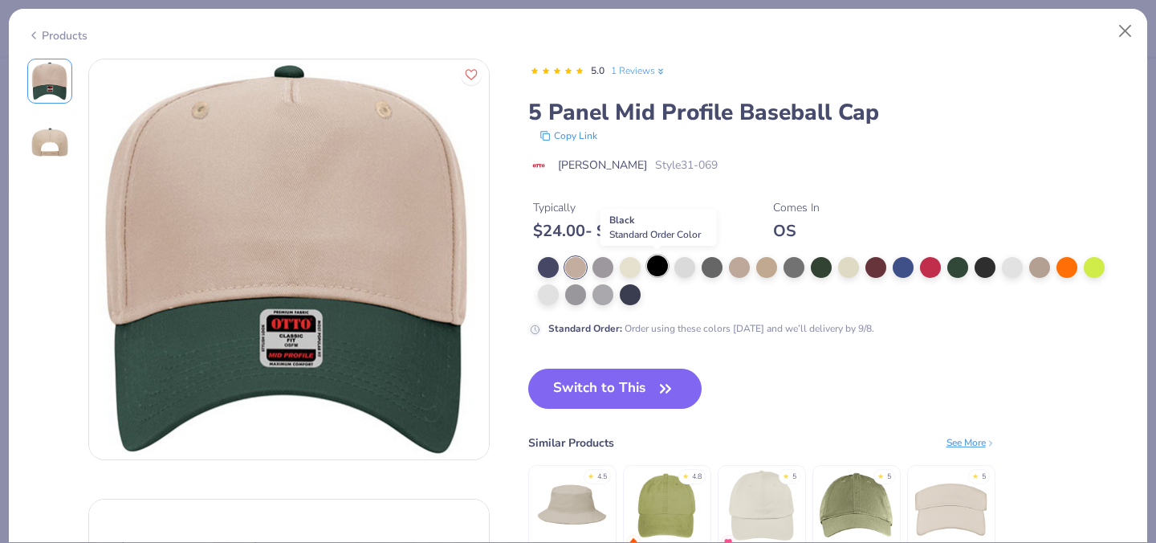
click at [652, 271] on div at bounding box center [657, 265] width 21 height 21
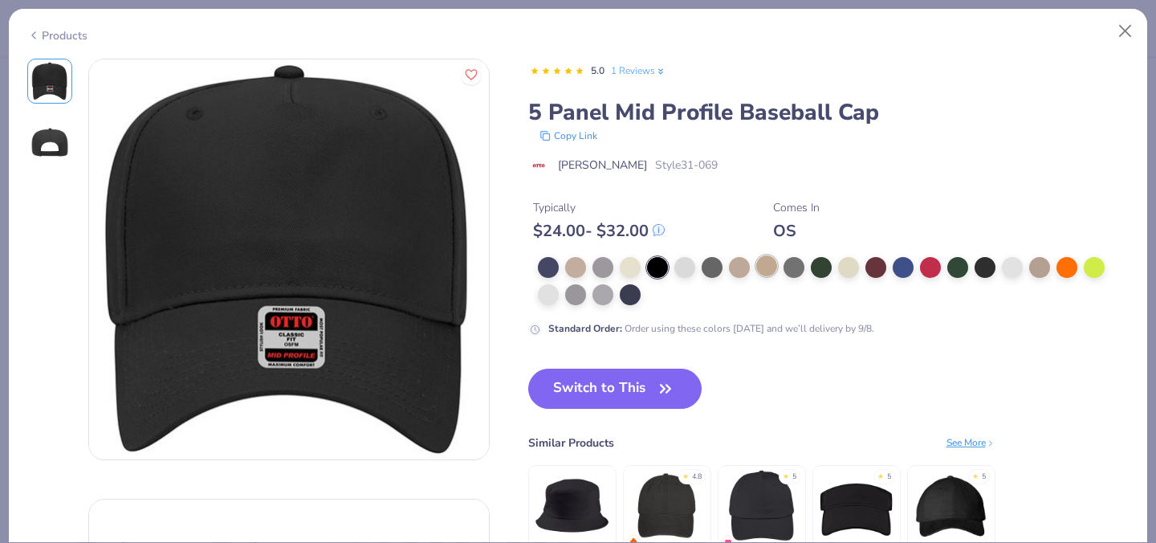
click at [771, 256] on div at bounding box center [766, 265] width 21 height 21
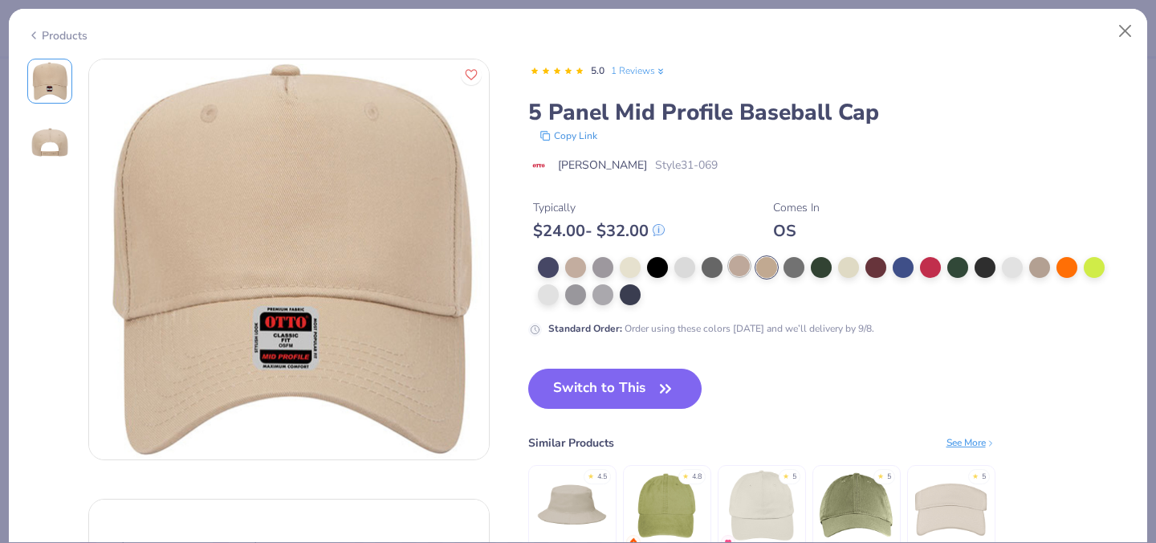
click at [740, 265] on div at bounding box center [739, 265] width 21 height 21
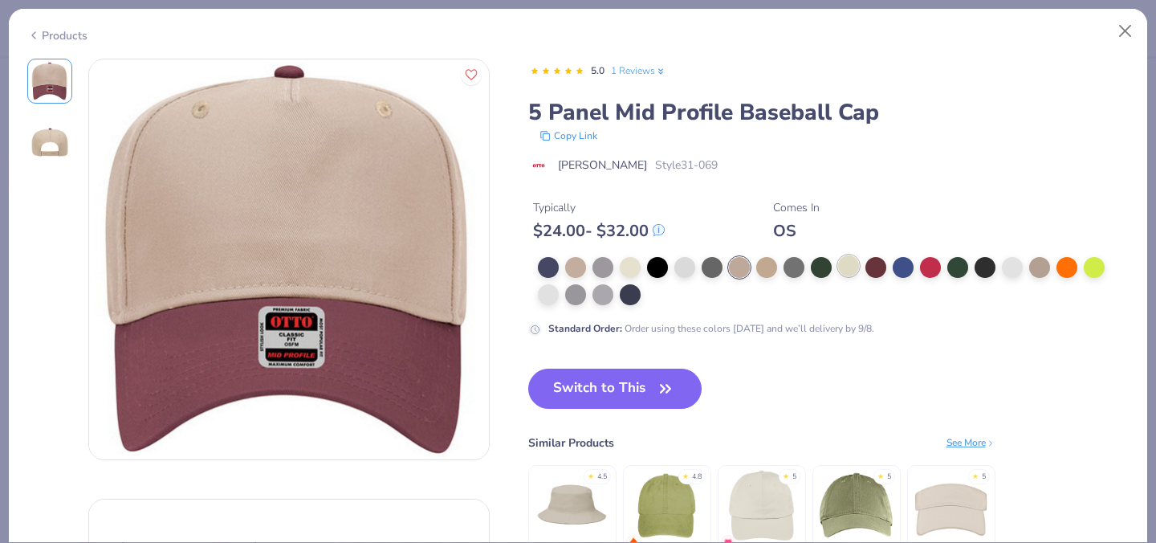
click at [840, 264] on div at bounding box center [848, 265] width 21 height 21
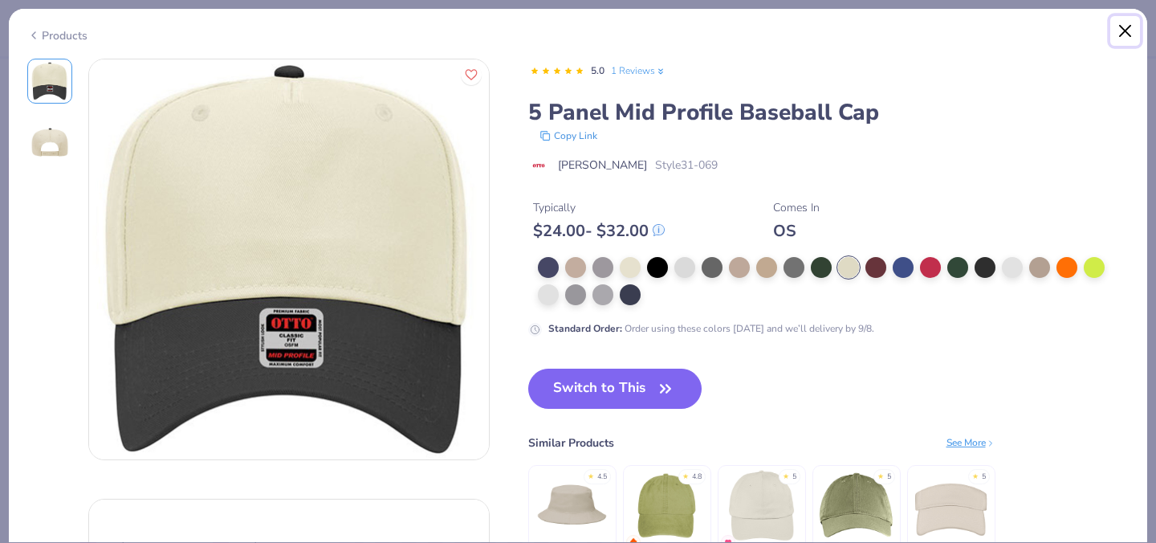
click at [1129, 38] on button "Close" at bounding box center [1125, 31] width 31 height 31
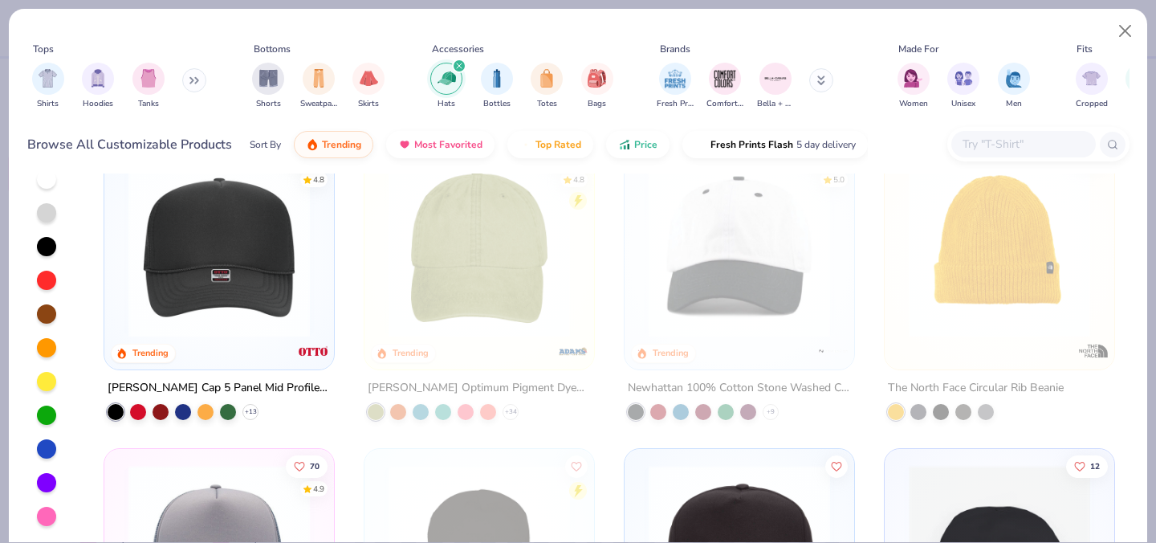
click at [257, 268] on img at bounding box center [218, 246] width 197 height 181
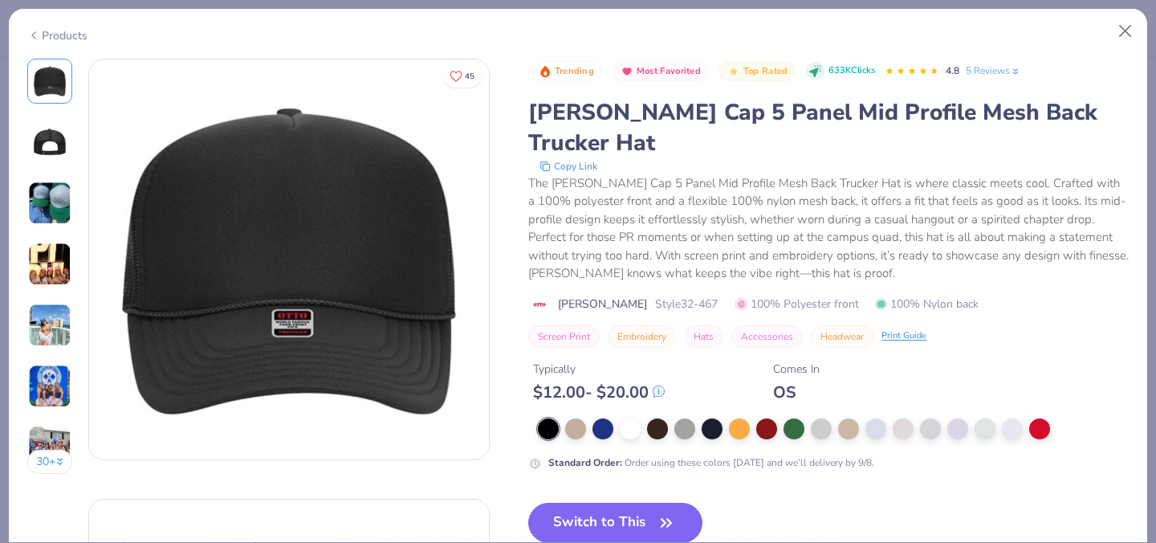
click at [33, 325] on img at bounding box center [49, 324] width 43 height 43
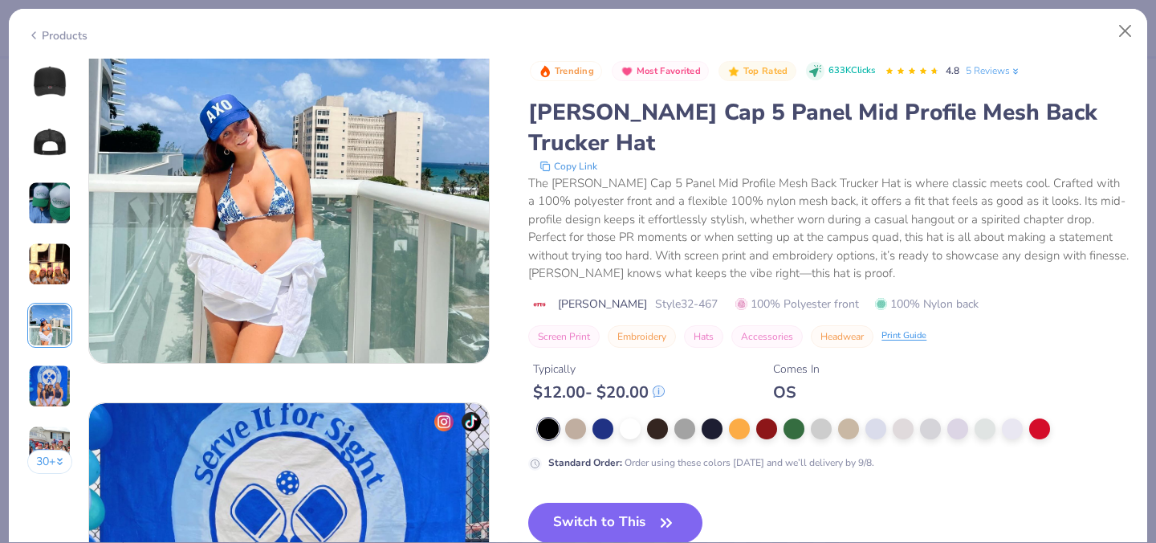
click at [51, 376] on img at bounding box center [49, 385] width 43 height 43
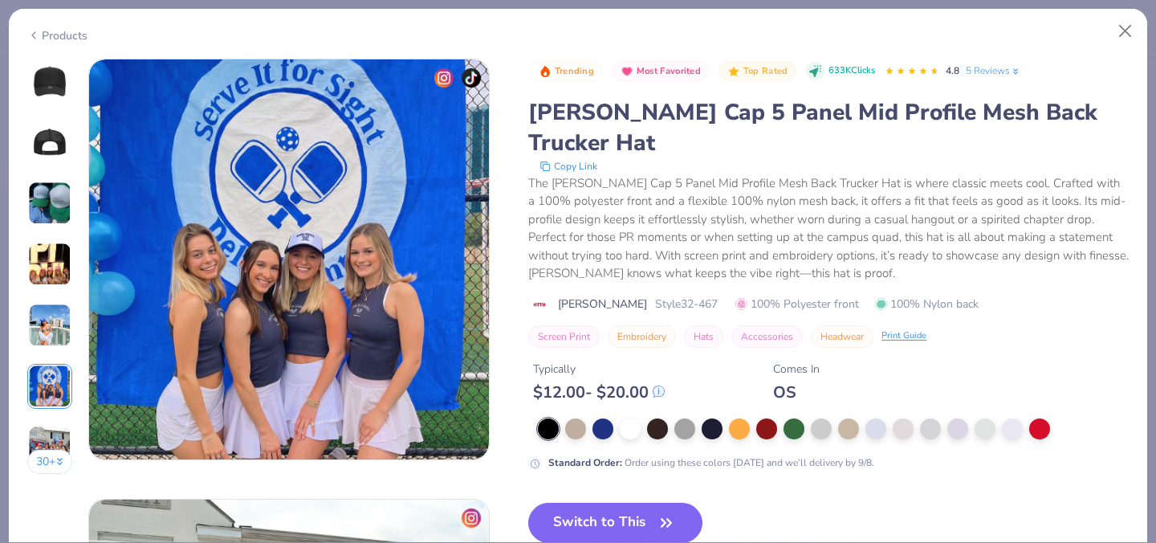
click at [49, 427] on img at bounding box center [49, 446] width 43 height 43
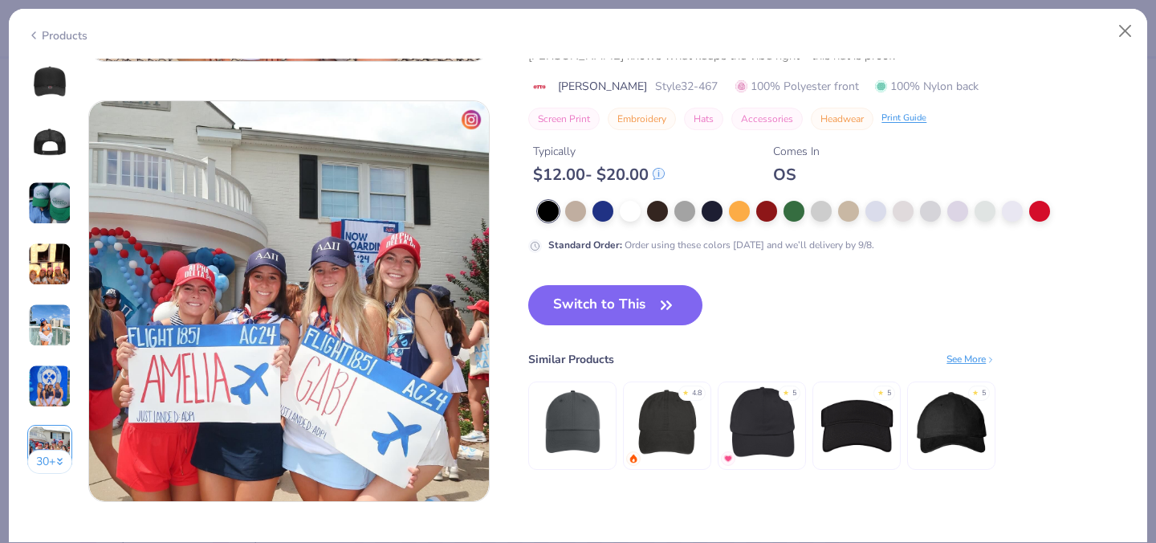
scroll to position [2639, 0]
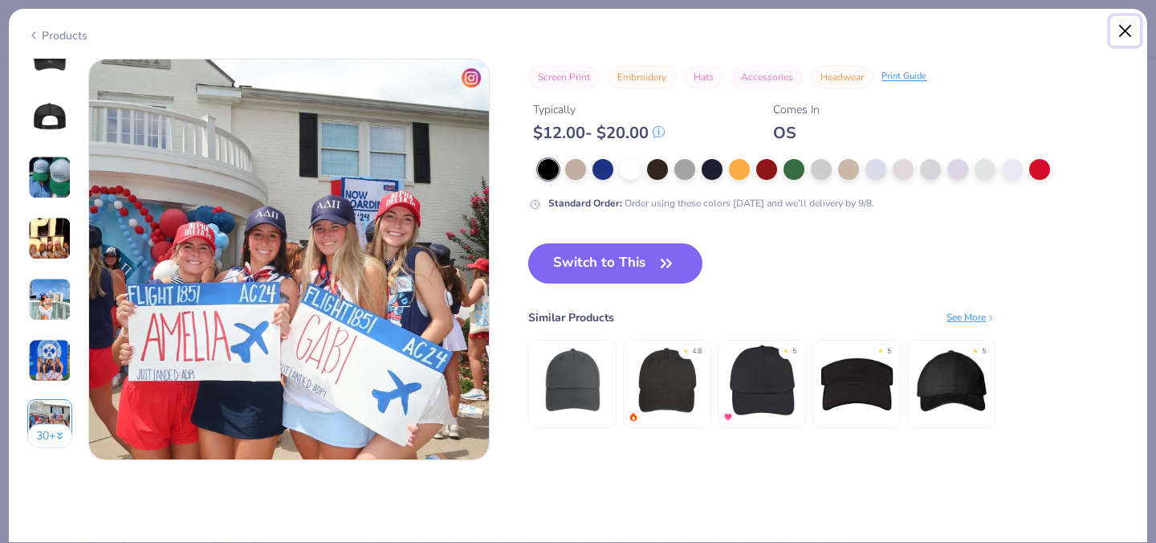
click at [1125, 28] on button "Close" at bounding box center [1125, 31] width 31 height 31
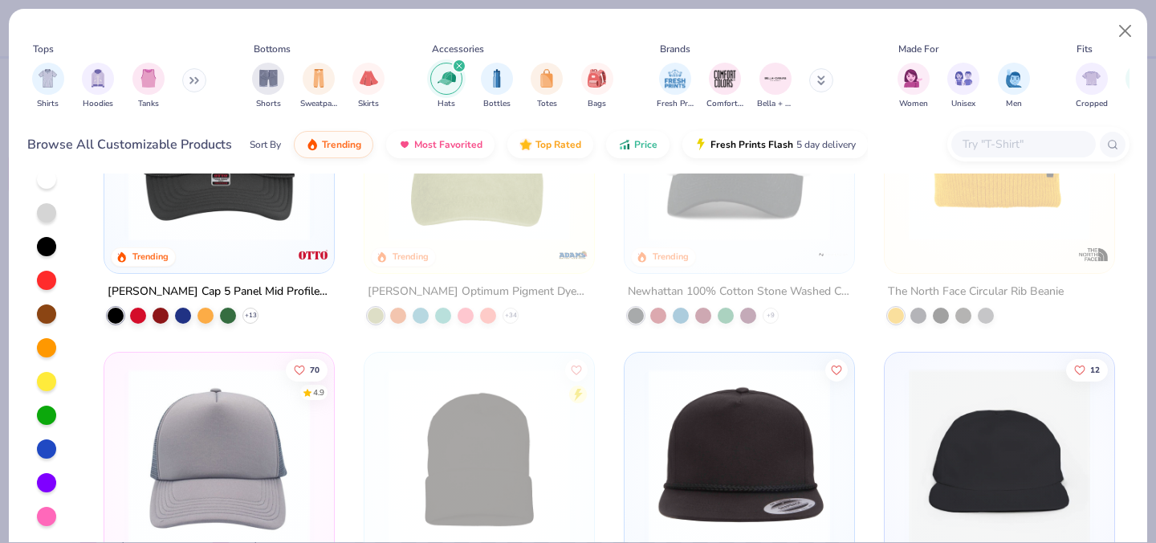
scroll to position [302, 0]
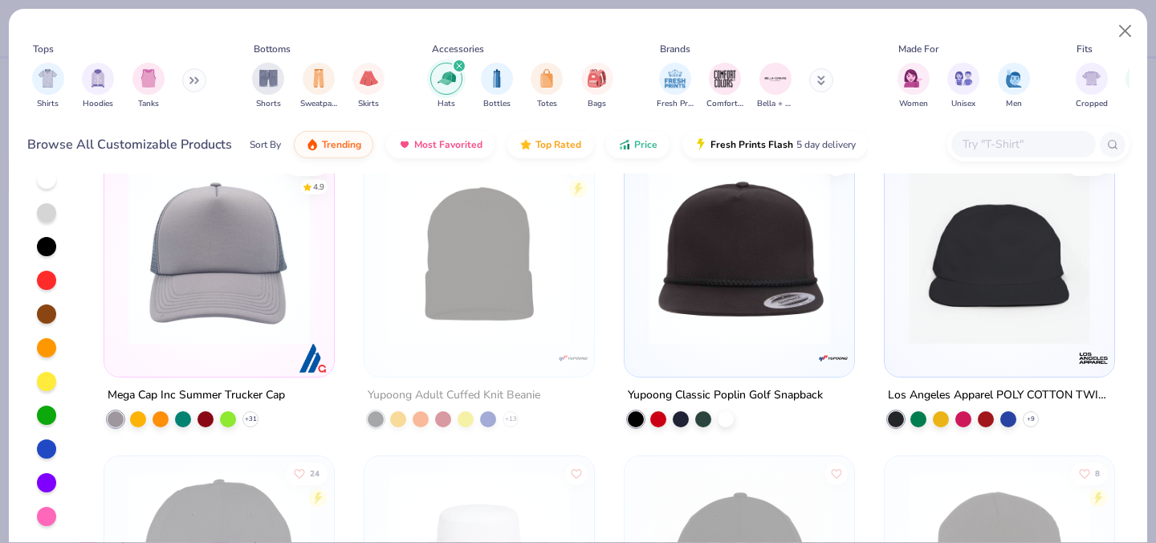
click at [673, 290] on img at bounding box center [739, 253] width 197 height 181
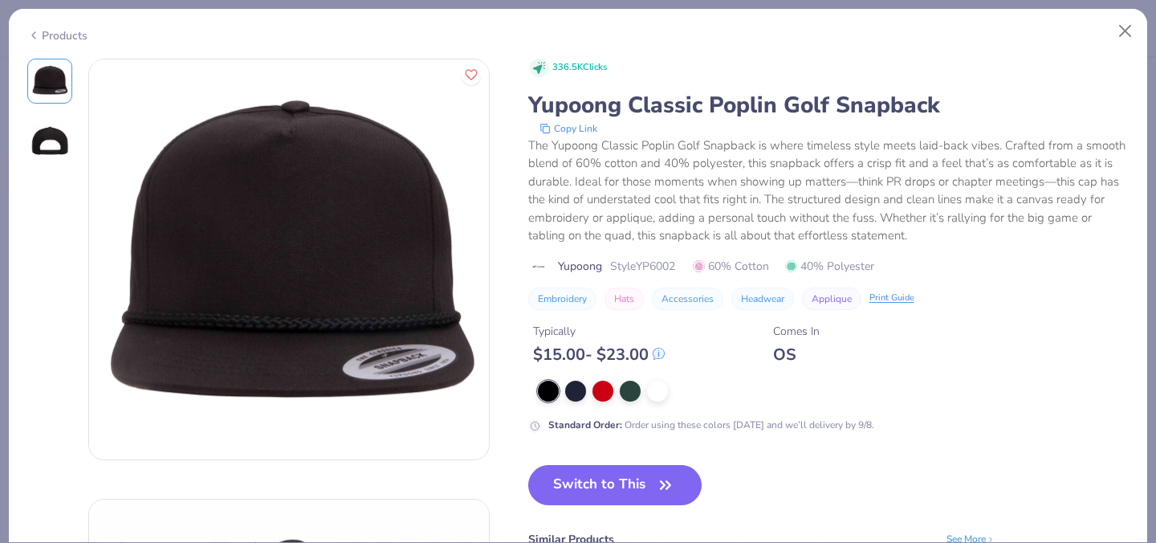
click at [59, 140] on img at bounding box center [50, 142] width 39 height 39
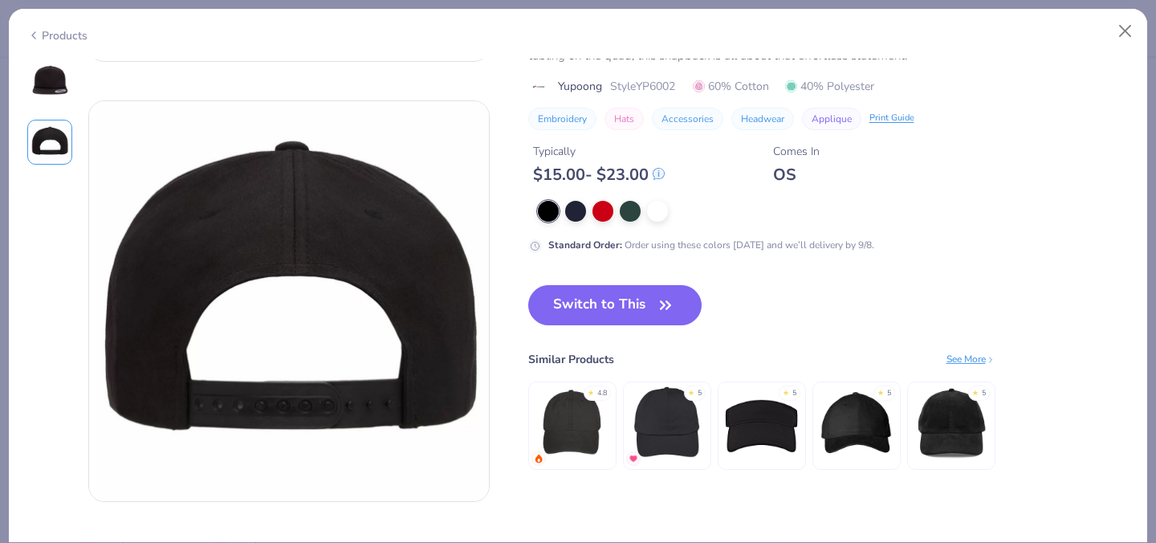
scroll to position [440, 0]
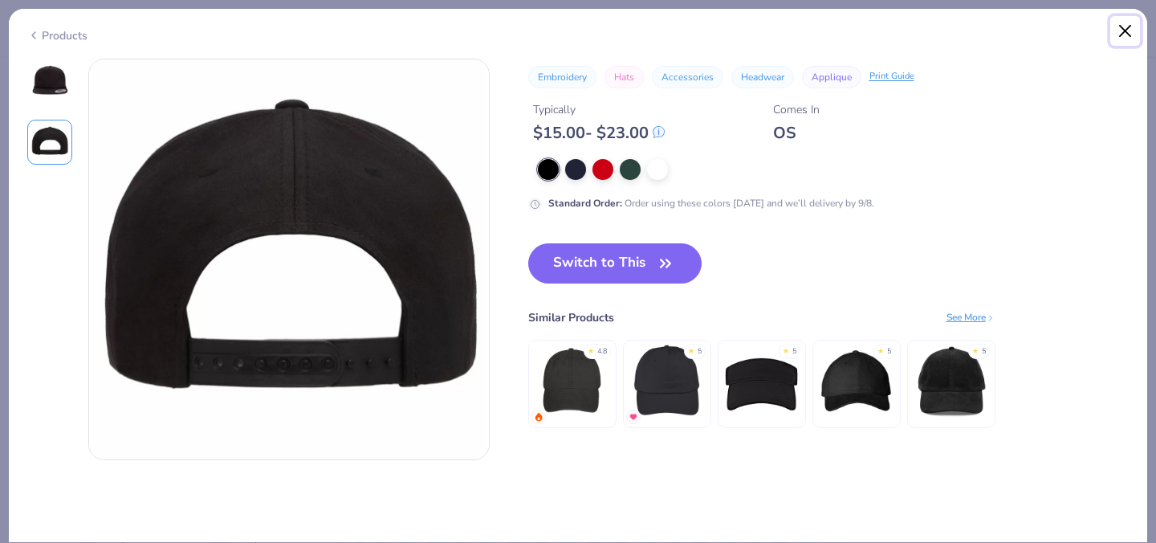
click at [1129, 22] on button "Close" at bounding box center [1125, 31] width 31 height 31
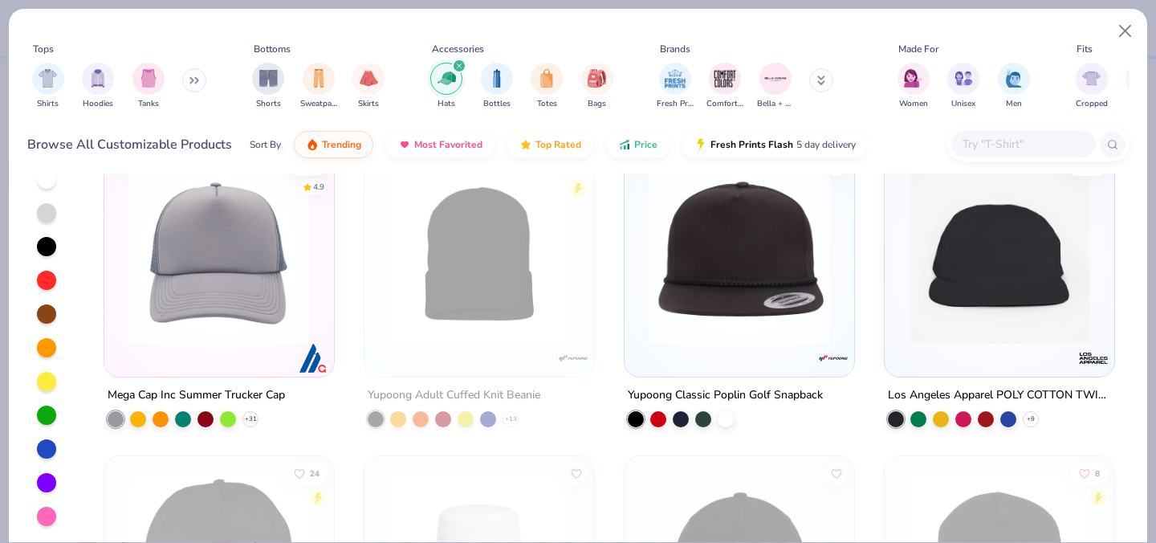
click at [291, 299] on img at bounding box center [218, 253] width 197 height 181
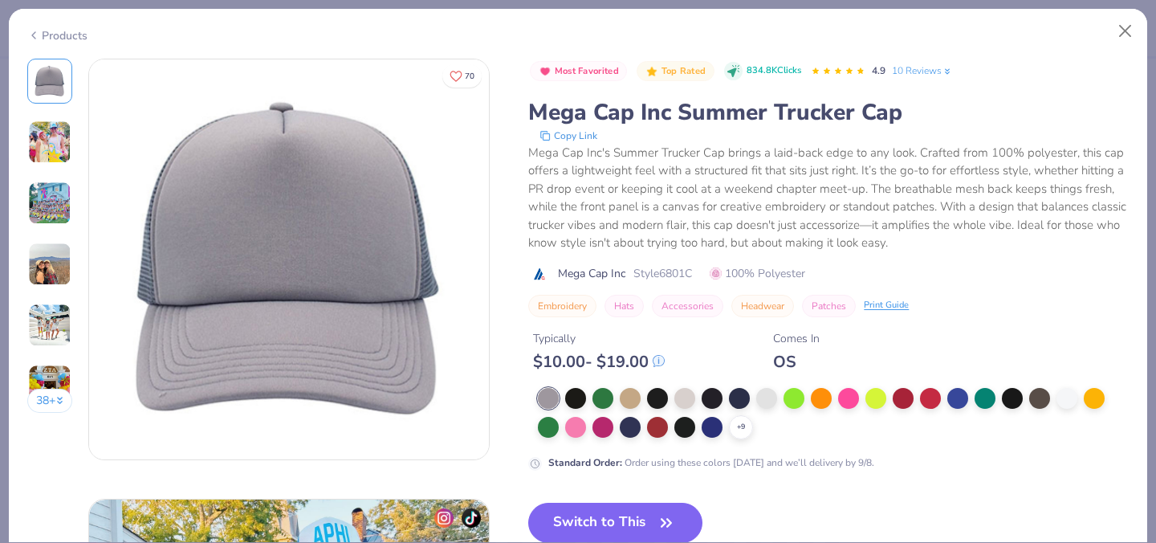
click at [53, 268] on img at bounding box center [49, 263] width 43 height 43
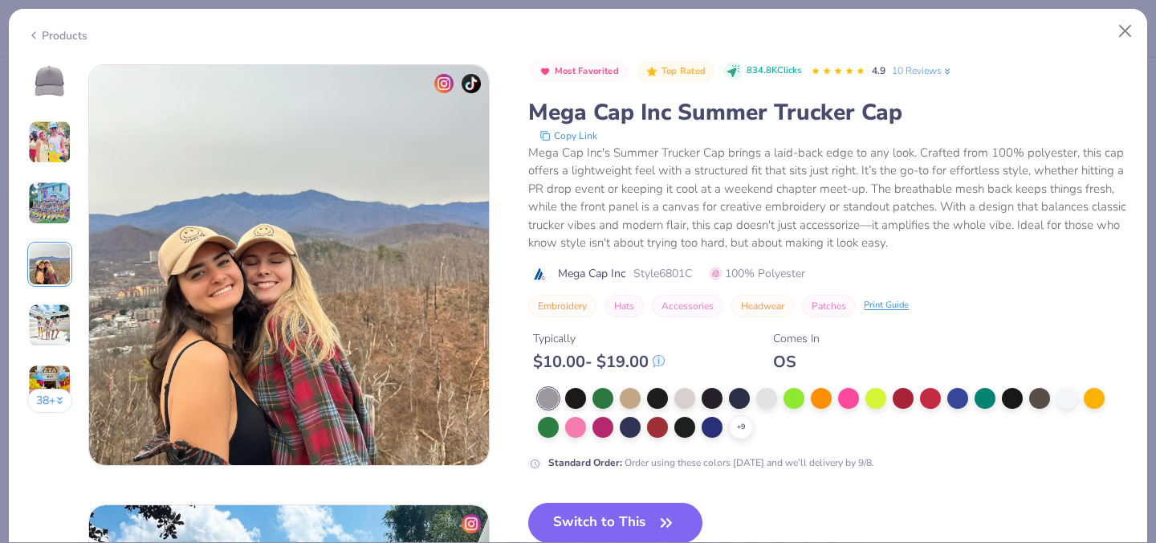
scroll to position [1320, 0]
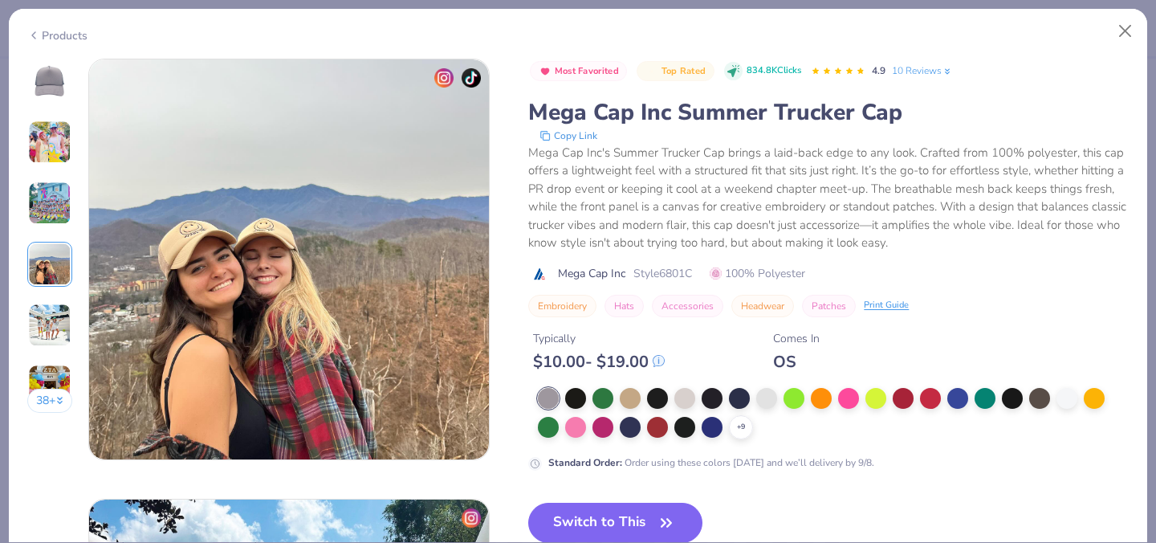
click at [43, 297] on div "38 +" at bounding box center [50, 242] width 46 height 366
click at [47, 313] on img at bounding box center [49, 324] width 43 height 43
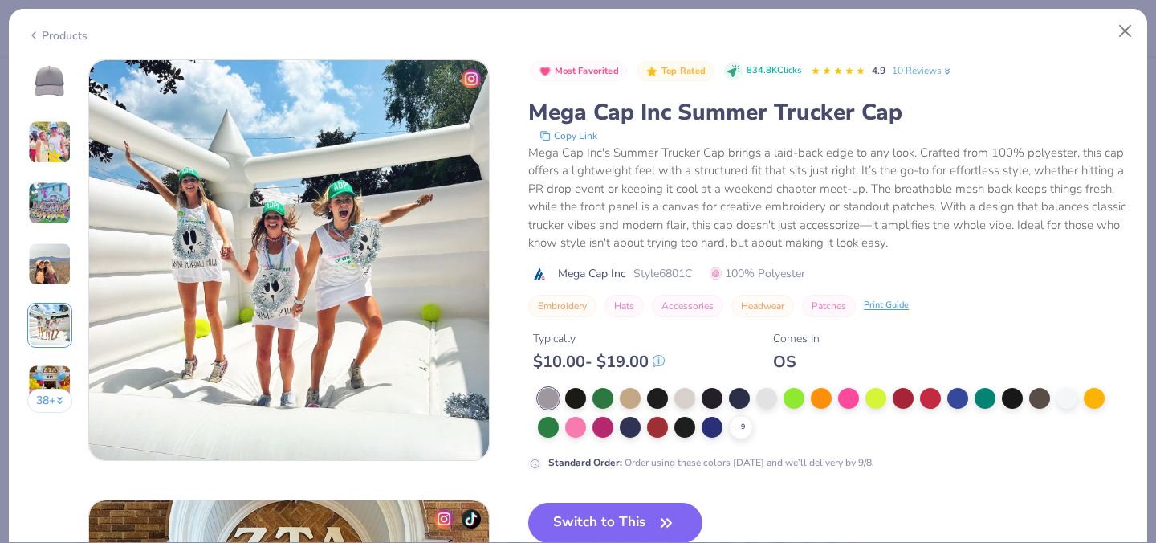
scroll to position [1760, 0]
click at [51, 378] on img at bounding box center [49, 385] width 43 height 43
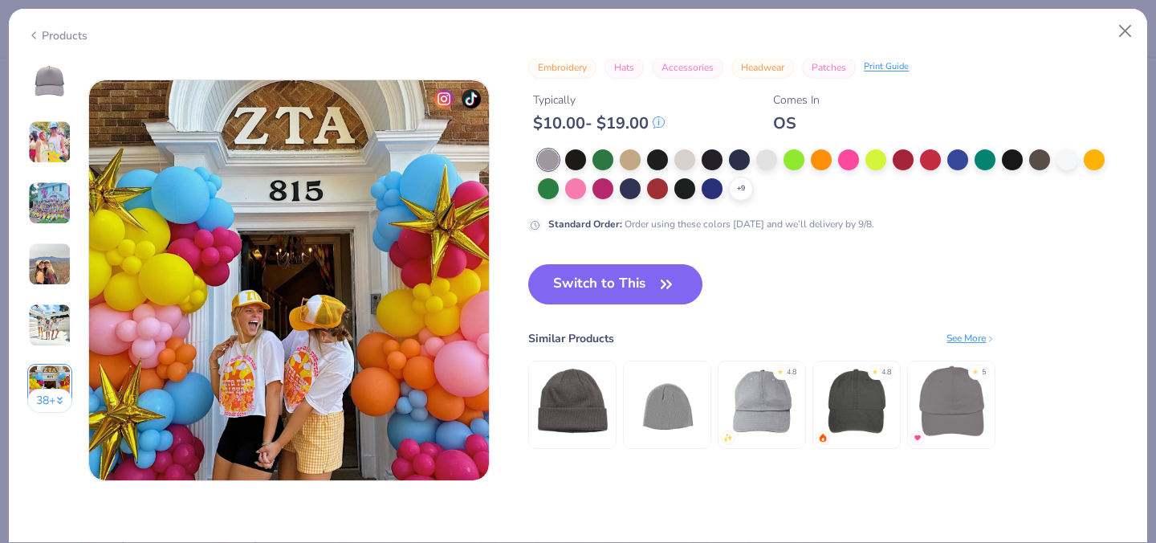
scroll to position [2199, 0]
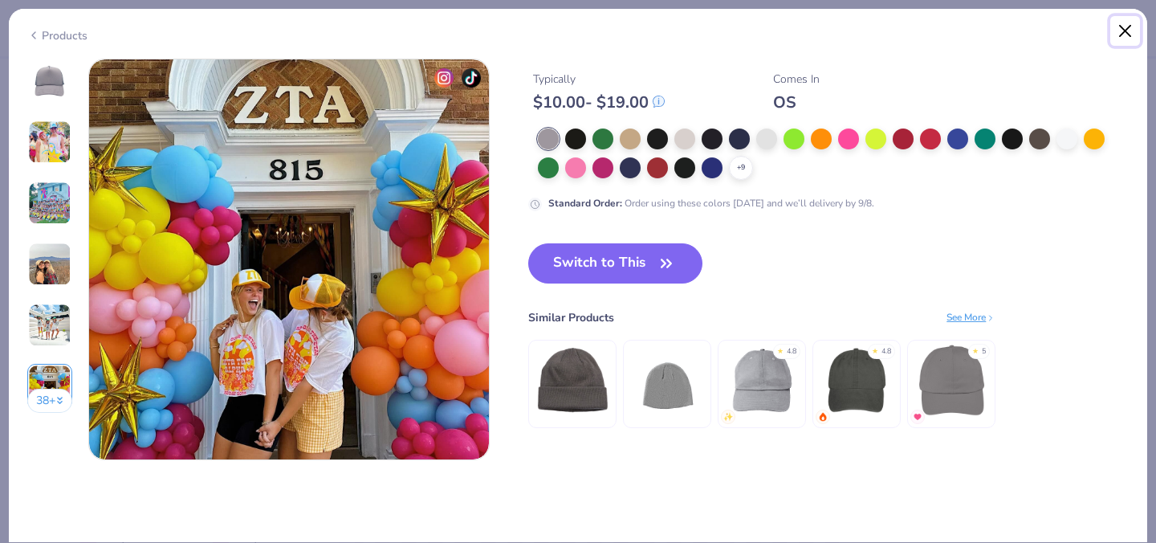
click at [1117, 25] on button "Close" at bounding box center [1125, 31] width 31 height 31
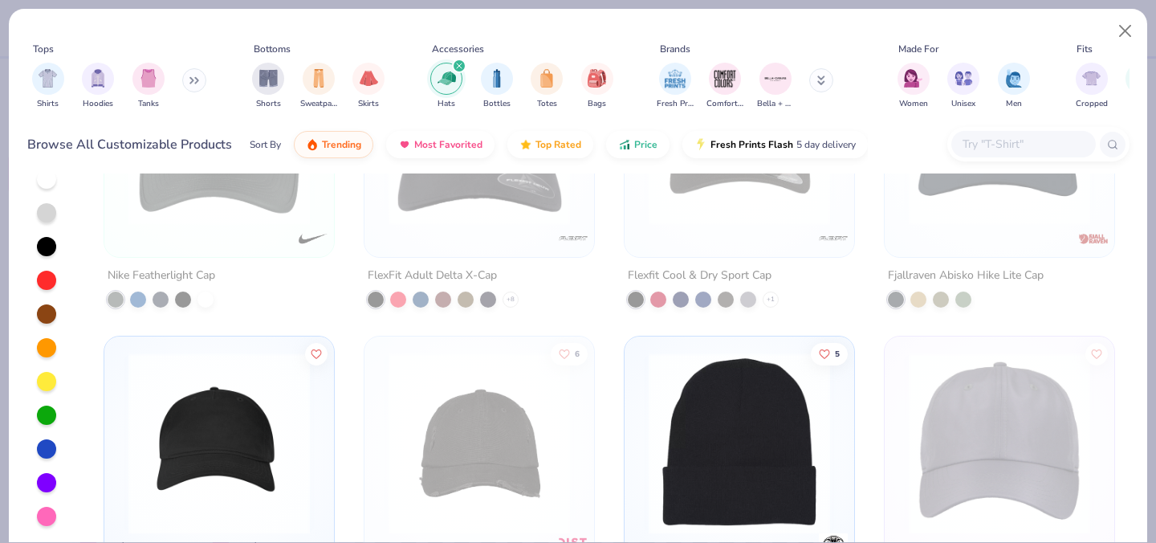
scroll to position [4888, 0]
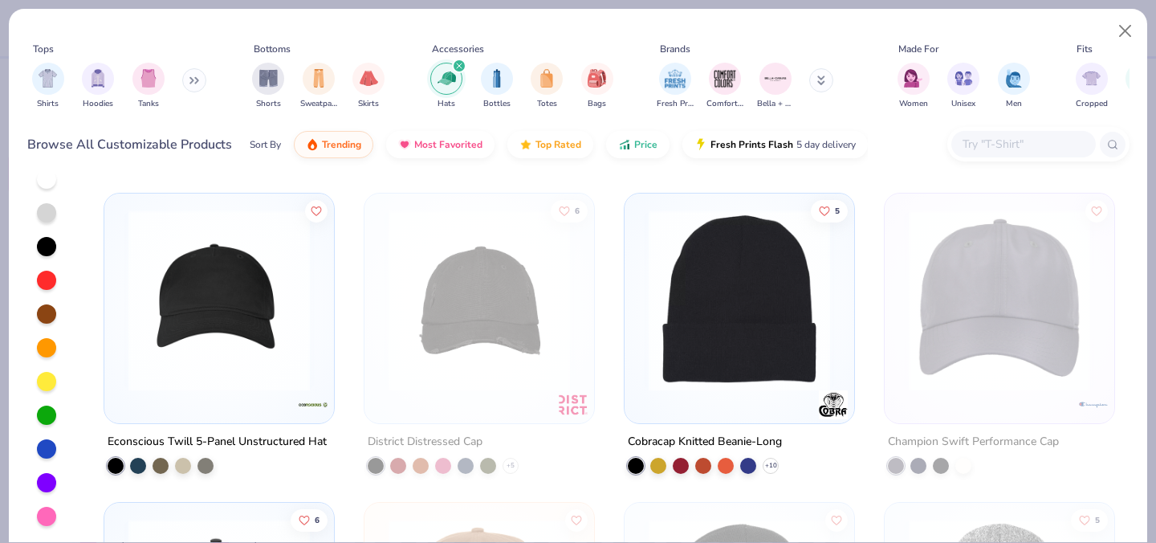
click at [196, 281] on img at bounding box center [218, 300] width 197 height 181
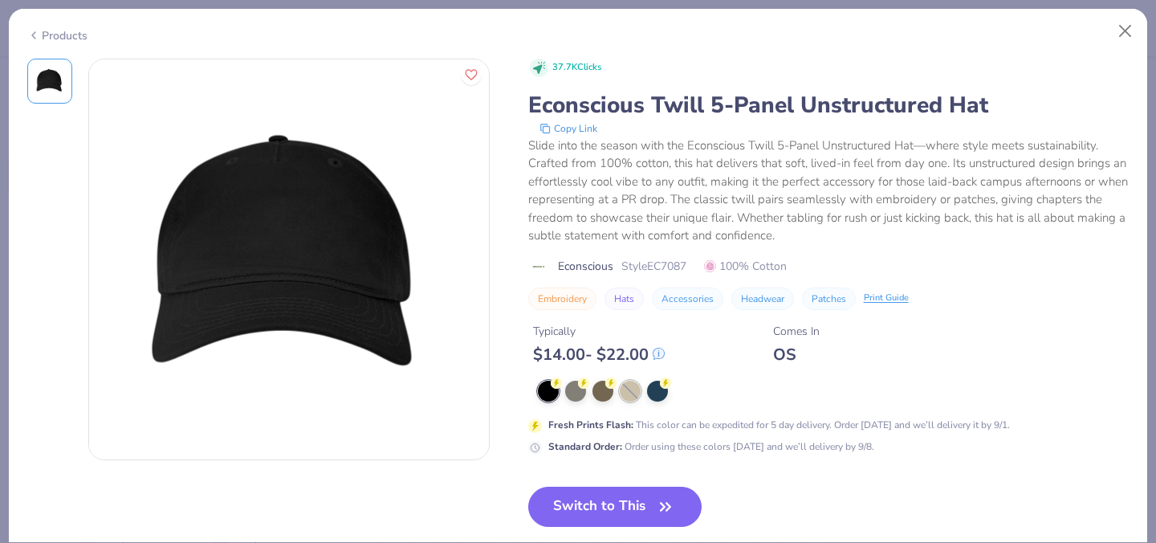
click at [629, 396] on div at bounding box center [630, 390] width 21 height 21
click at [1123, 32] on button "Close" at bounding box center [1125, 31] width 31 height 31
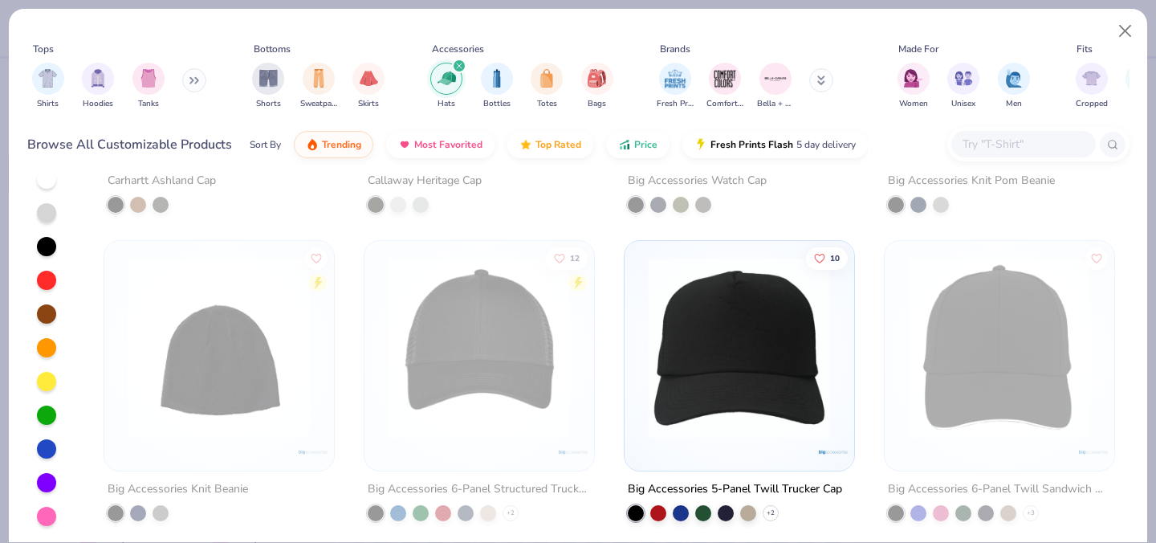
scroll to position [5829, 0]
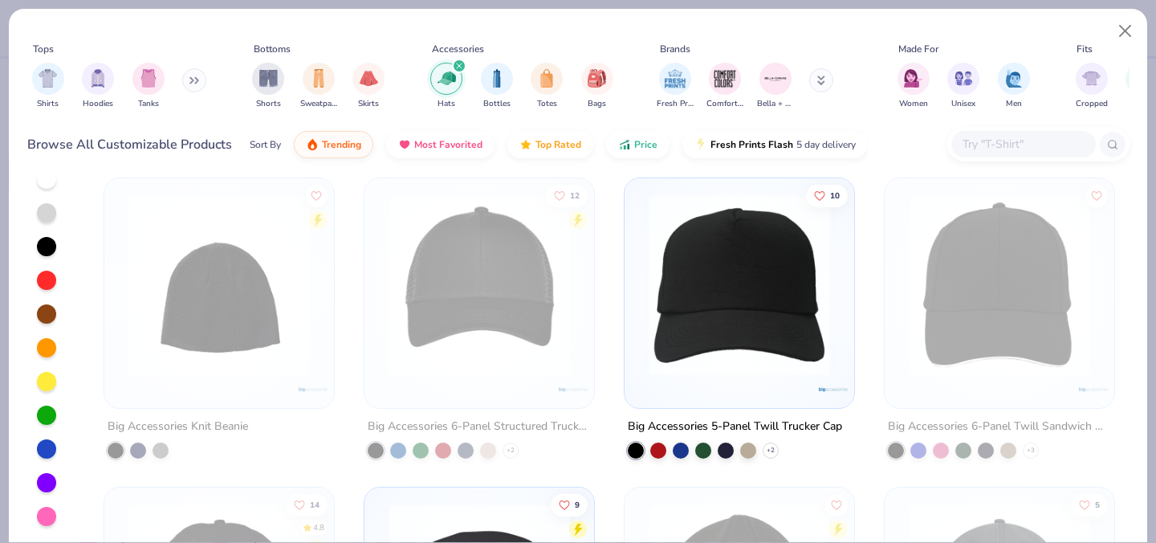
click at [720, 336] on img at bounding box center [739, 284] width 197 height 181
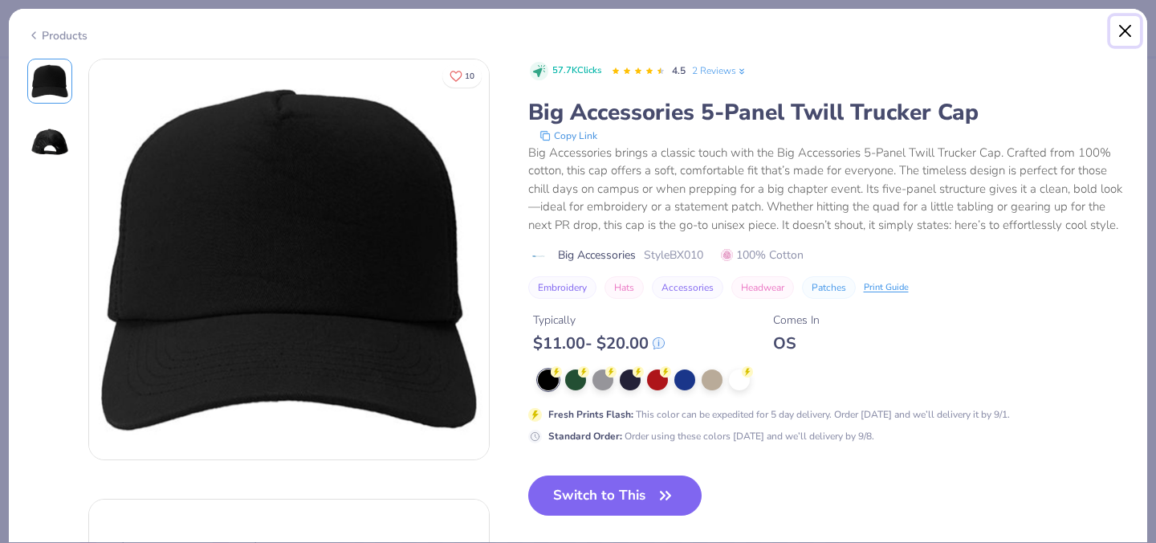
click at [1129, 39] on button "Close" at bounding box center [1125, 31] width 31 height 31
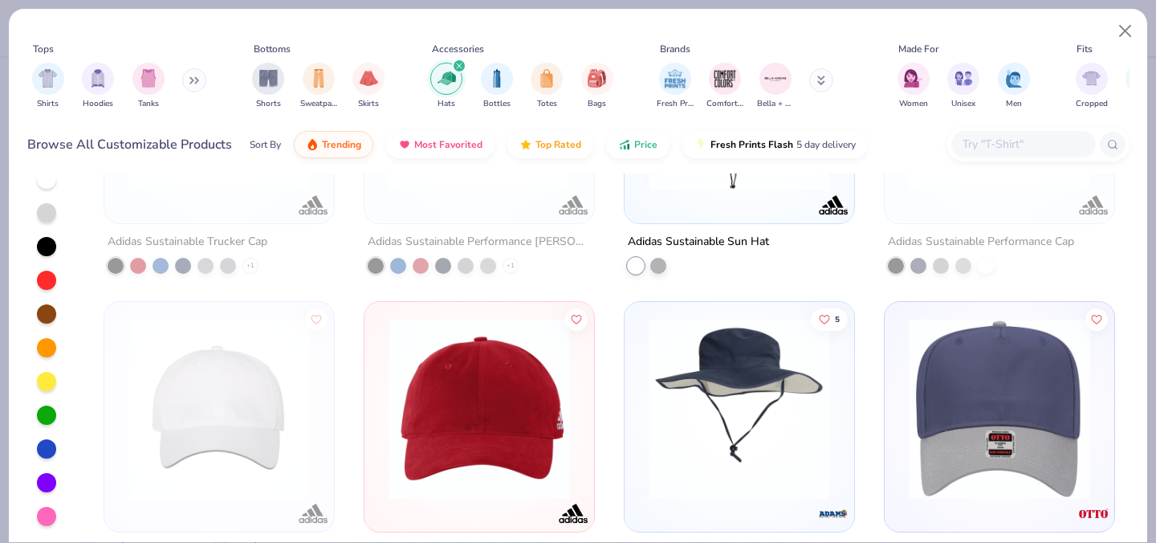
scroll to position [7008, 0]
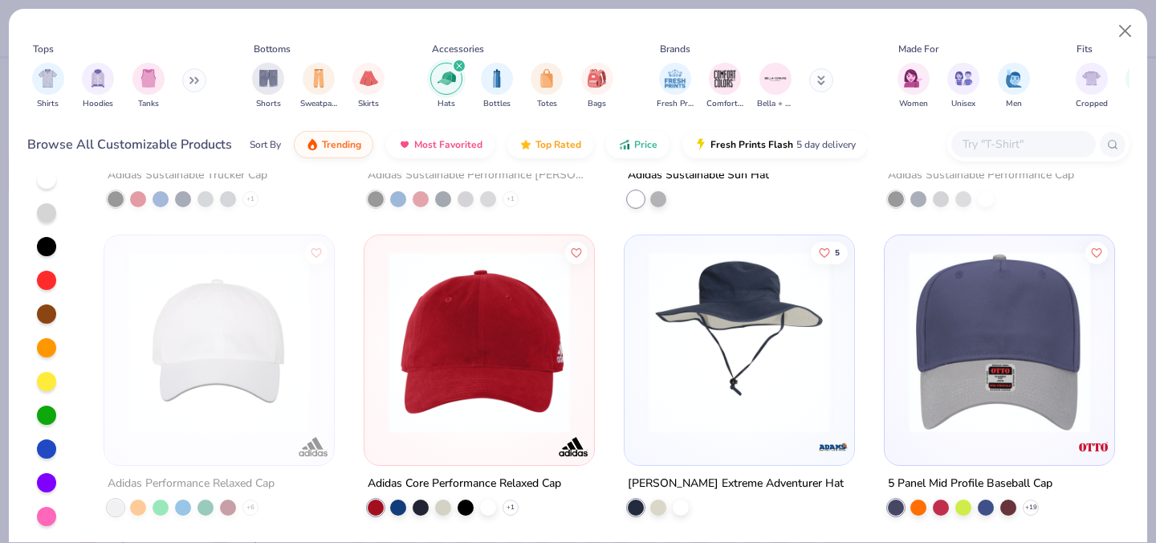
click at [457, 67] on icon "filter for Hats" at bounding box center [459, 66] width 6 height 6
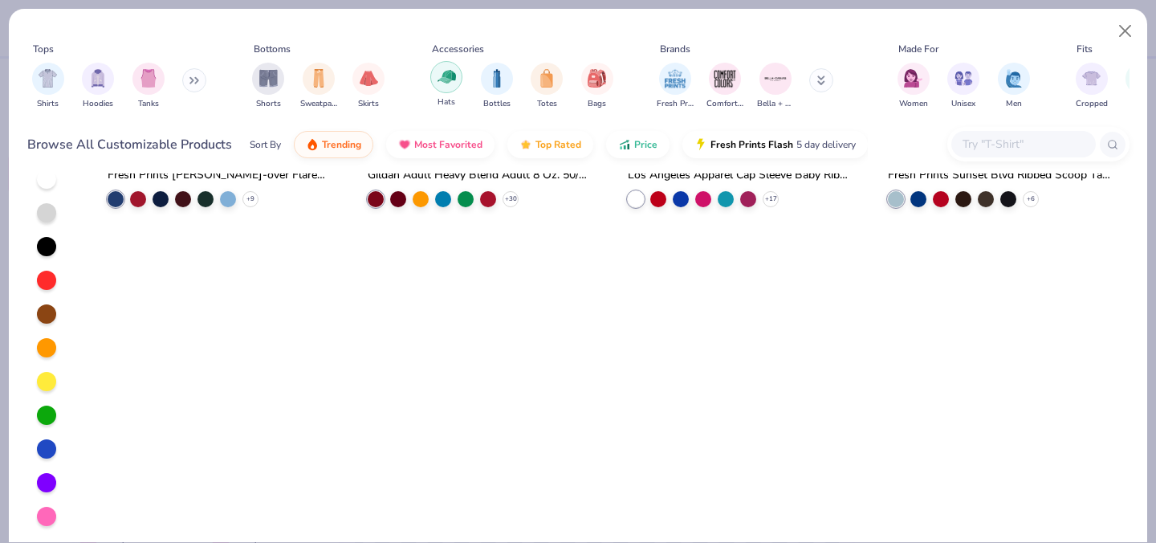
click at [458, 76] on div "filter for Hats" at bounding box center [446, 77] width 32 height 32
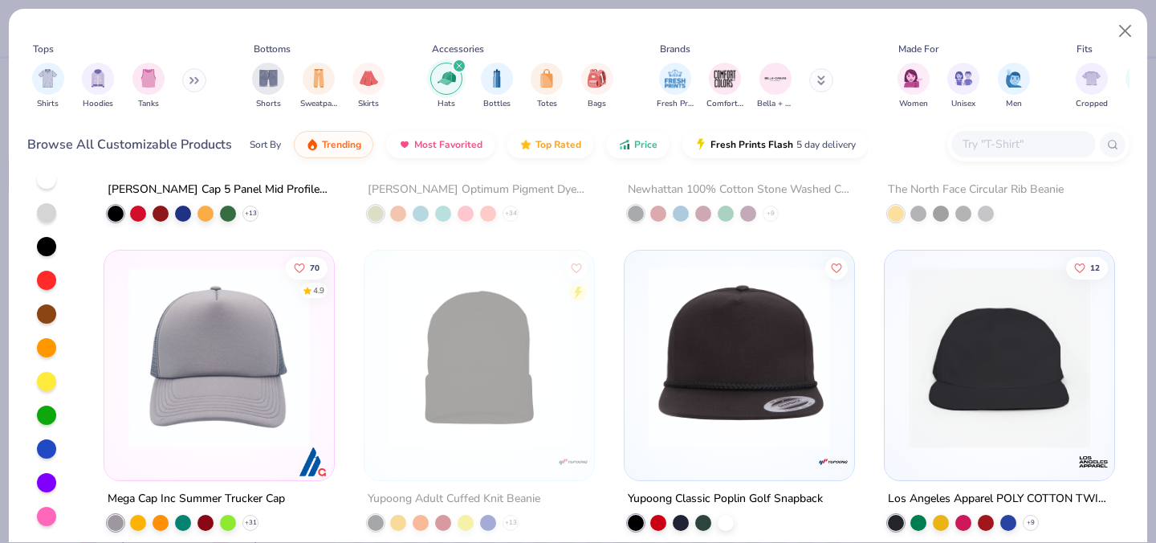
scroll to position [197, 0]
click at [247, 317] on img at bounding box center [218, 357] width 197 height 181
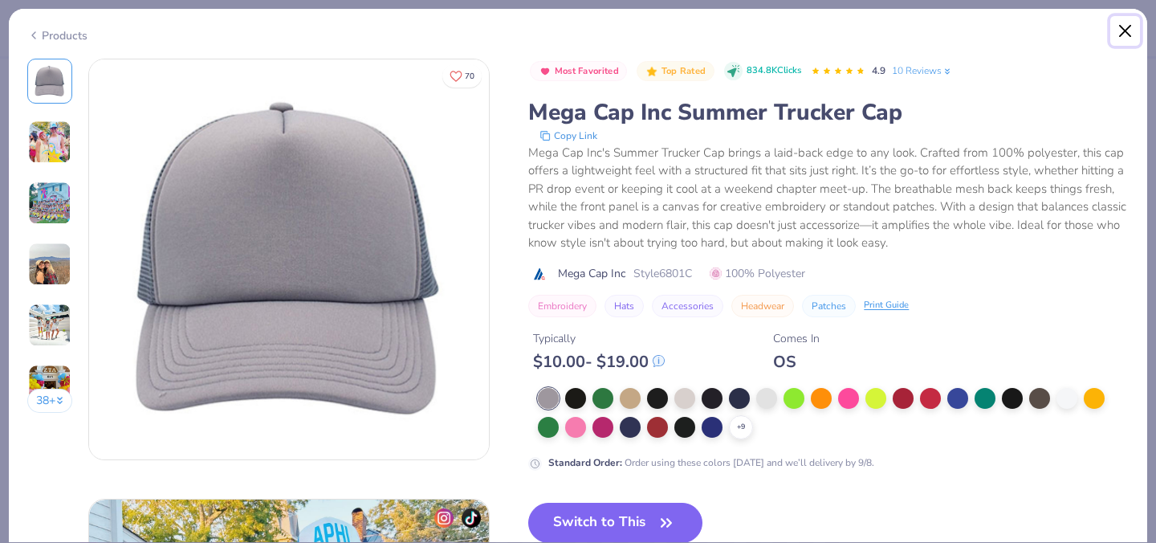
click at [1126, 27] on button "Close" at bounding box center [1125, 31] width 31 height 31
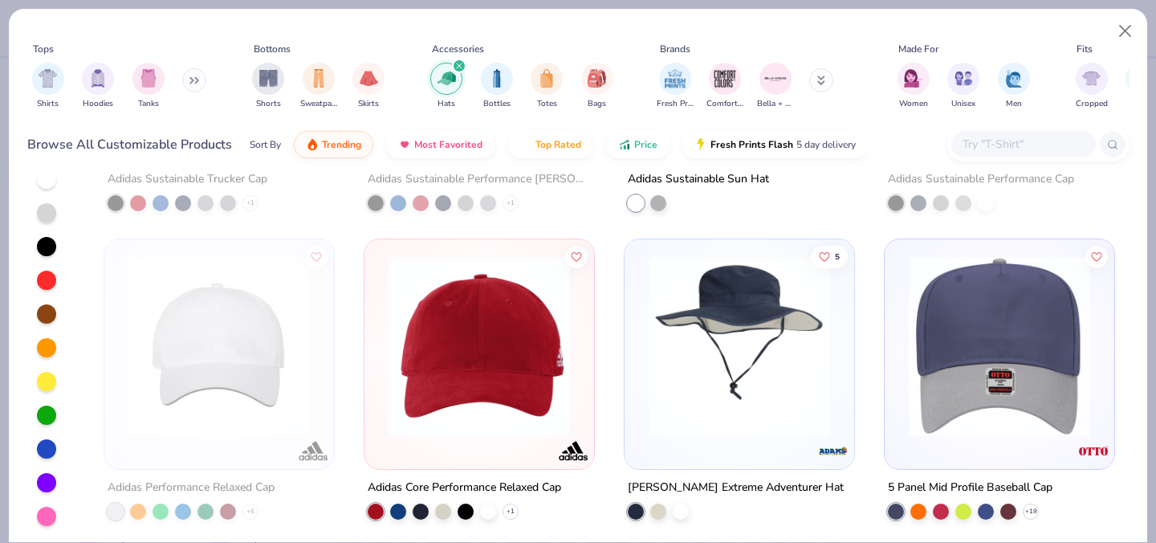
scroll to position [7008, 0]
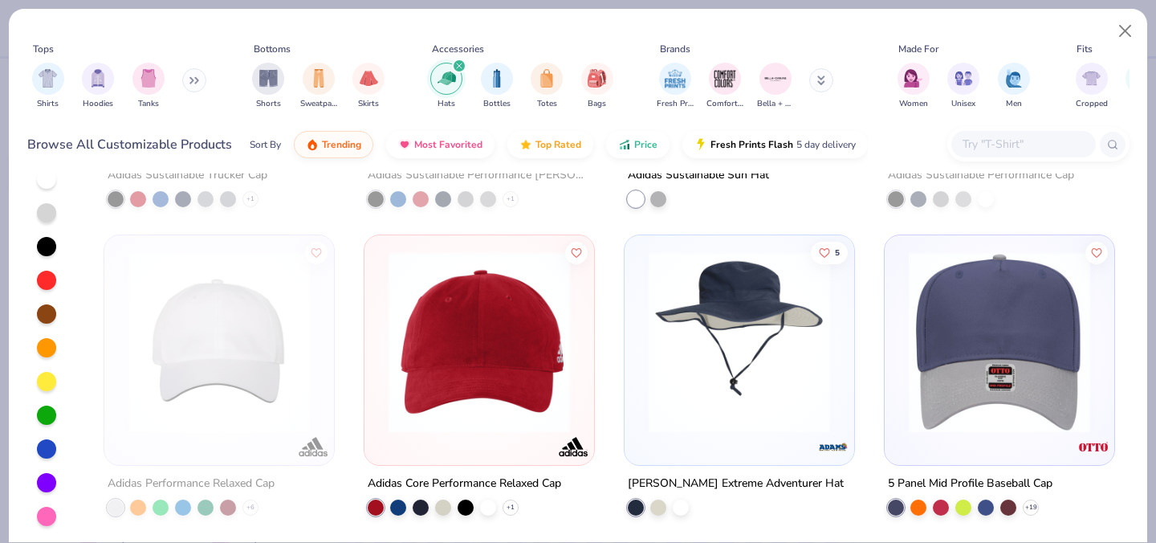
click at [943, 332] on img at bounding box center [999, 341] width 197 height 181
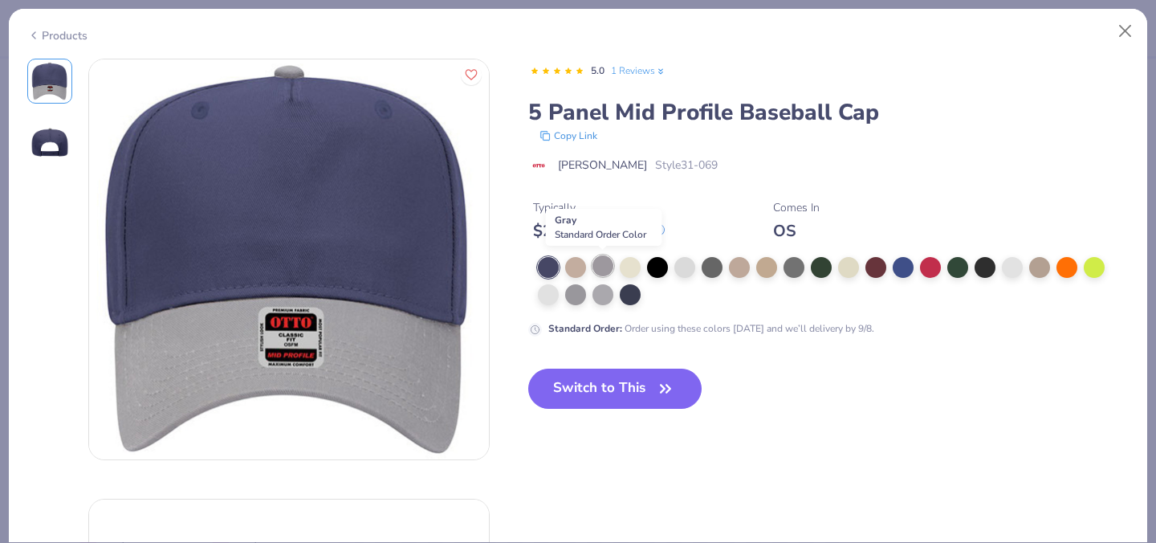
click at [593, 271] on div at bounding box center [602, 265] width 21 height 21
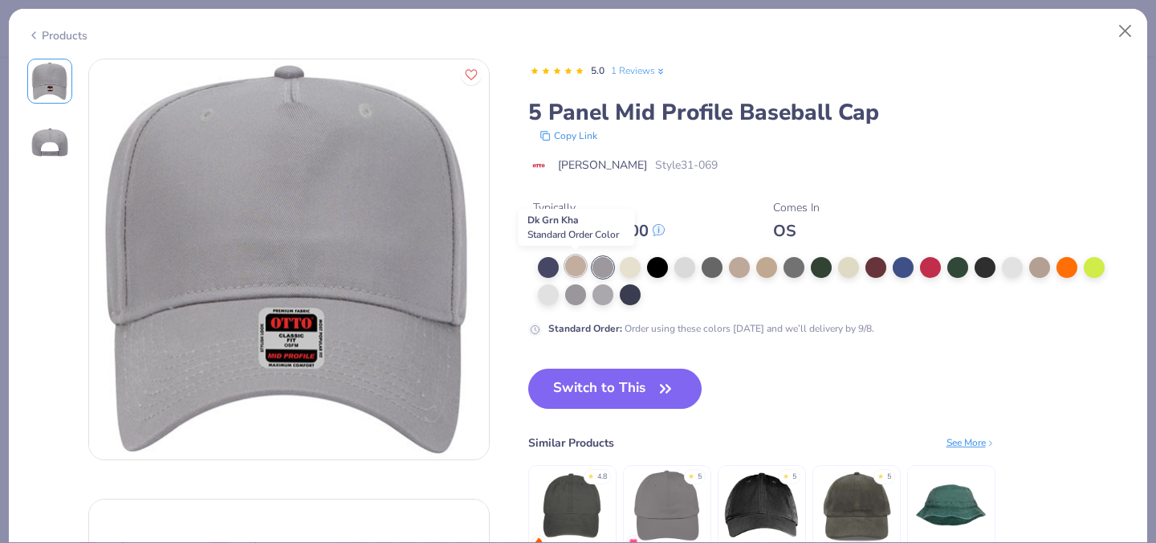
click at [580, 271] on div at bounding box center [575, 265] width 21 height 21
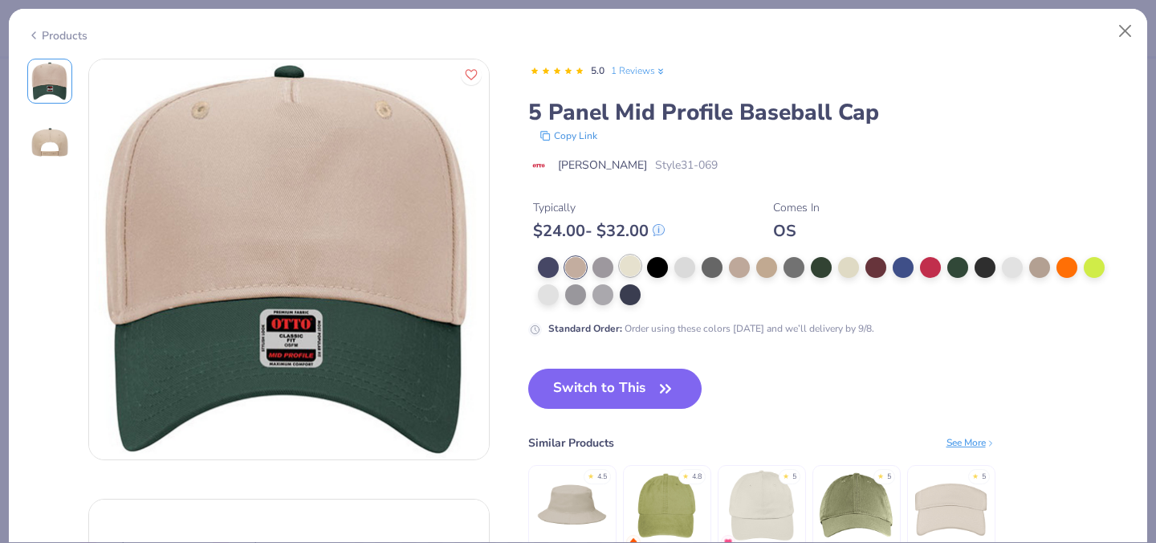
click at [633, 269] on div at bounding box center [630, 265] width 21 height 21
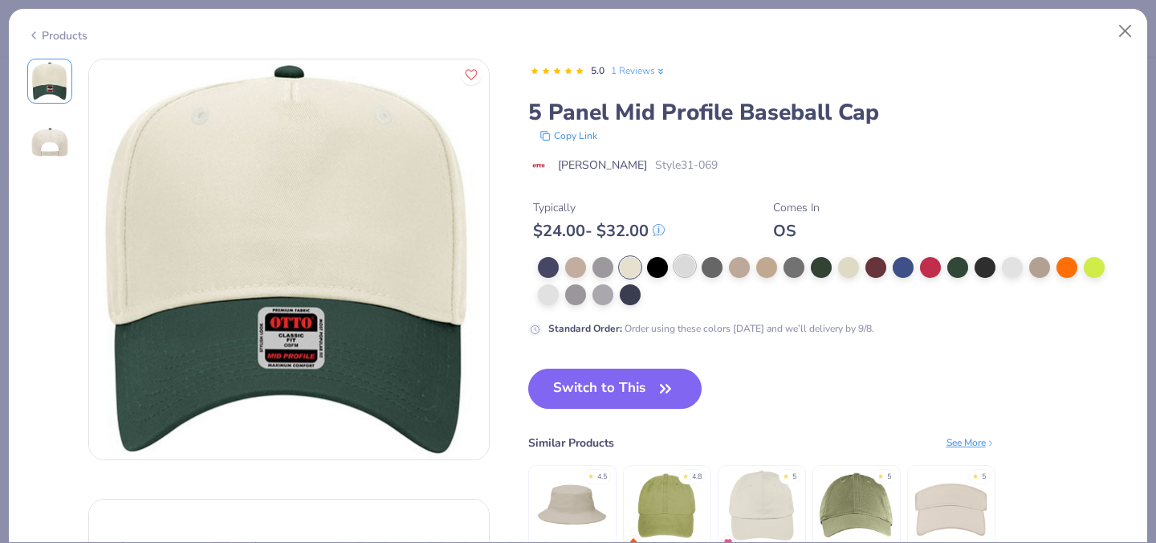
click at [687, 274] on div at bounding box center [684, 265] width 21 height 21
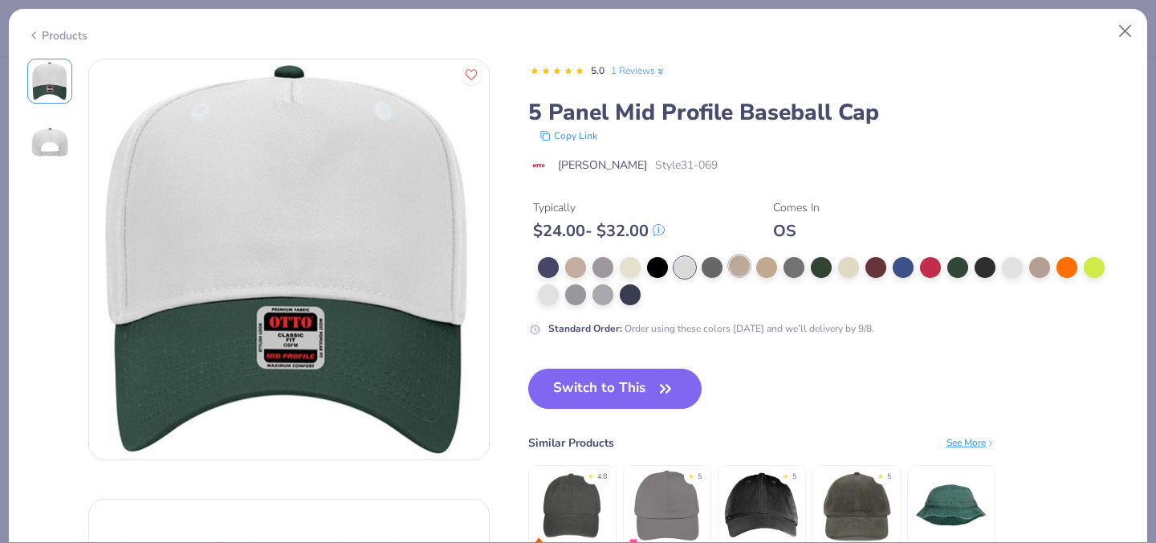
click at [730, 269] on div at bounding box center [739, 265] width 21 height 21
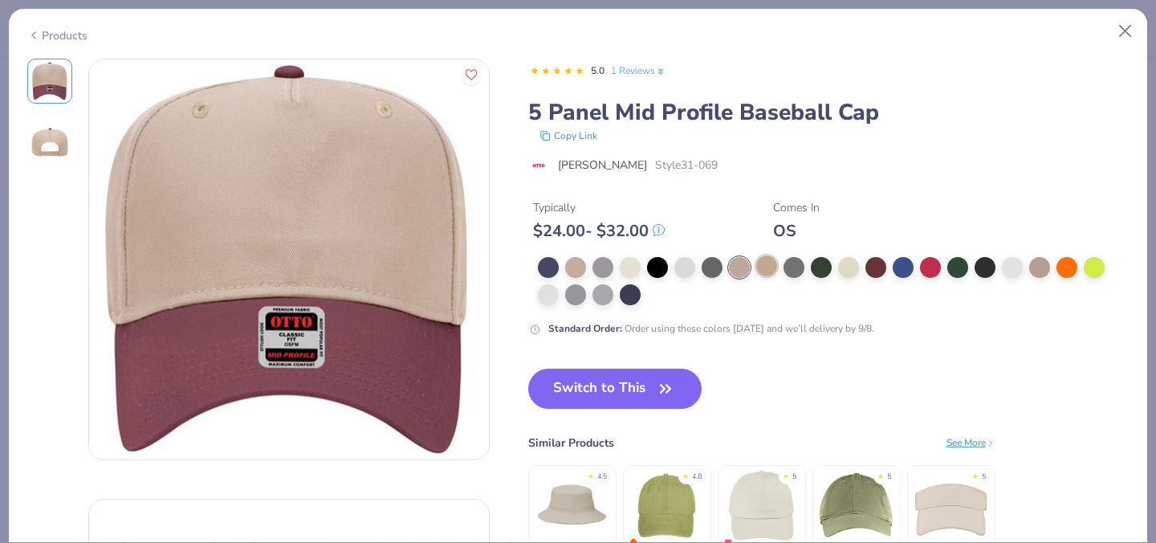
click at [762, 269] on div at bounding box center [766, 265] width 21 height 21
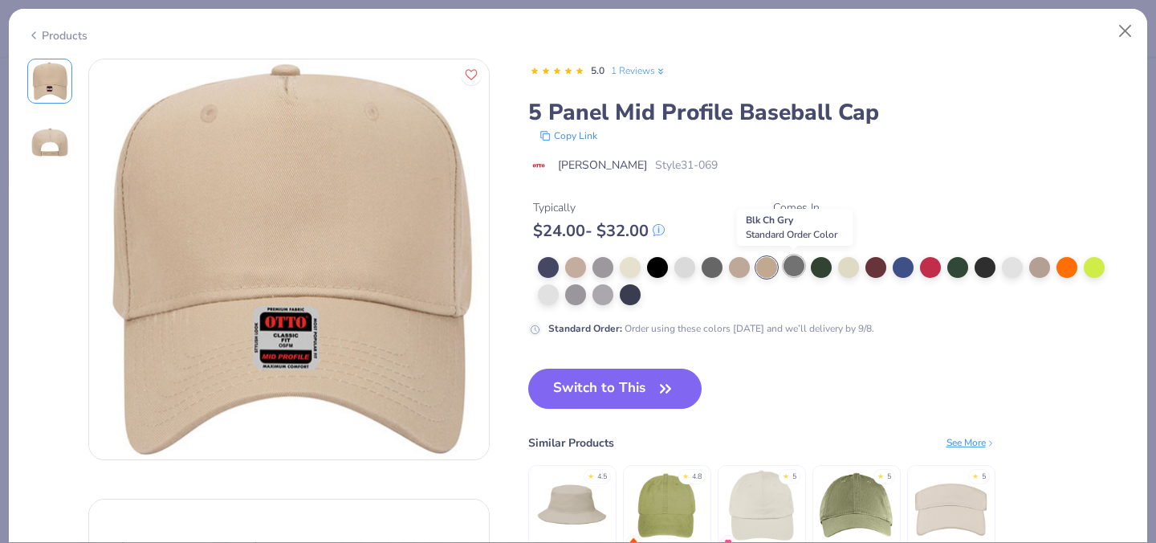
click at [799, 271] on div at bounding box center [793, 265] width 21 height 21
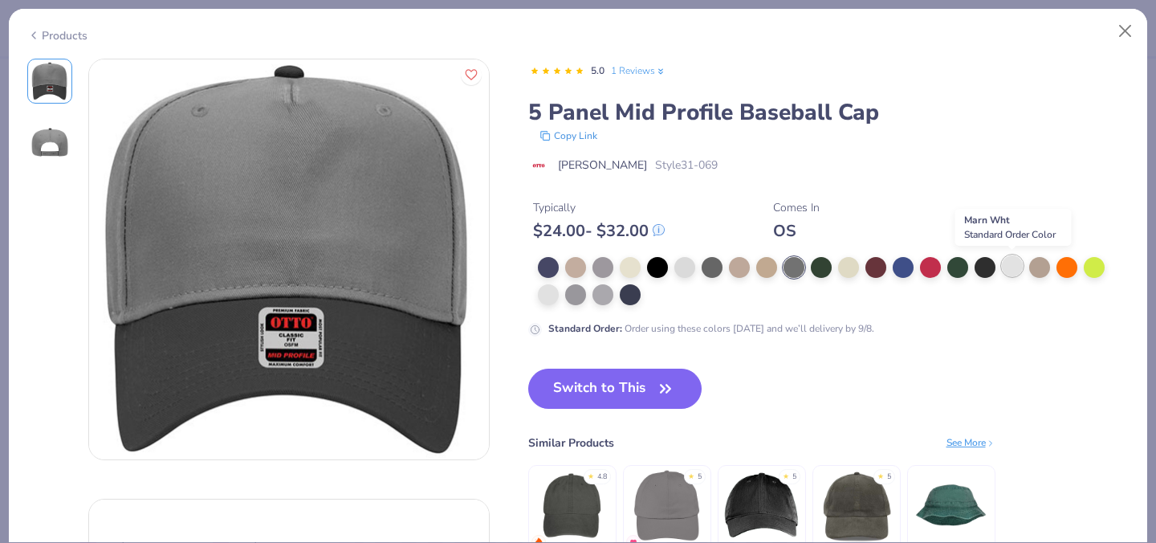
click at [1007, 269] on div at bounding box center [1012, 265] width 21 height 21
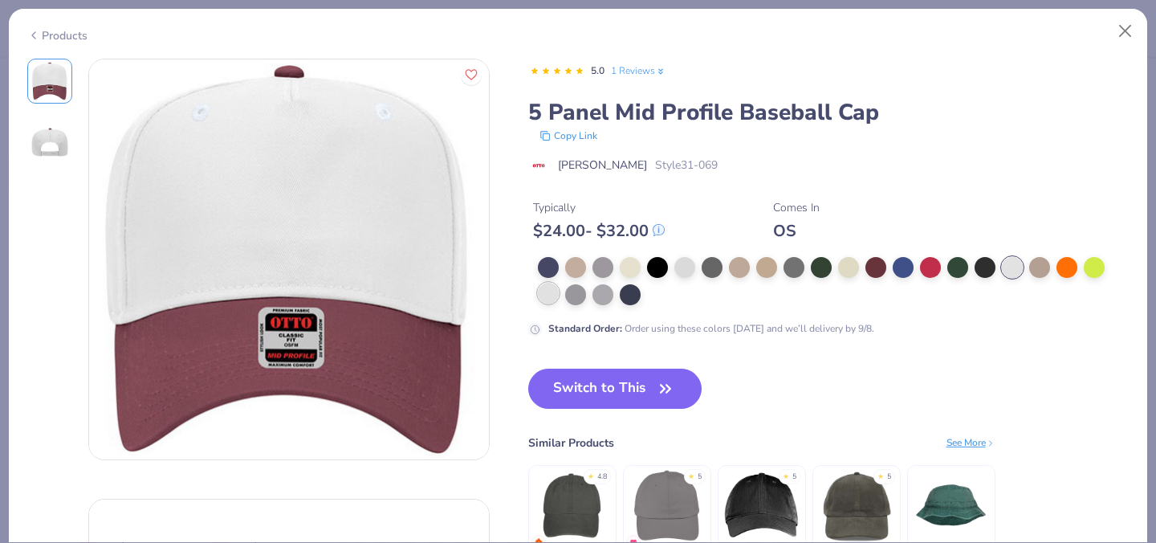
click at [547, 287] on div at bounding box center [548, 293] width 21 height 21
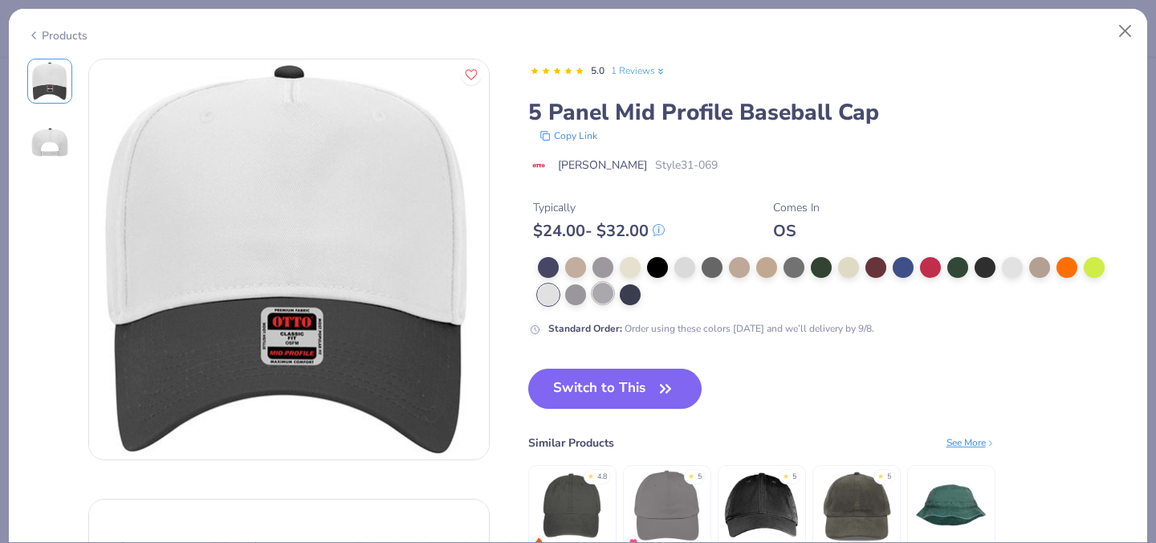
click at [594, 298] on div at bounding box center [602, 293] width 21 height 21
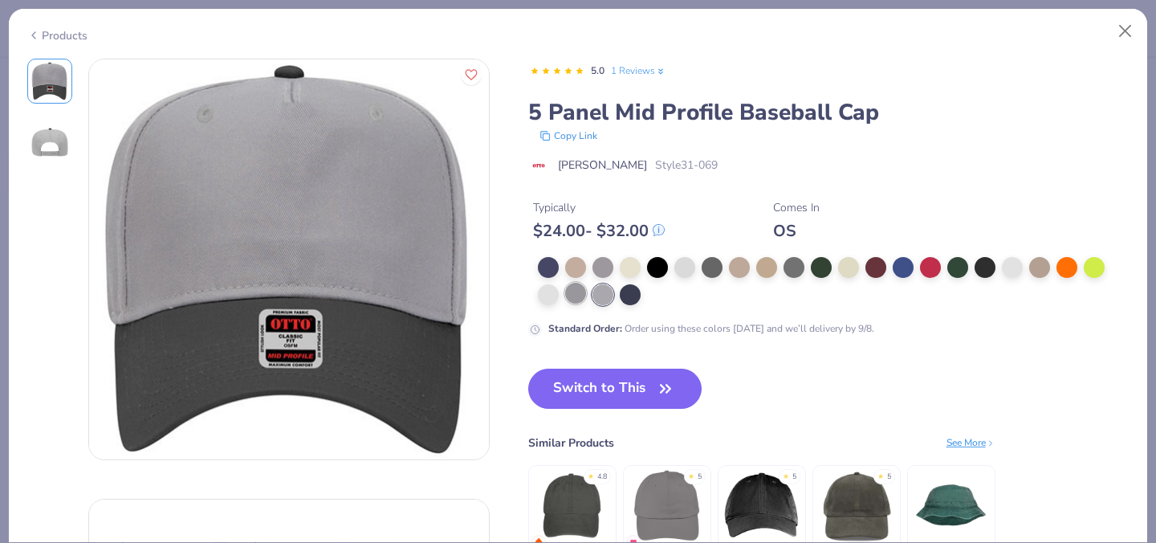
click at [574, 299] on div at bounding box center [575, 293] width 21 height 21
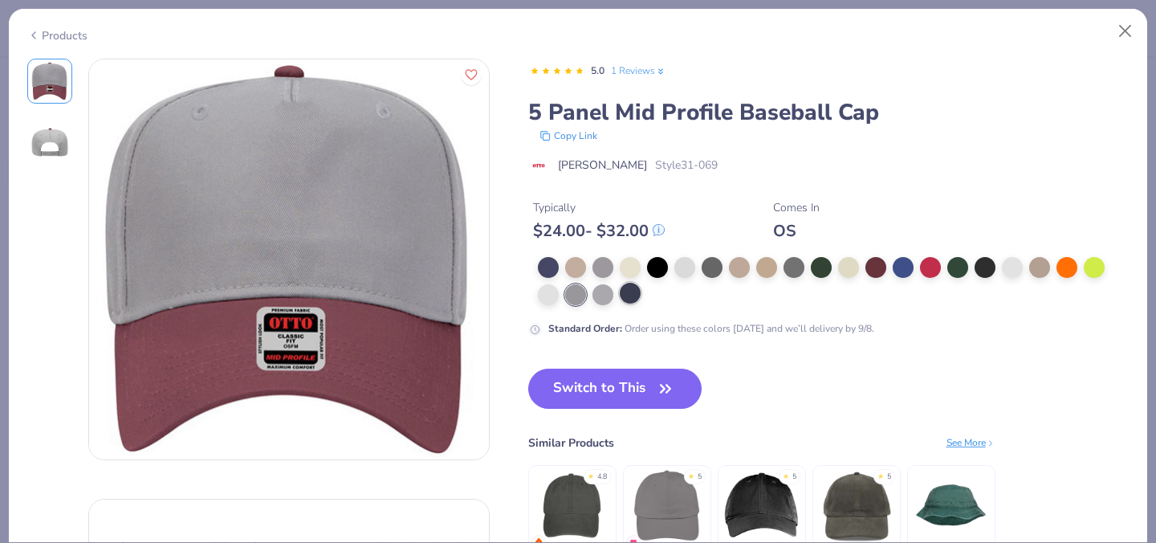
click at [622, 300] on div at bounding box center [630, 293] width 21 height 21
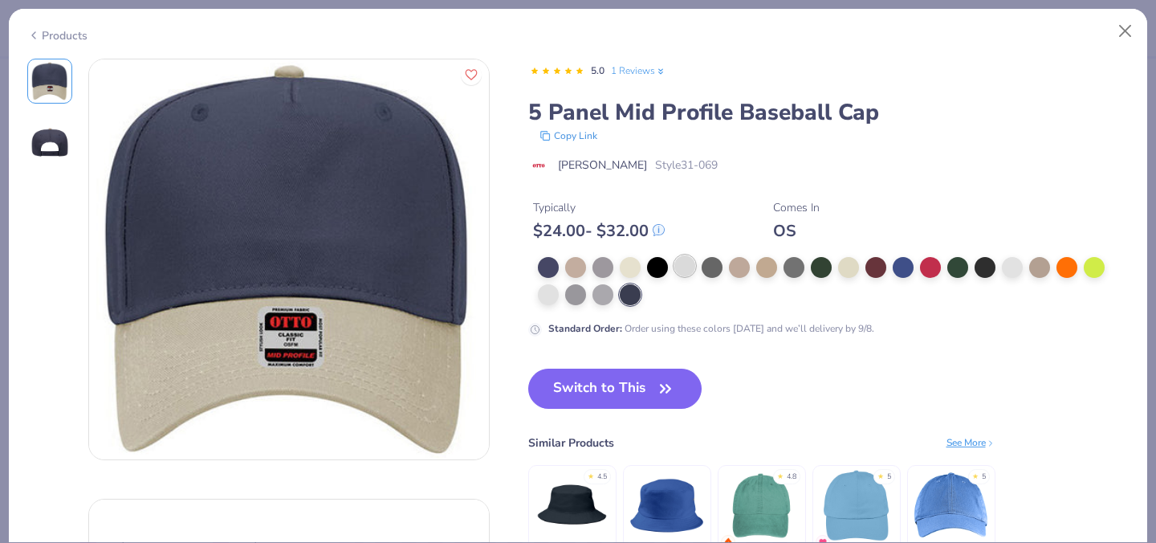
click at [686, 269] on div at bounding box center [684, 265] width 21 height 21
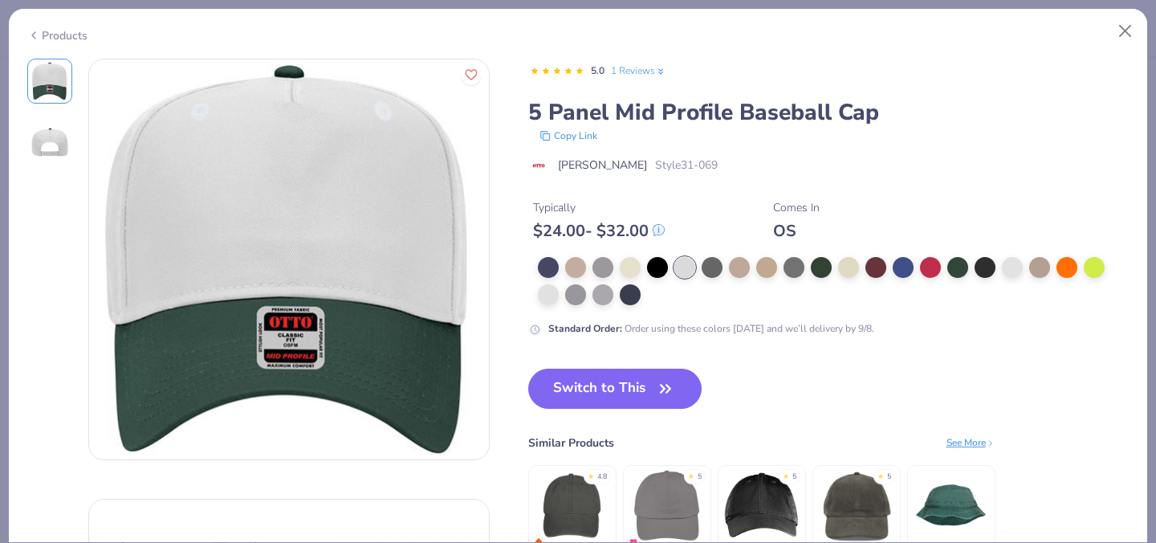
click at [644, 266] on div at bounding box center [834, 281] width 592 height 48
click at [665, 266] on div at bounding box center [657, 265] width 21 height 21
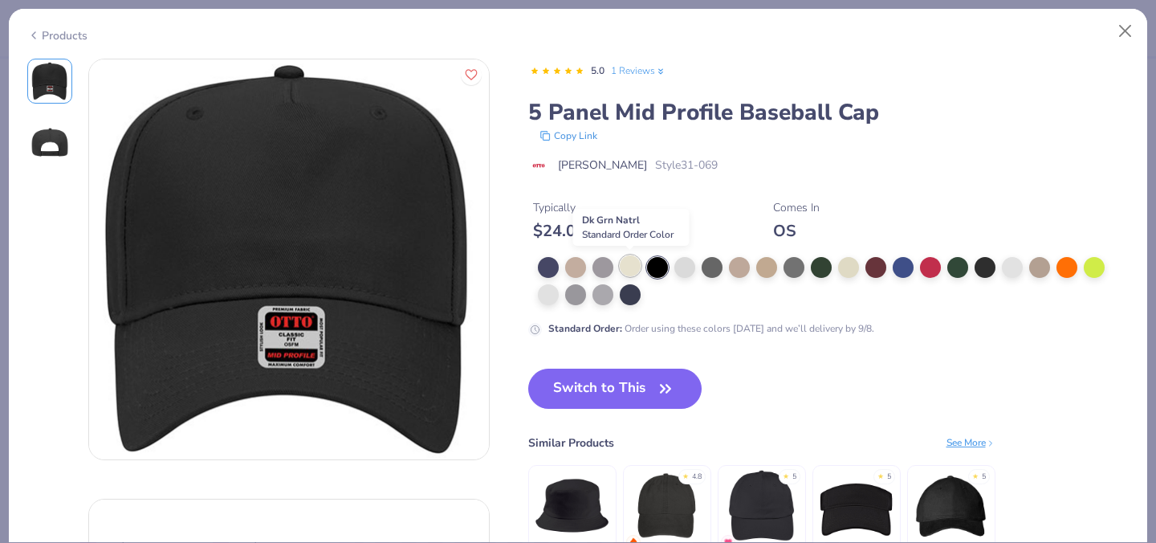
click at [637, 269] on div at bounding box center [630, 265] width 21 height 21
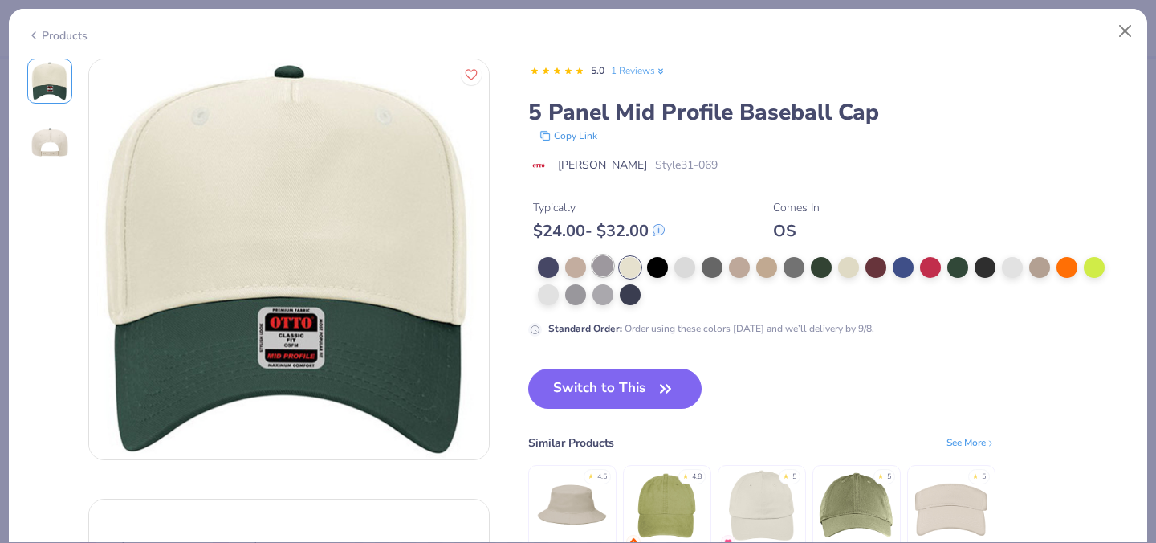
click at [608, 266] on div at bounding box center [602, 265] width 21 height 21
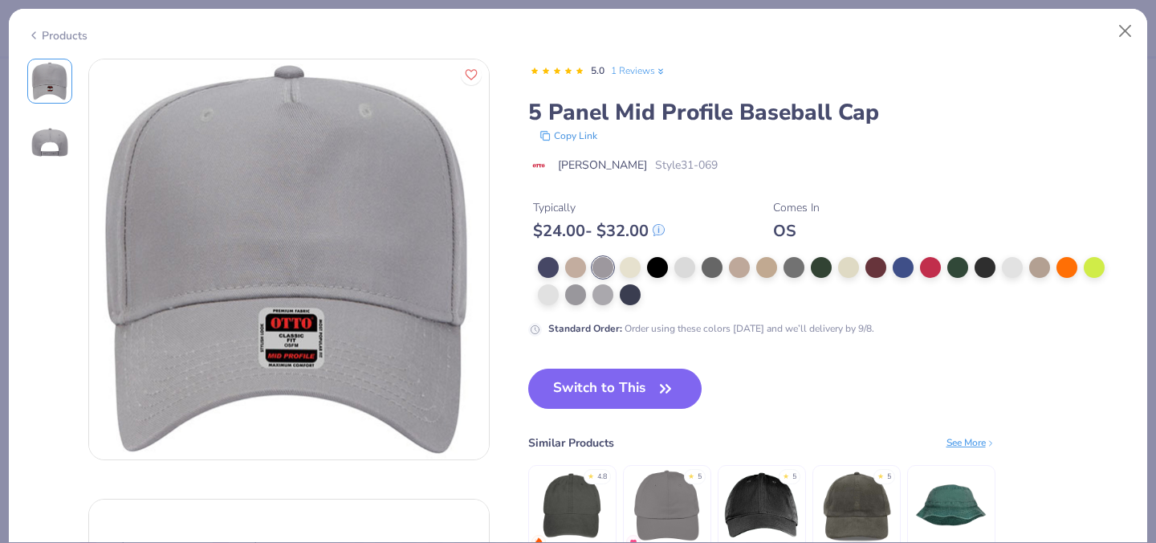
click at [563, 262] on div at bounding box center [834, 281] width 592 height 48
click at [580, 262] on div at bounding box center [575, 265] width 21 height 21
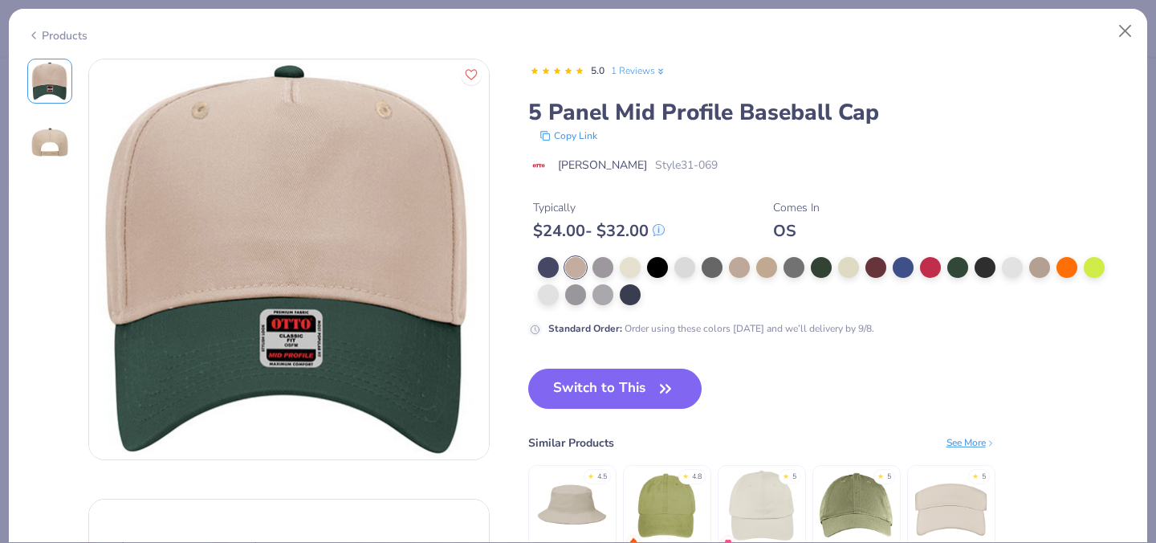
click at [535, 262] on div at bounding box center [828, 281] width 601 height 48
click at [559, 262] on div at bounding box center [834, 281] width 592 height 48
click at [550, 264] on div at bounding box center [548, 265] width 21 height 21
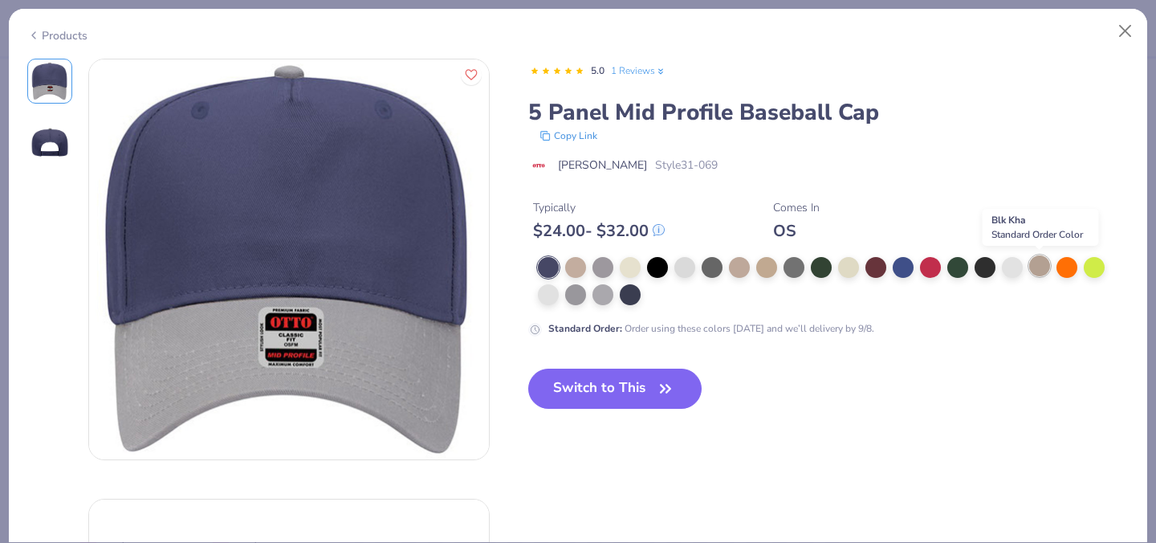
click at [1046, 271] on div at bounding box center [1039, 265] width 21 height 21
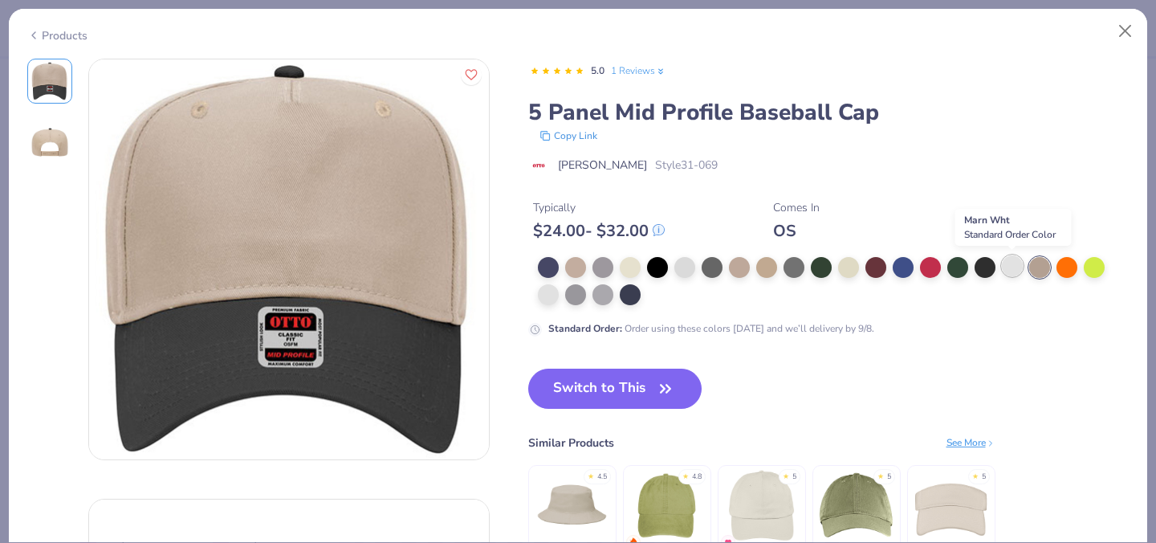
click at [1015, 272] on div at bounding box center [1012, 265] width 21 height 21
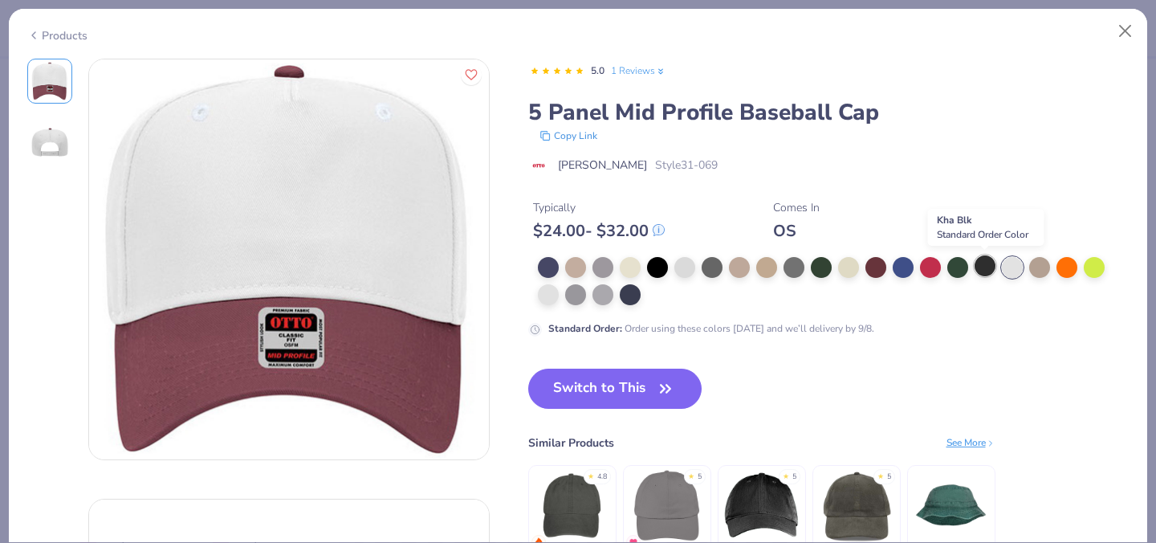
click at [987, 265] on div at bounding box center [984, 265] width 21 height 21
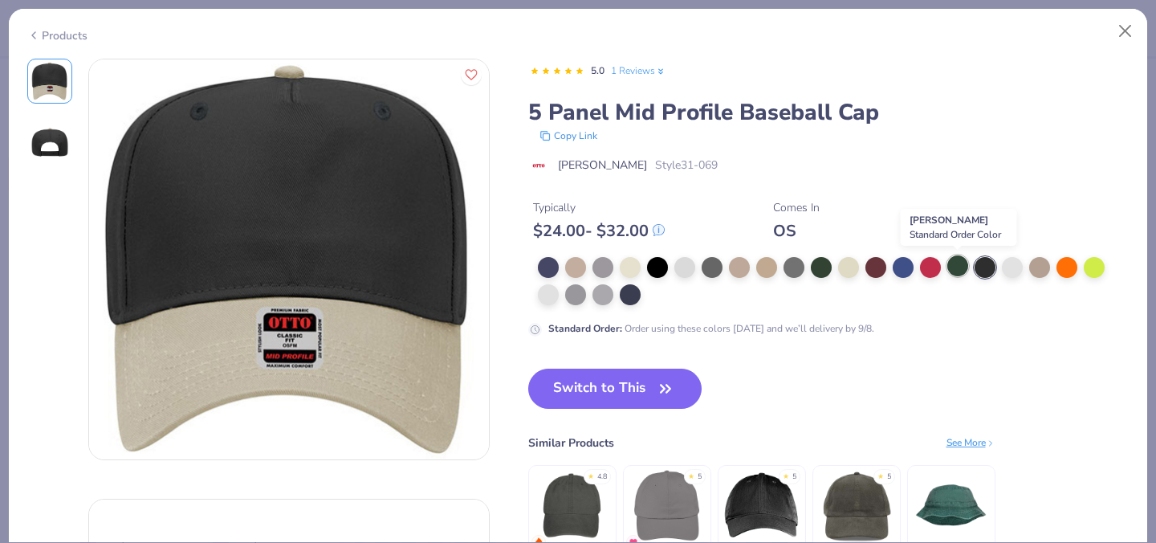
click at [947, 266] on div at bounding box center [957, 265] width 21 height 21
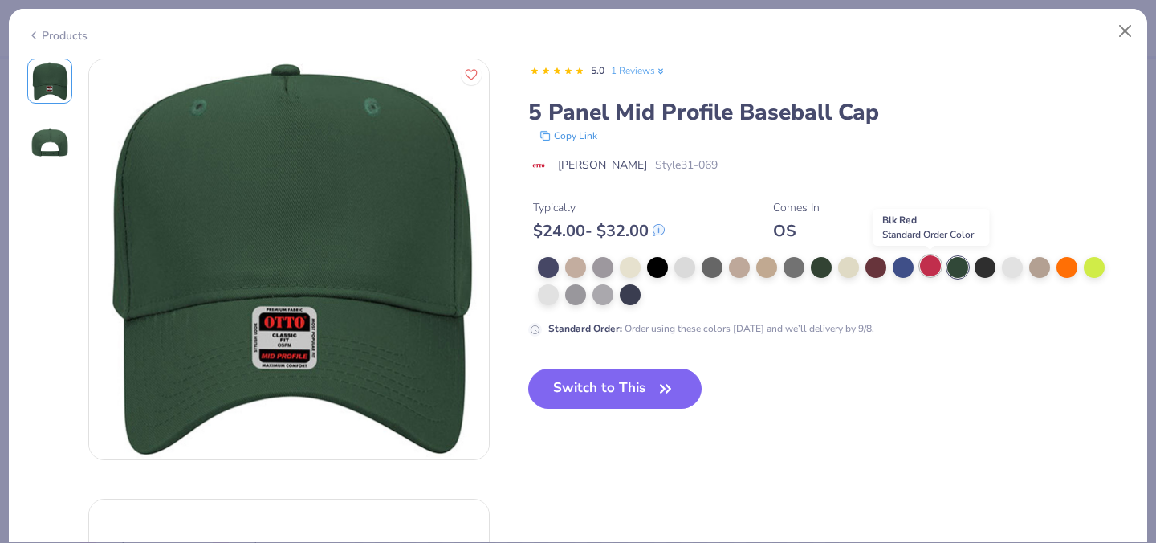
click at [933, 269] on div at bounding box center [930, 265] width 21 height 21
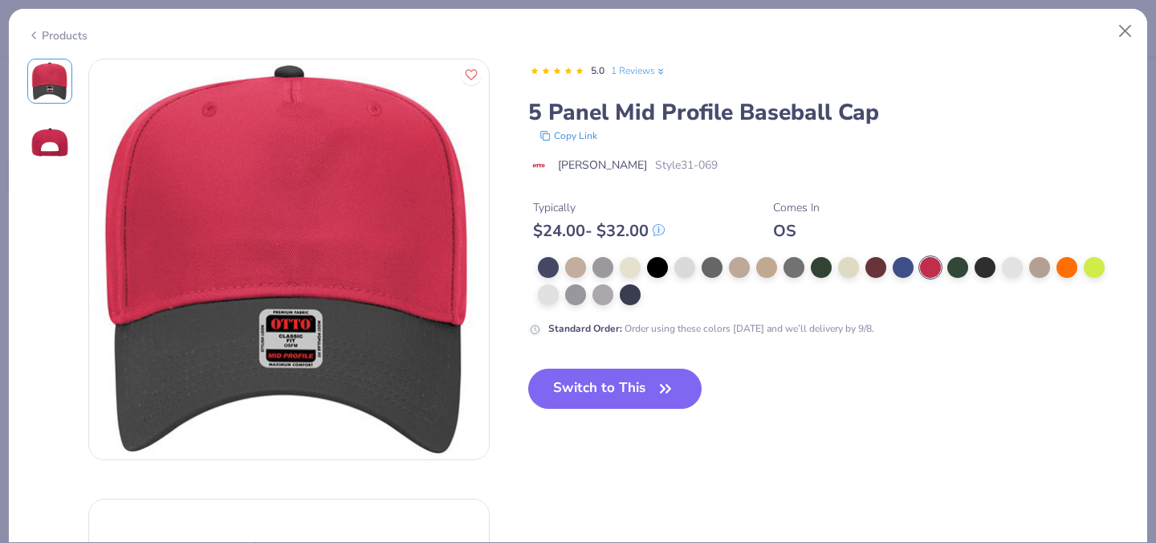
click at [890, 269] on div at bounding box center [834, 281] width 592 height 48
click at [888, 269] on div at bounding box center [834, 281] width 592 height 48
click at [883, 269] on div at bounding box center [875, 265] width 21 height 21
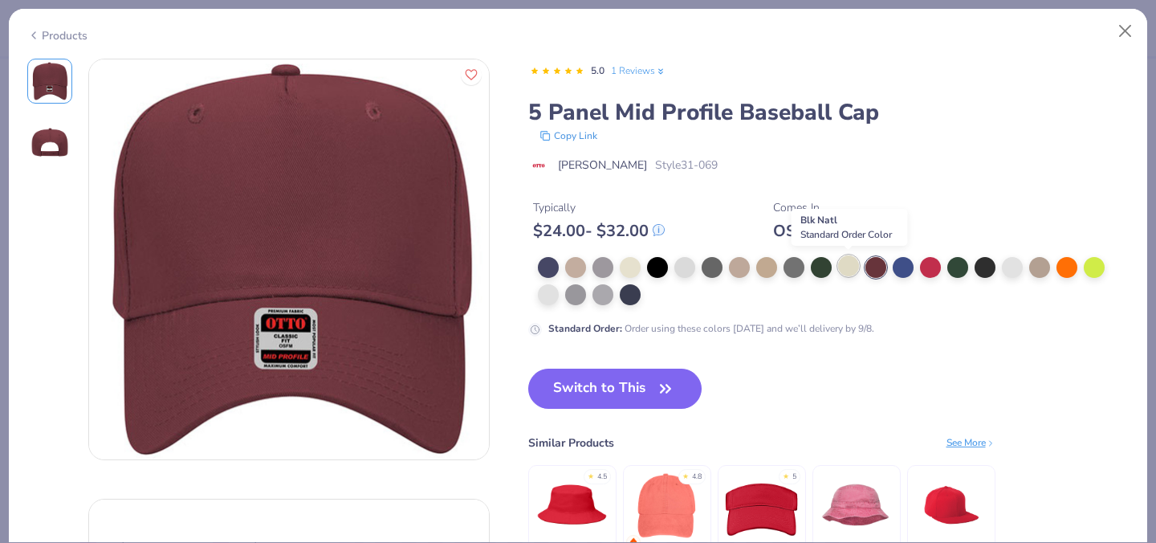
click at [839, 266] on div at bounding box center [848, 265] width 21 height 21
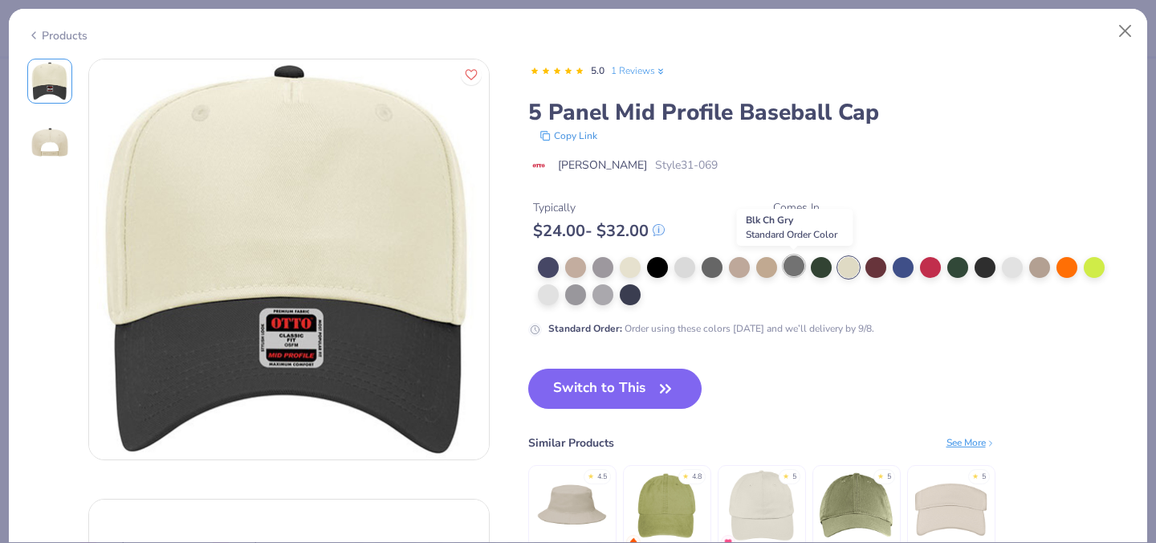
click at [803, 264] on div at bounding box center [793, 265] width 21 height 21
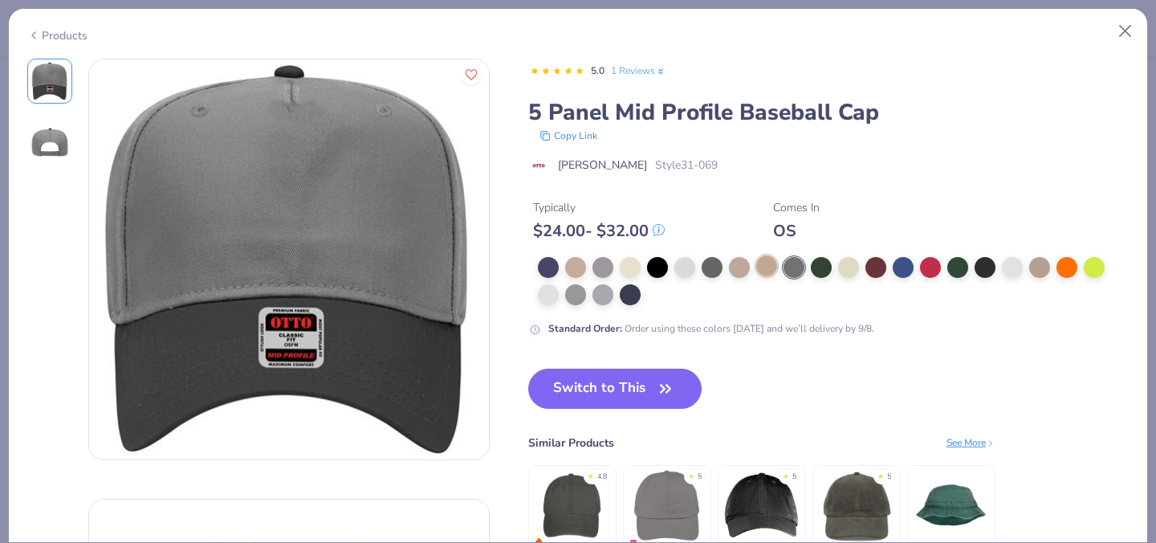
click at [775, 266] on div at bounding box center [766, 265] width 21 height 21
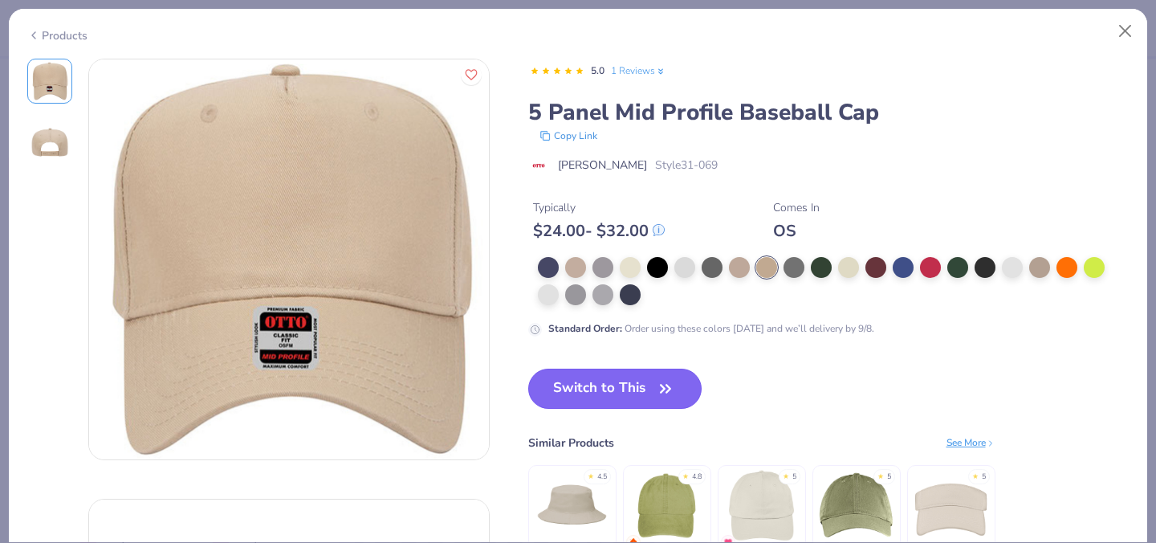
click at [625, 382] on button "Switch to This" at bounding box center [615, 388] width 174 height 40
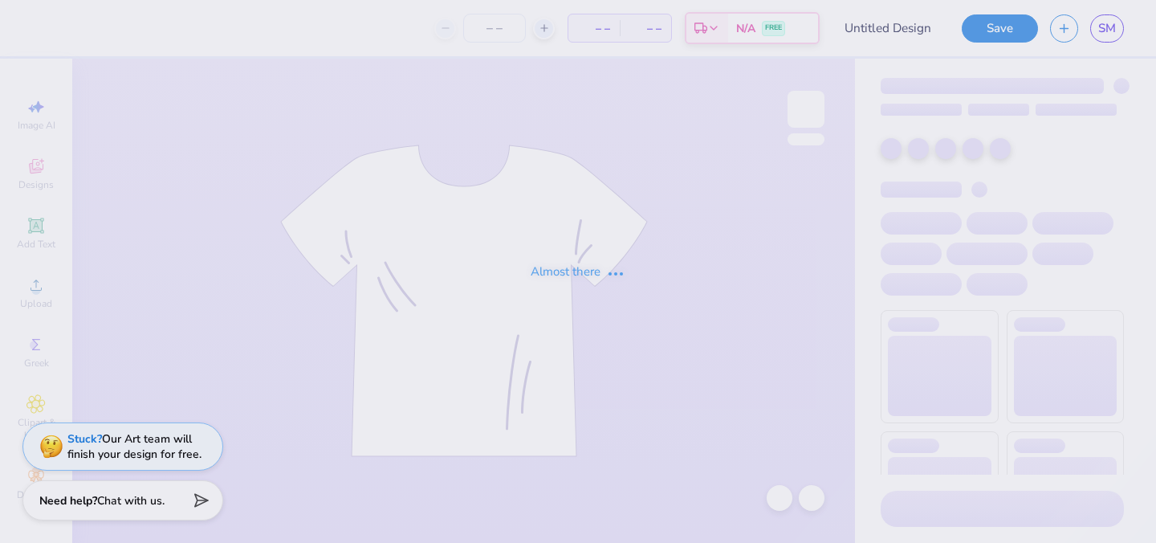
type input "hat"
type input "2"
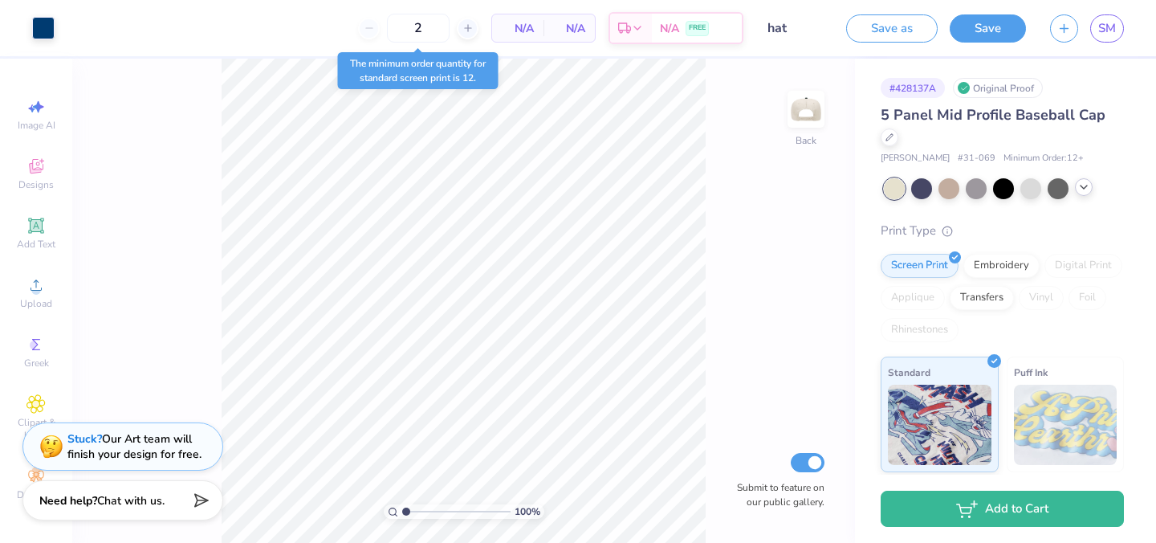
click at [1076, 189] on div at bounding box center [1084, 187] width 18 height 18
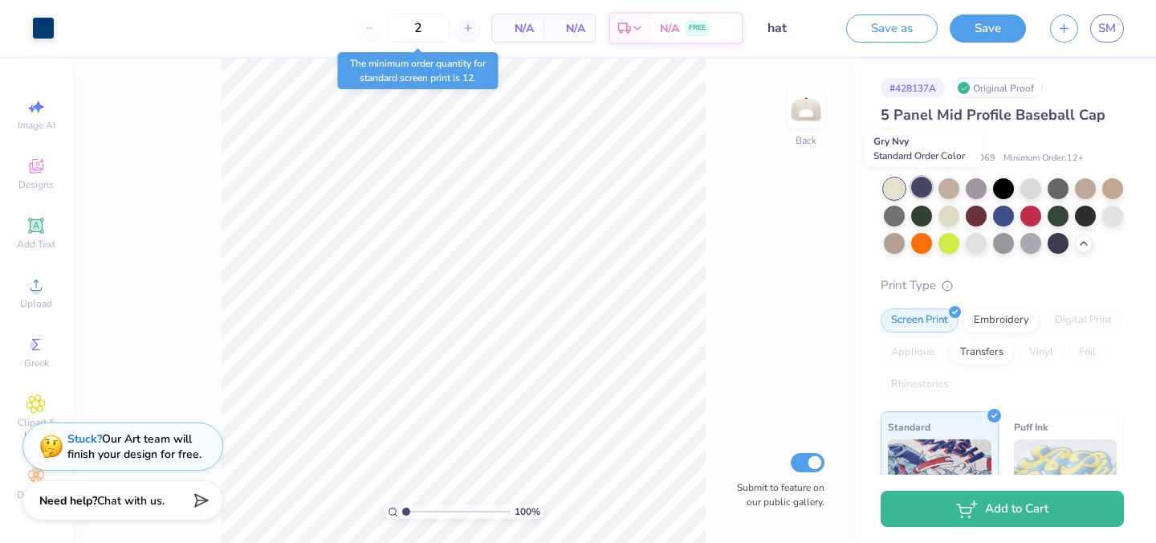
click at [915, 189] on div at bounding box center [921, 187] width 21 height 21
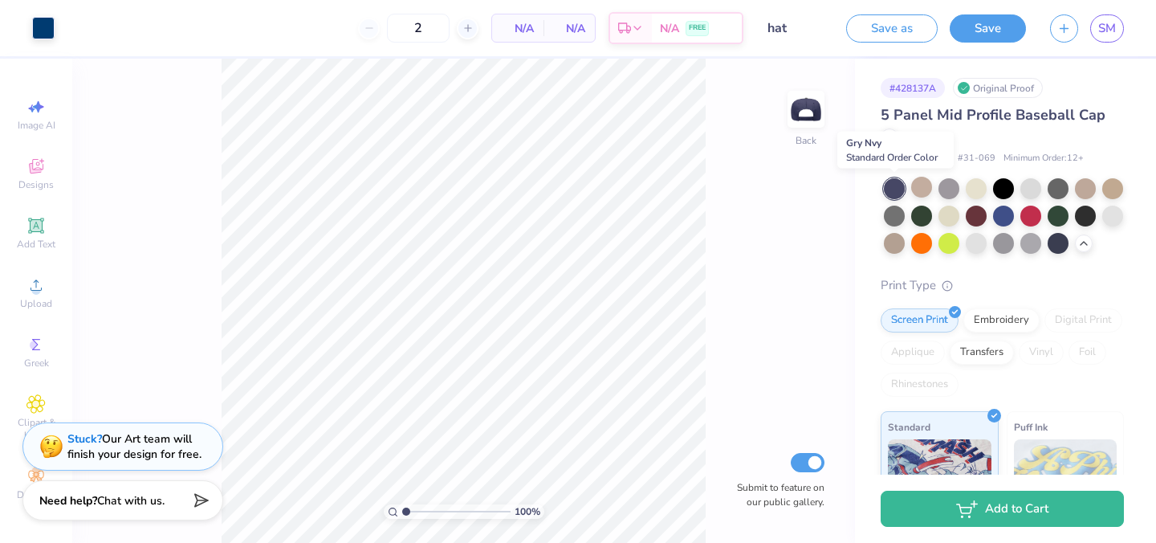
click at [894, 188] on div at bounding box center [894, 188] width 21 height 21
click at [926, 188] on div at bounding box center [921, 187] width 21 height 21
click at [953, 186] on div at bounding box center [948, 187] width 21 height 21
click at [979, 186] on div at bounding box center [976, 187] width 21 height 21
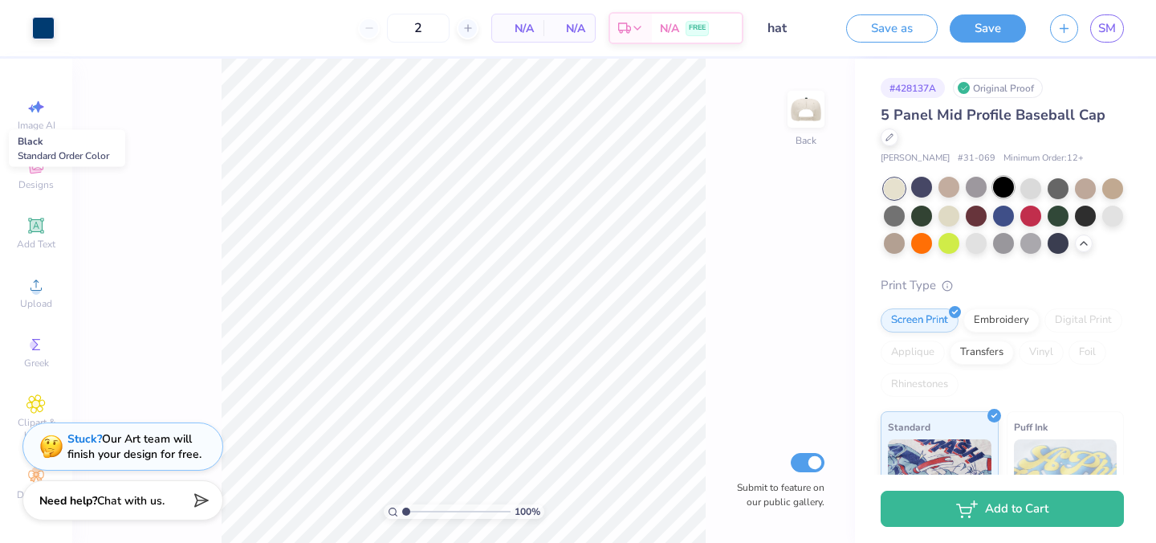
click at [1009, 189] on div at bounding box center [1003, 187] width 21 height 21
click at [1033, 189] on div at bounding box center [1030, 187] width 21 height 21
click at [1055, 190] on div at bounding box center [1058, 187] width 21 height 21
click at [1105, 185] on div at bounding box center [1112, 187] width 21 height 21
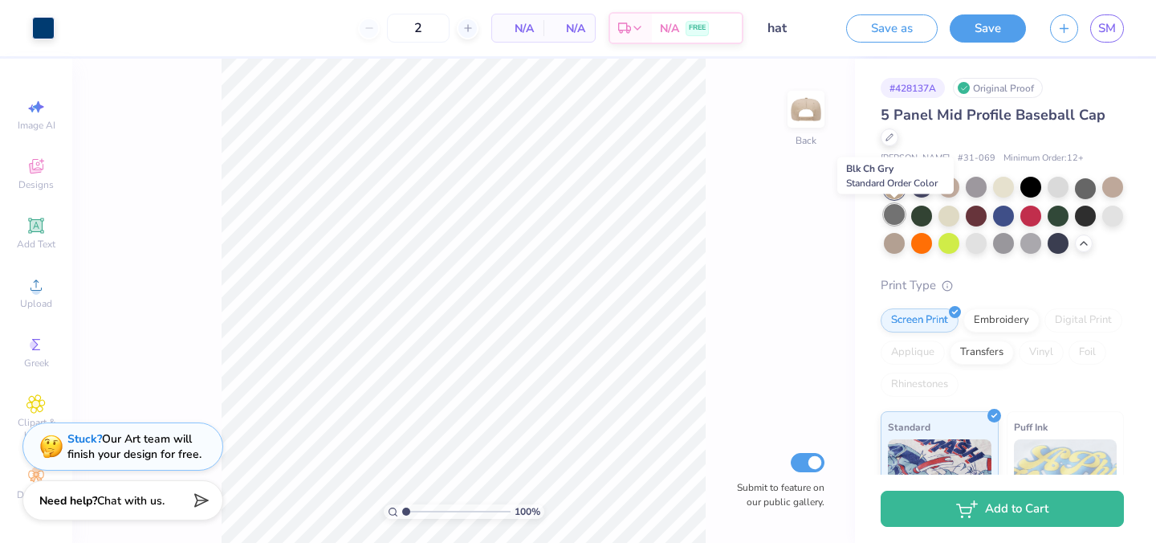
click at [898, 212] on div at bounding box center [894, 214] width 21 height 21
click at [920, 214] on div at bounding box center [921, 214] width 21 height 21
click at [958, 217] on div at bounding box center [948, 214] width 21 height 21
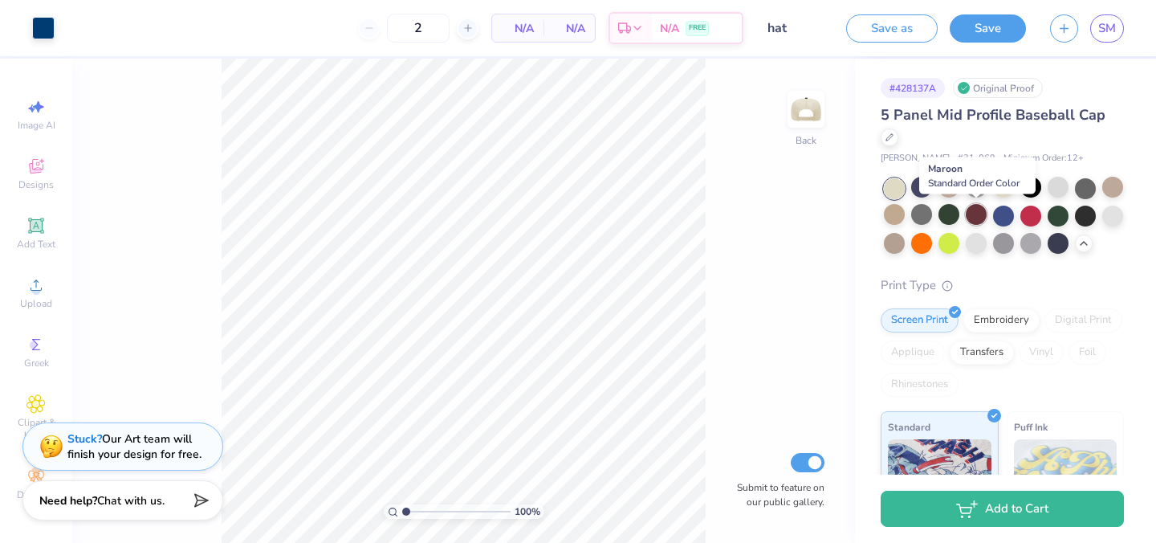
click at [978, 217] on div at bounding box center [976, 214] width 21 height 21
click at [1000, 217] on div at bounding box center [1003, 214] width 21 height 21
click at [1016, 217] on div at bounding box center [1004, 215] width 240 height 75
click at [1018, 217] on div at bounding box center [1004, 215] width 240 height 75
click at [1027, 217] on div at bounding box center [1030, 214] width 21 height 21
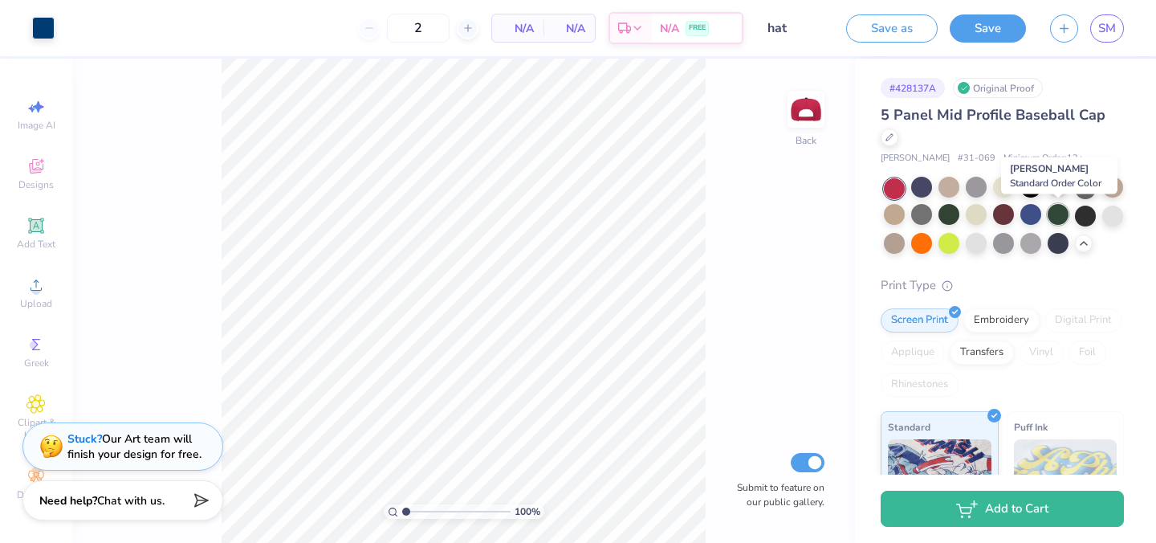
click at [1055, 216] on div at bounding box center [1058, 214] width 21 height 21
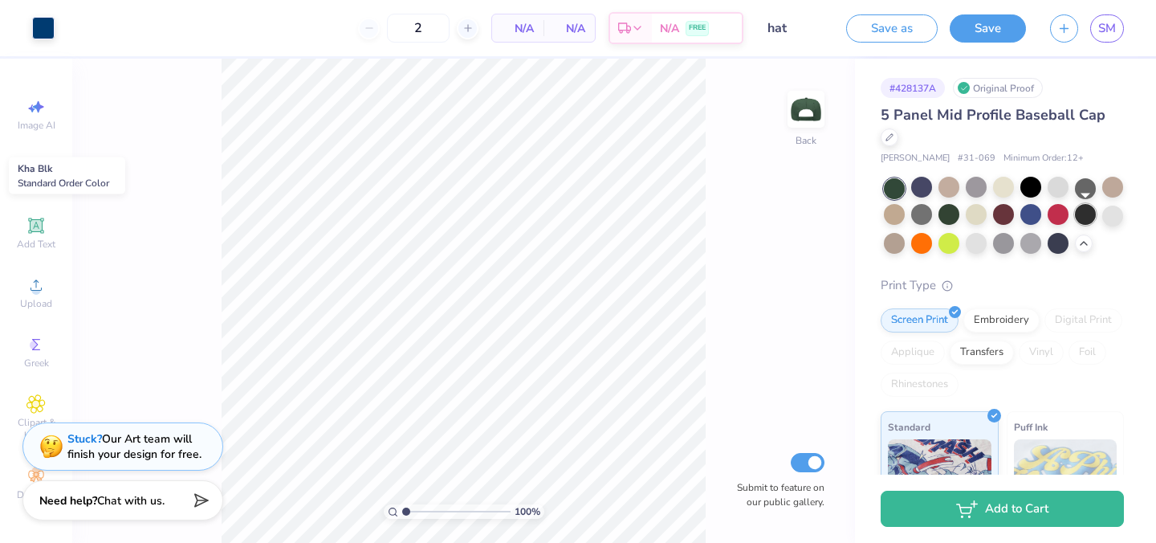
click at [1081, 215] on div at bounding box center [1085, 214] width 21 height 21
click at [1113, 214] on div at bounding box center [1112, 214] width 21 height 21
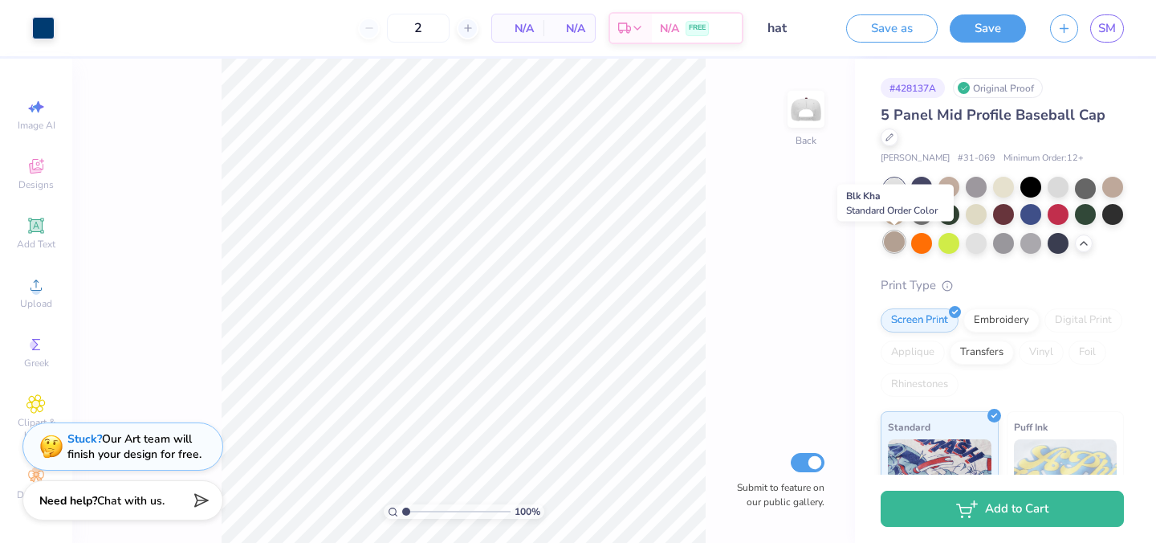
click at [897, 241] on div at bounding box center [894, 241] width 21 height 21
click at [916, 240] on div at bounding box center [921, 241] width 21 height 21
click at [953, 240] on div at bounding box center [948, 241] width 21 height 21
click at [971, 240] on div at bounding box center [976, 241] width 21 height 21
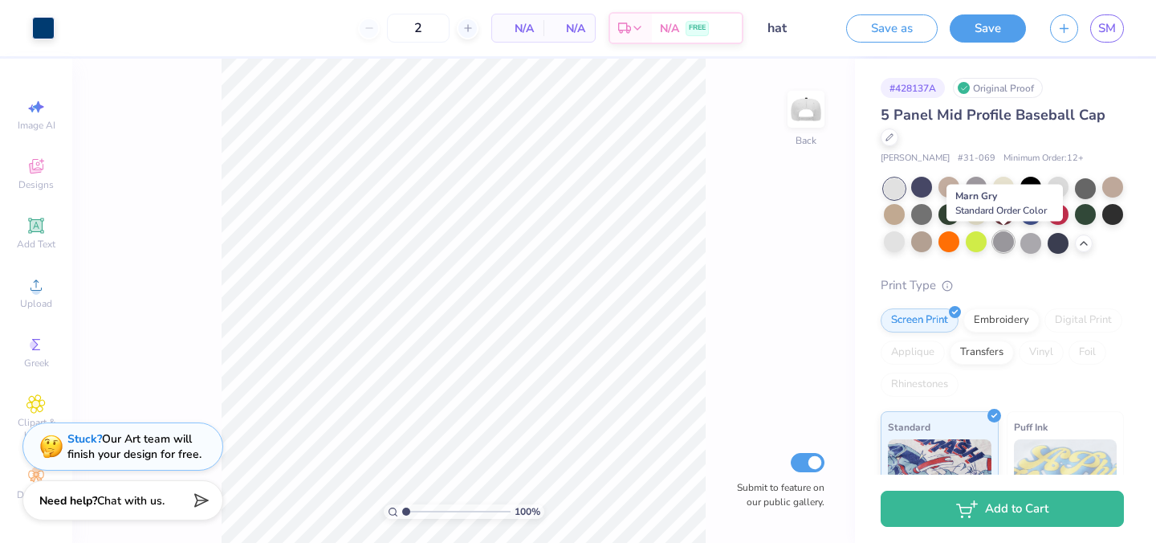
click at [996, 242] on div at bounding box center [1003, 241] width 21 height 21
click at [1082, 242] on icon at bounding box center [1083, 241] width 13 height 13
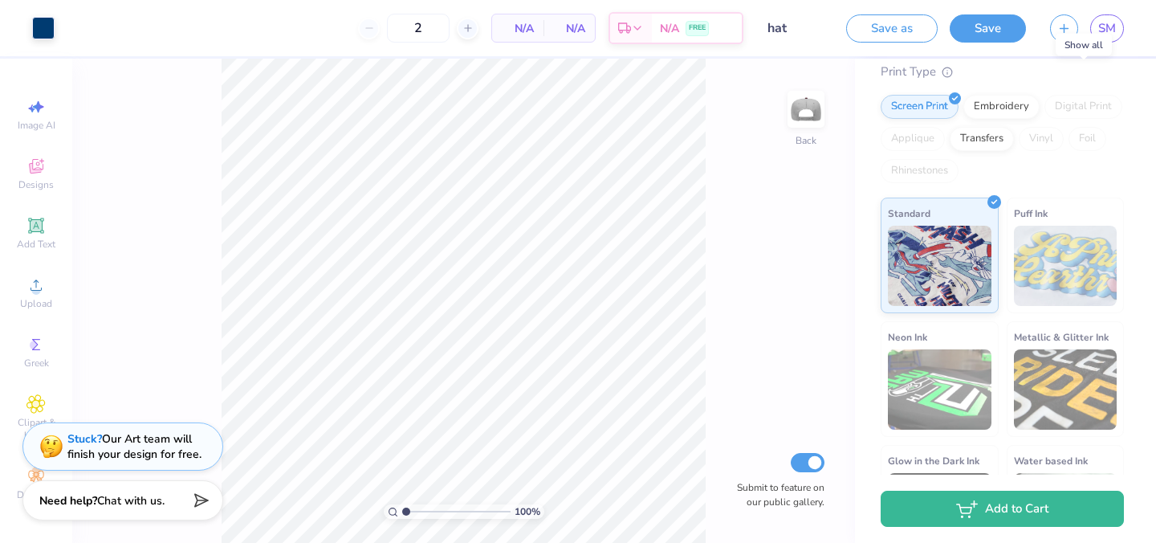
scroll to position [107, 0]
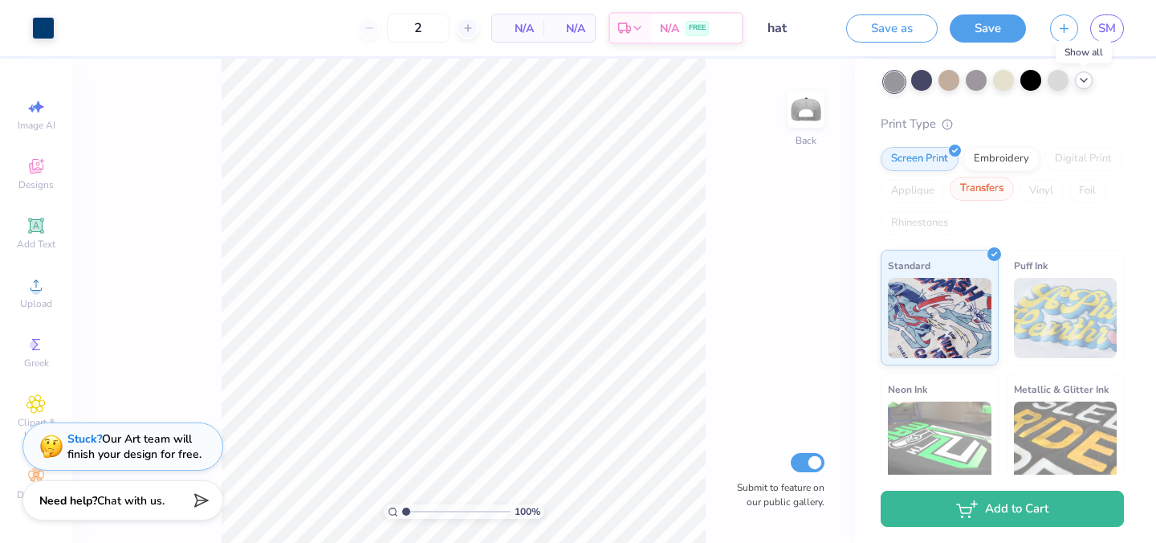
click at [995, 189] on div "Transfers" at bounding box center [982, 189] width 64 height 24
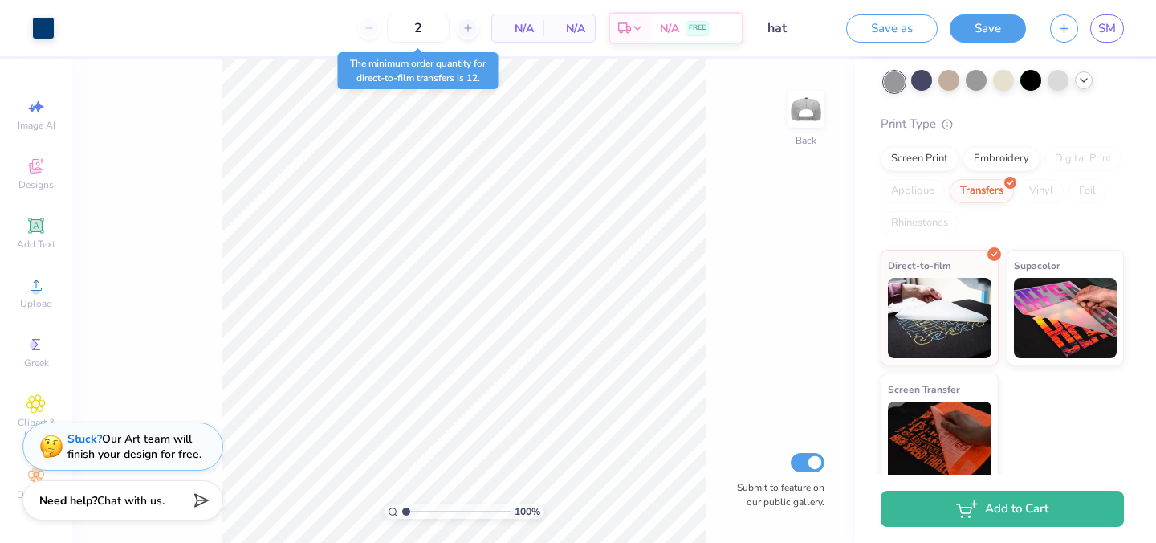
click at [987, 248] on div "Print Type Screen Print Embroidery Digital Print Applique Transfers Vinyl Foil …" at bounding box center [1002, 302] width 243 height 375
click at [1008, 179] on icon at bounding box center [1010, 180] width 7 height 7
click at [940, 155] on div "Screen Print" at bounding box center [920, 156] width 78 height 24
